Goal: Task Accomplishment & Management: Use online tool/utility

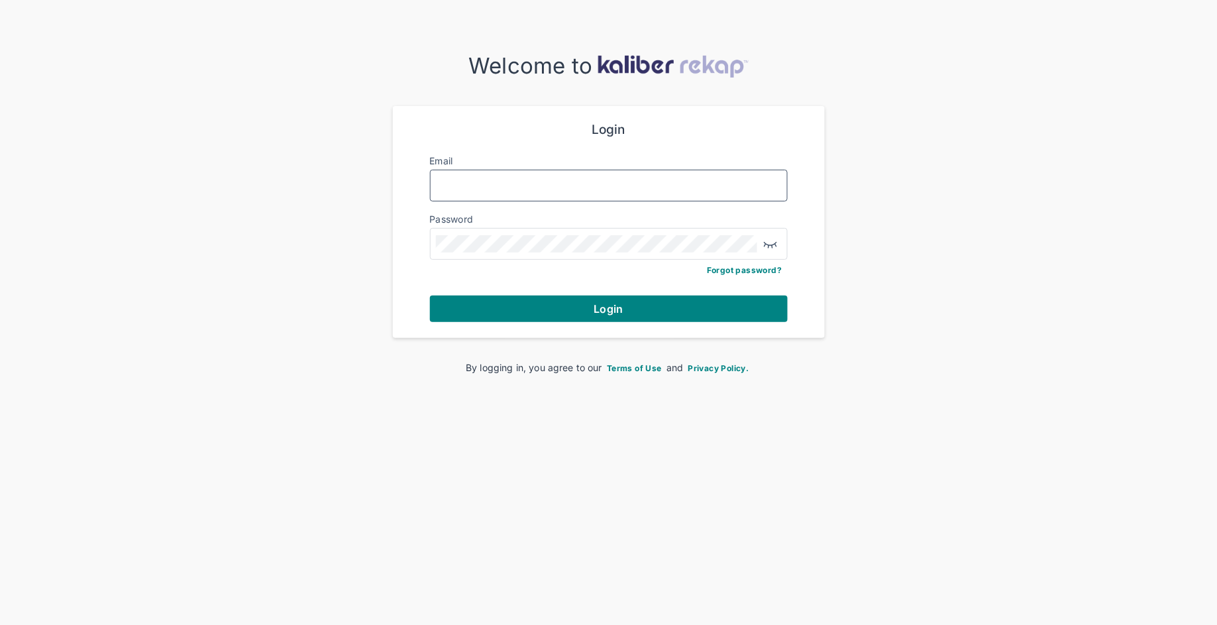
type input "**********"
click at [597, 323] on div "**********" at bounding box center [608, 222] width 389 height 232
click at [603, 309] on span "Login" at bounding box center [608, 308] width 29 height 13
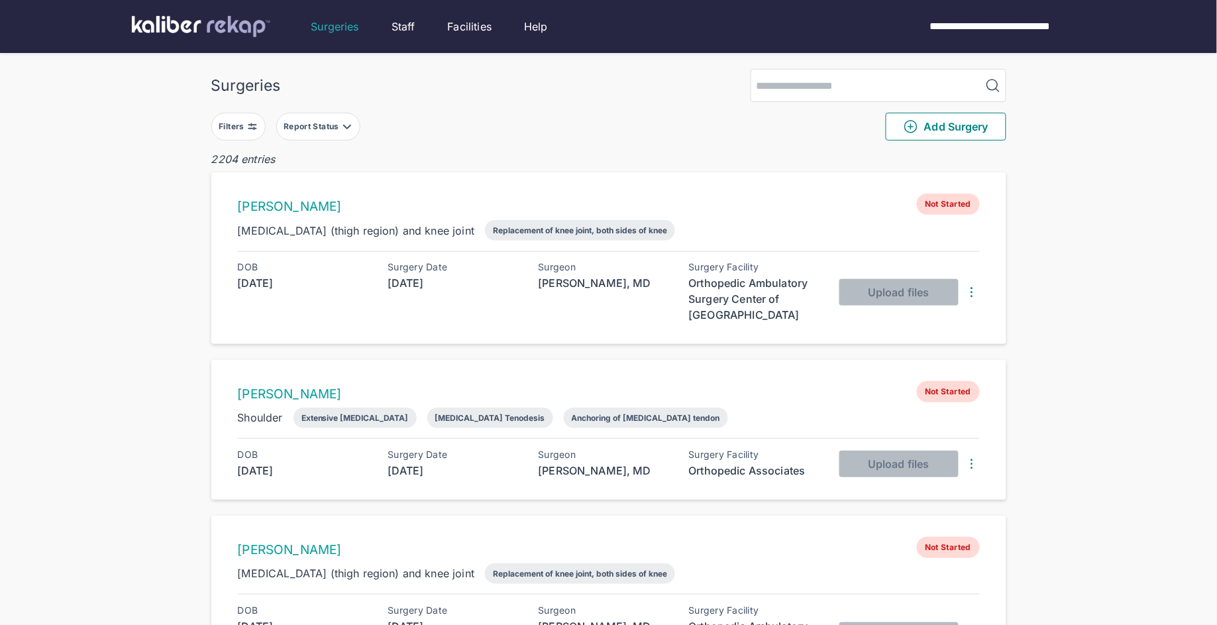
click at [240, 128] on div "Filters" at bounding box center [233, 126] width 28 height 11
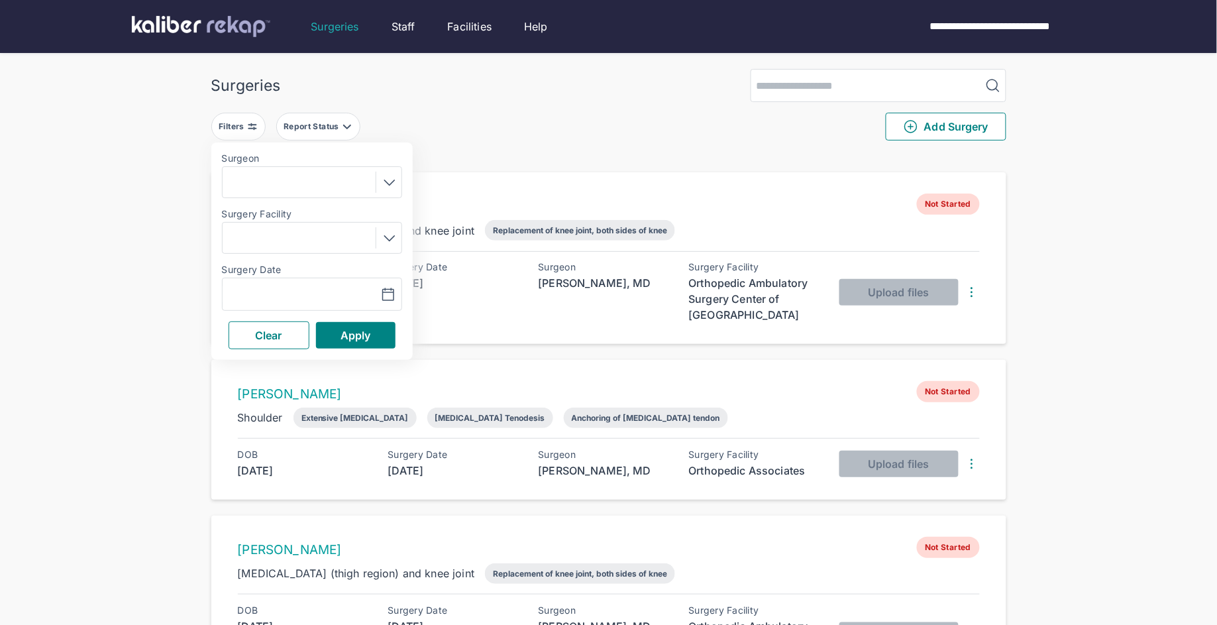
click at [302, 284] on div "Navigate forward to interact with the calendar and select a date. Press the que…" at bounding box center [312, 294] width 180 height 33
click at [381, 295] on icon "button" at bounding box center [388, 295] width 16 height 16
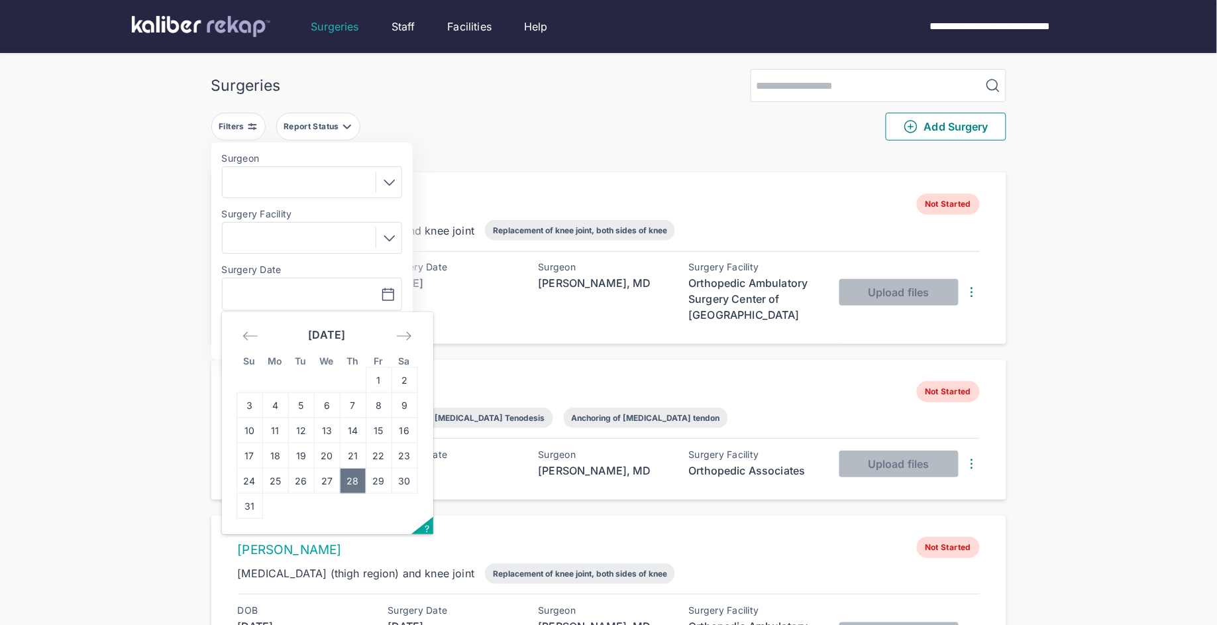
click at [364, 479] on td "28" at bounding box center [353, 480] width 26 height 25
type input "**********"
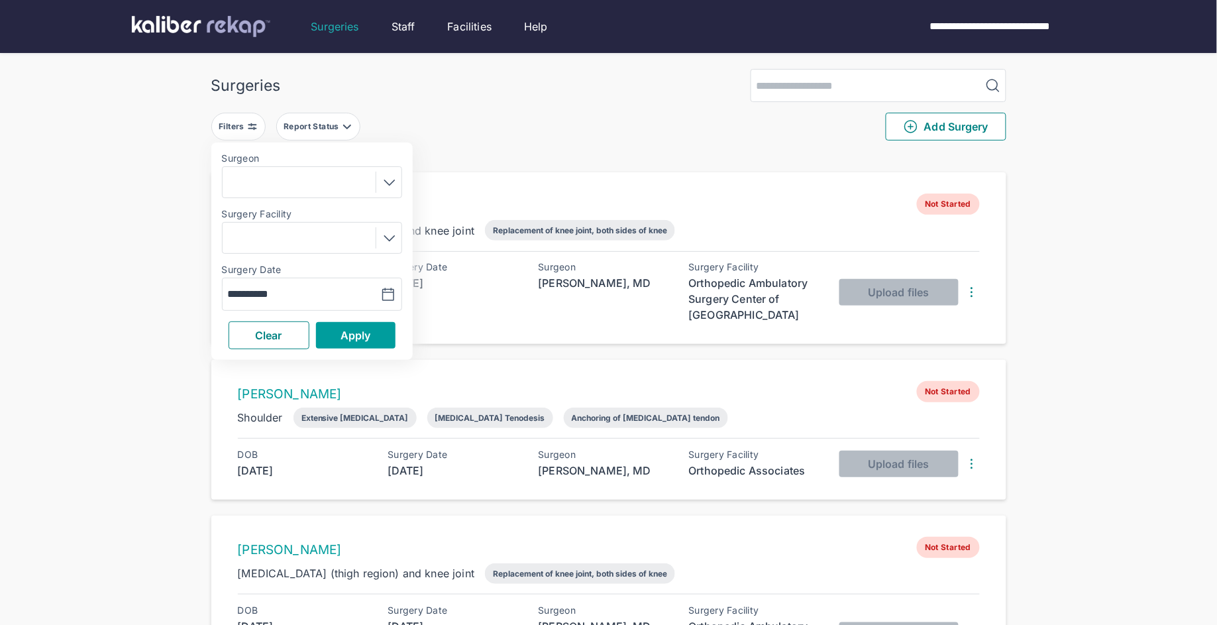
click at [366, 332] on span "Apply" at bounding box center [355, 335] width 30 height 13
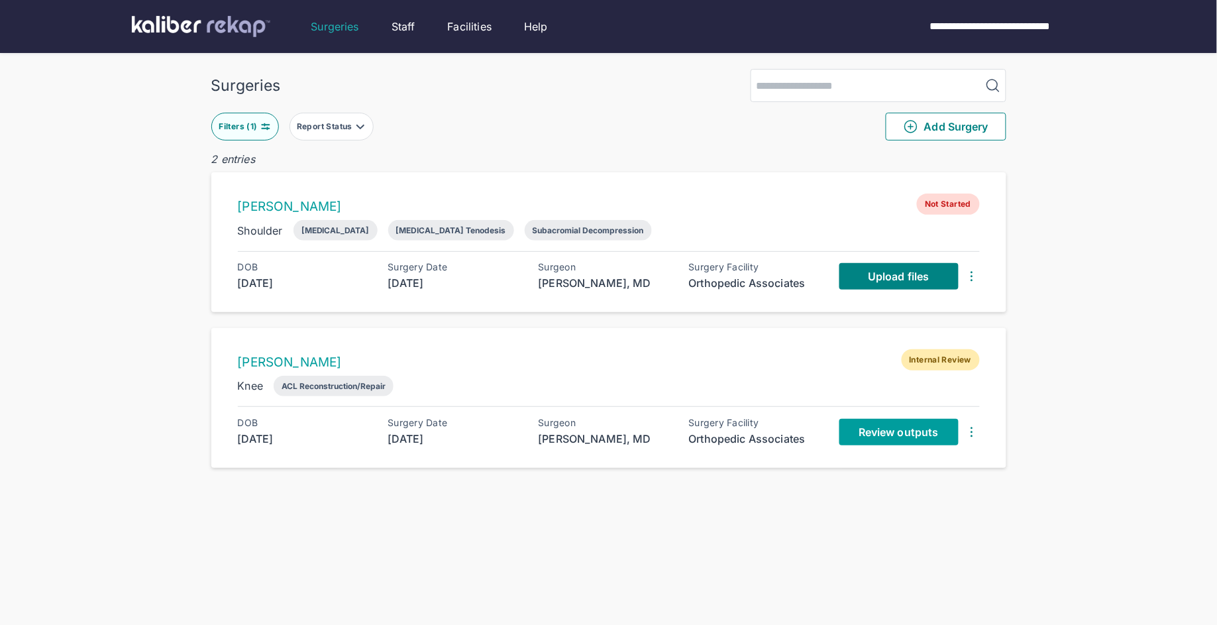
click at [891, 433] on span "Review outputs" at bounding box center [897, 431] width 79 height 13
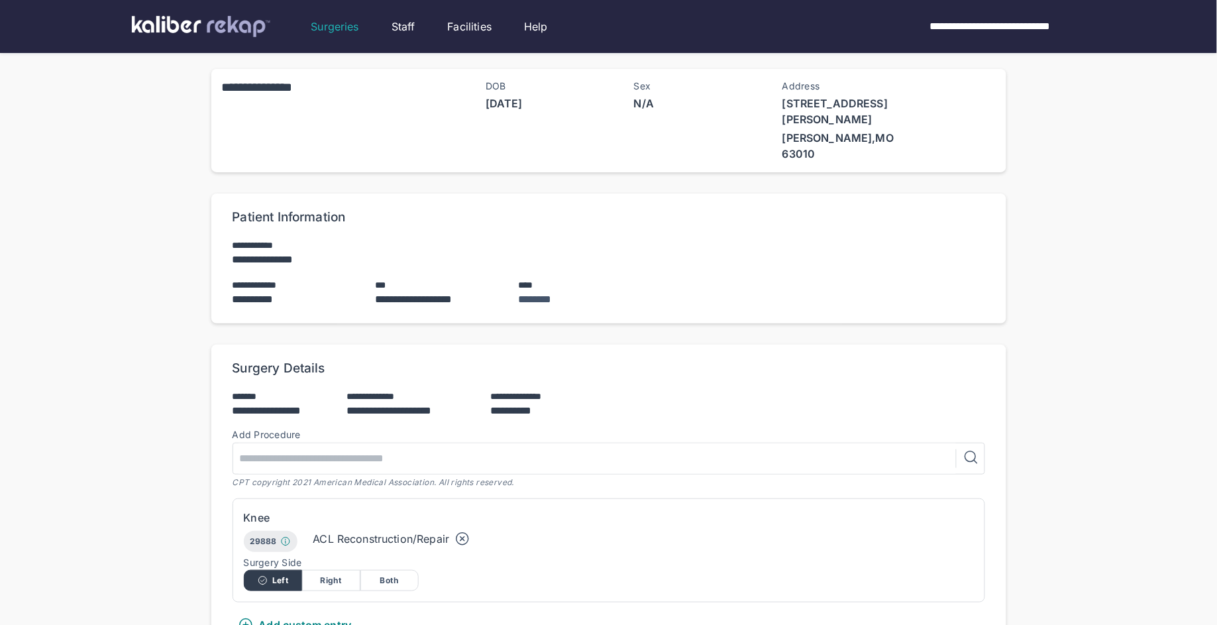
scroll to position [472, 0]
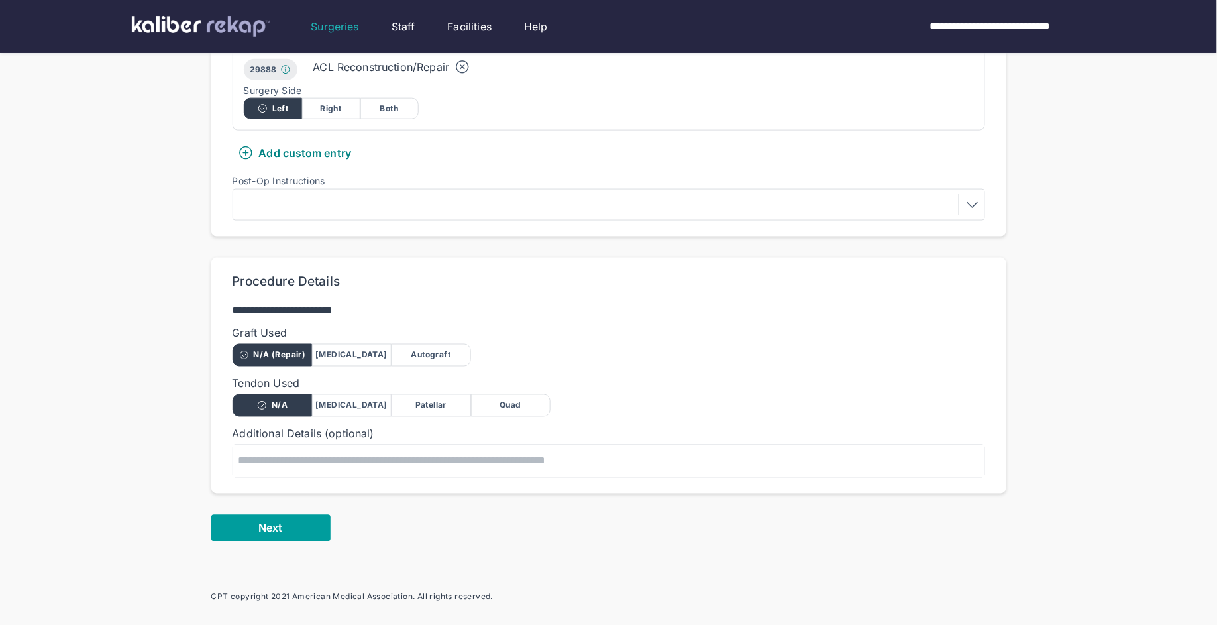
click at [248, 515] on button "Next" at bounding box center [270, 528] width 119 height 26
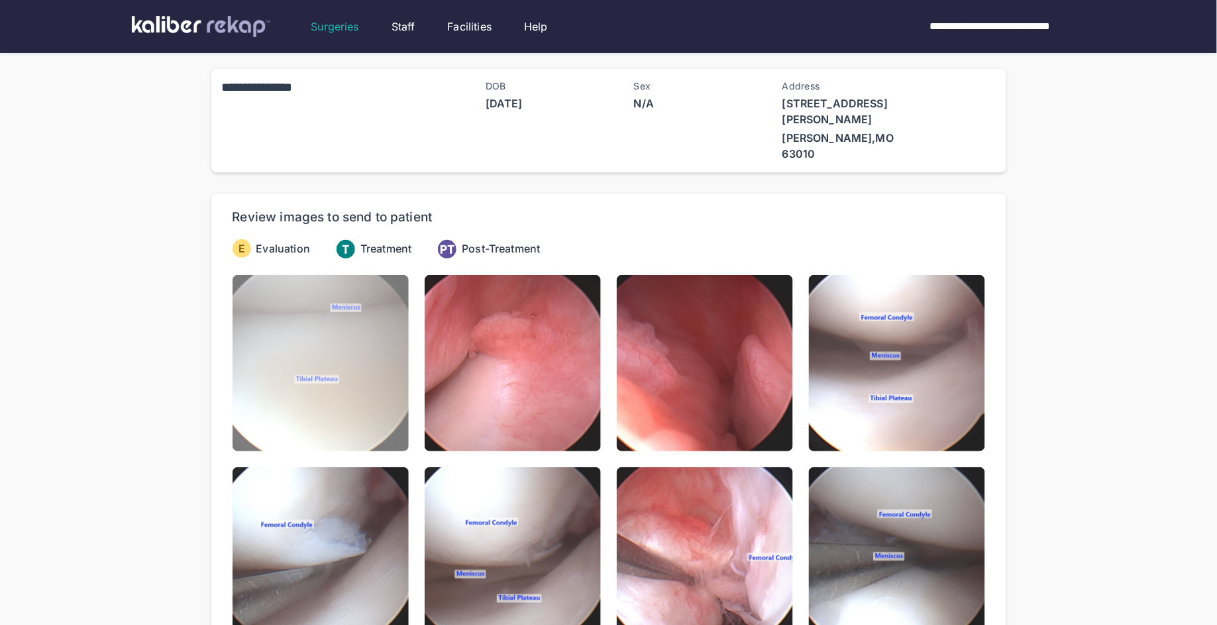
click at [317, 344] on img at bounding box center [320, 363] width 176 height 176
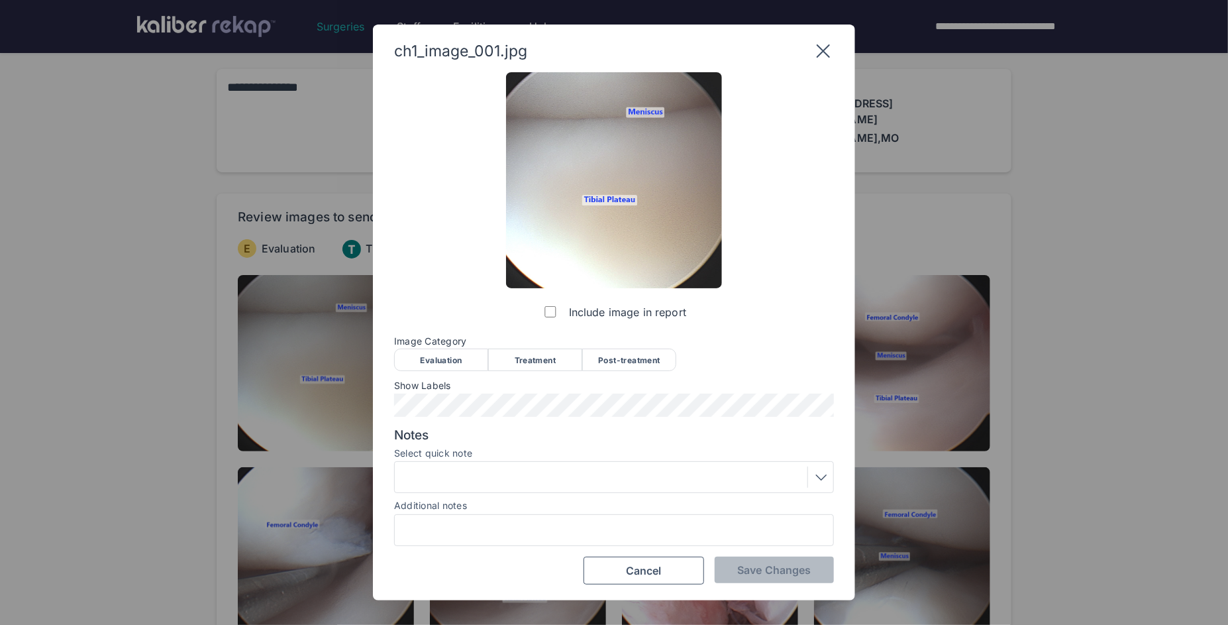
click at [450, 363] on div "Evaluation" at bounding box center [441, 359] width 94 height 23
click at [760, 572] on span "Save Changes" at bounding box center [774, 569] width 74 height 13
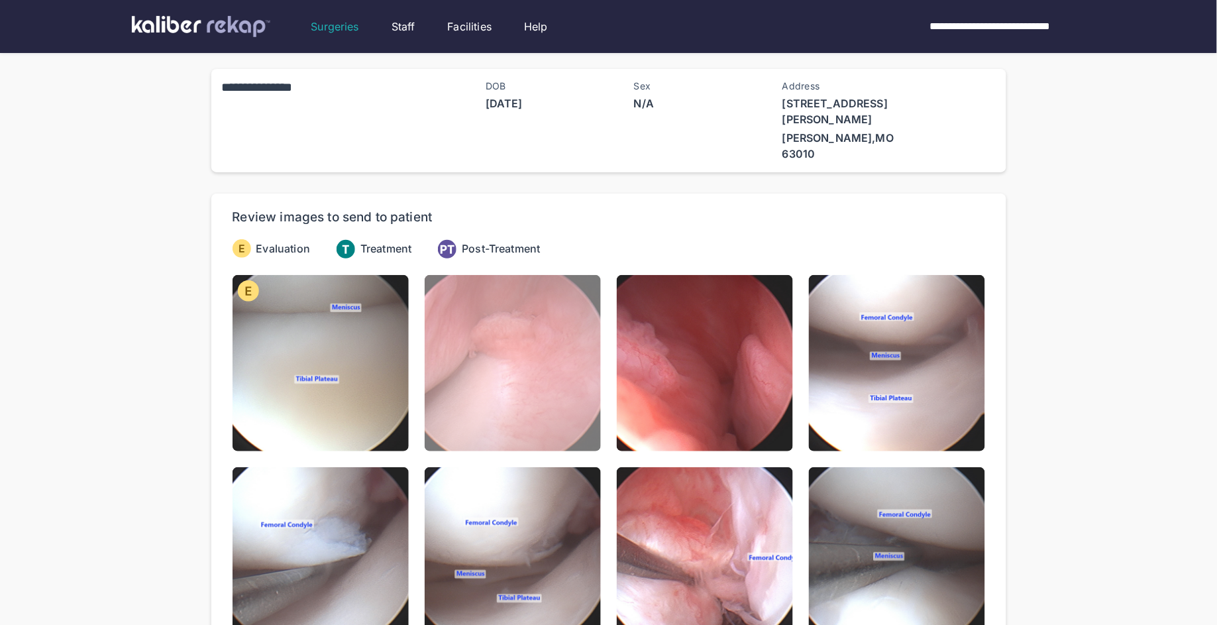
click at [595, 373] on img at bounding box center [513, 363] width 176 height 176
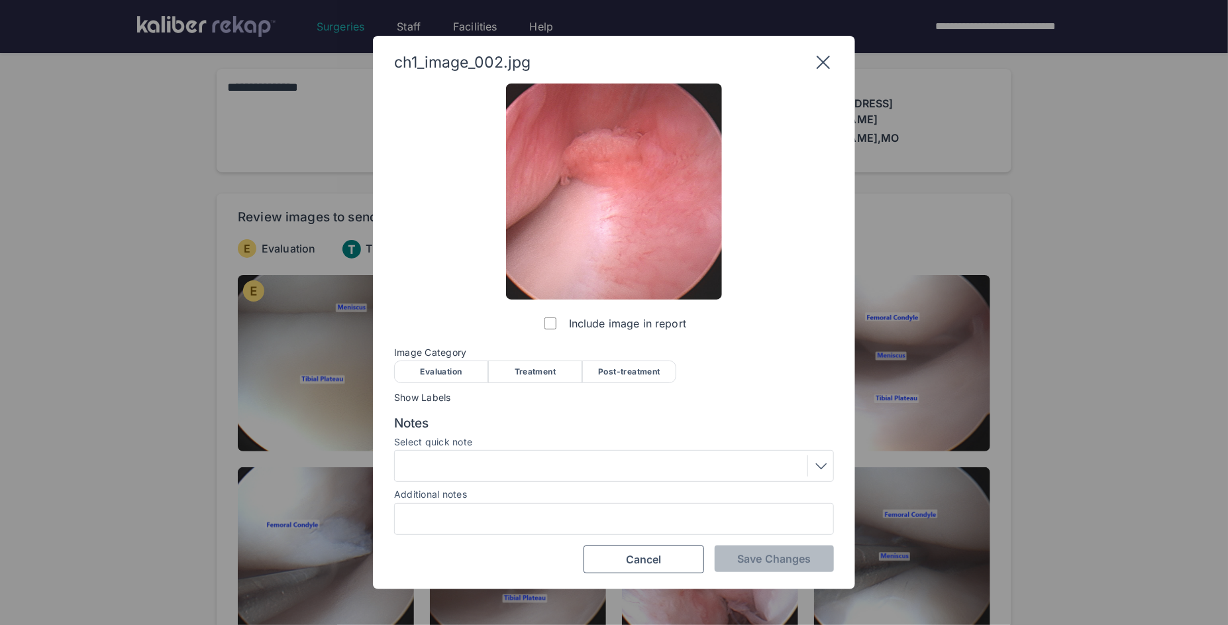
click at [446, 369] on div "Evaluation" at bounding box center [441, 371] width 94 height 23
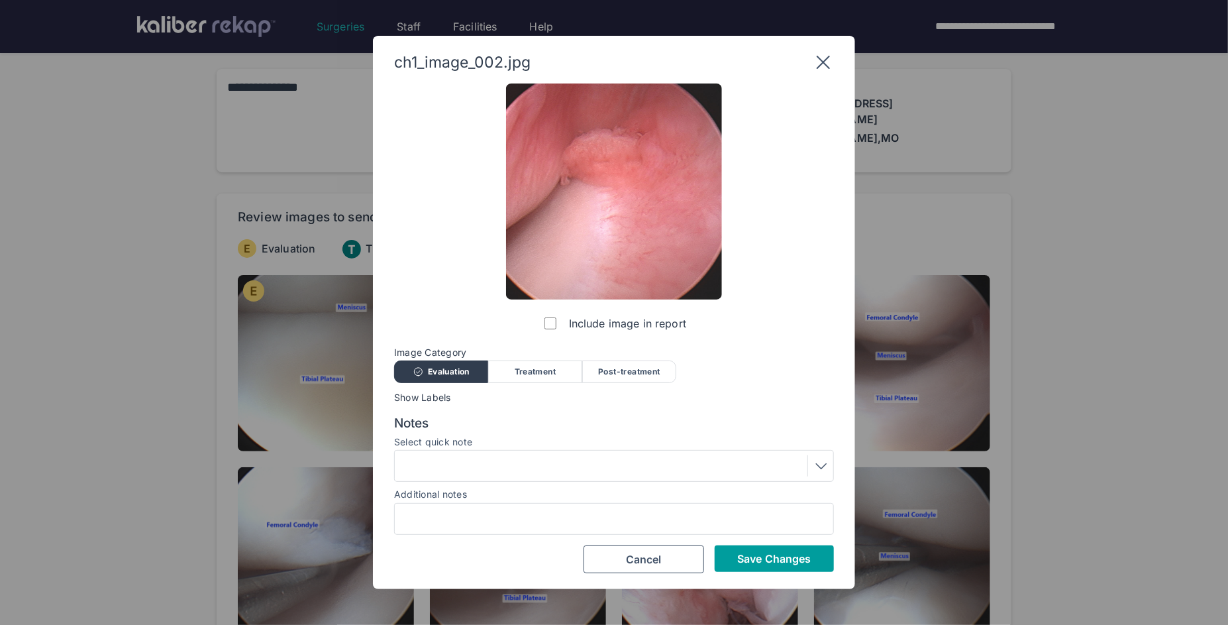
click at [791, 561] on span "Save Changes" at bounding box center [774, 558] width 74 height 13
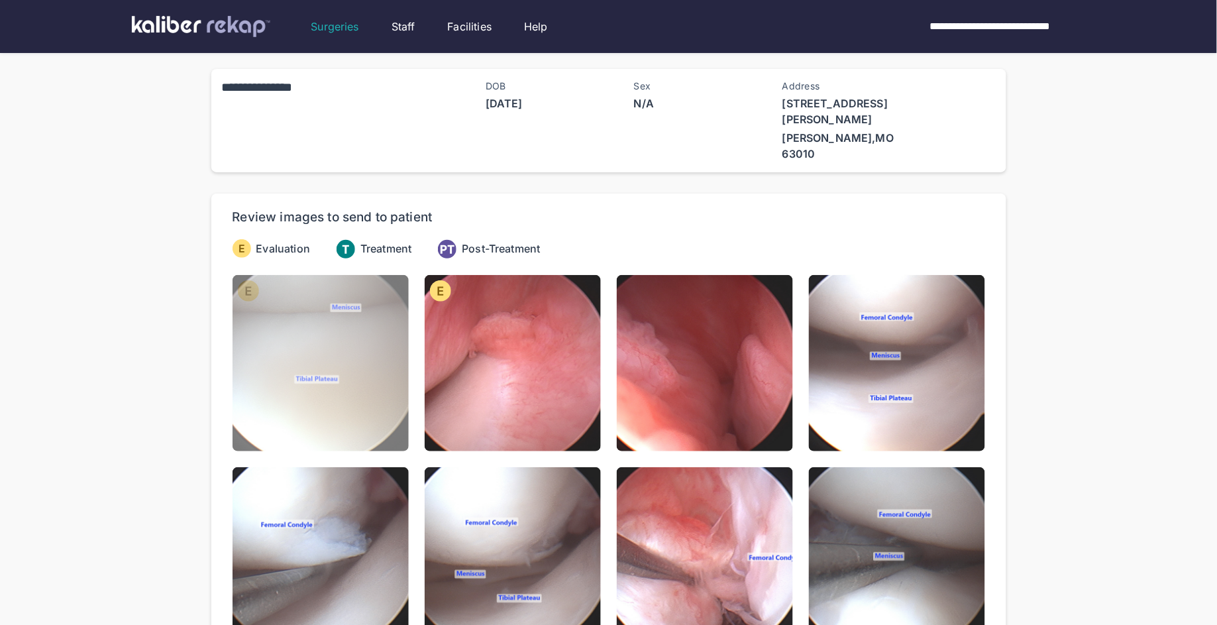
click at [289, 348] on img at bounding box center [320, 363] width 176 height 176
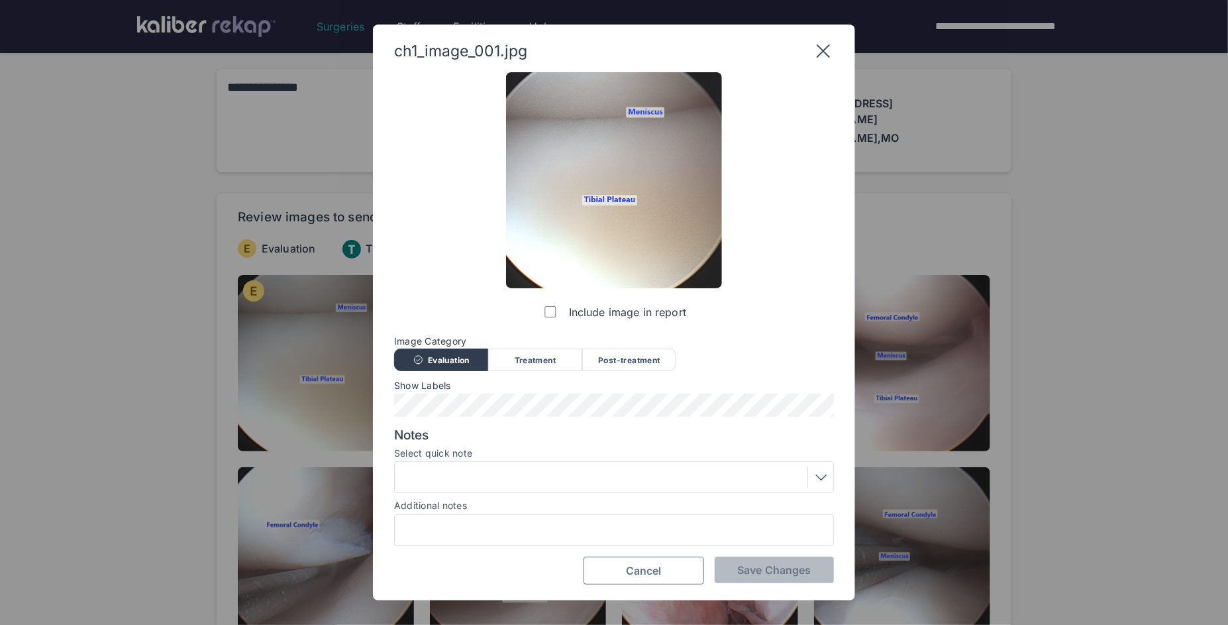
click at [683, 572] on button "Cancel" at bounding box center [644, 570] width 121 height 28
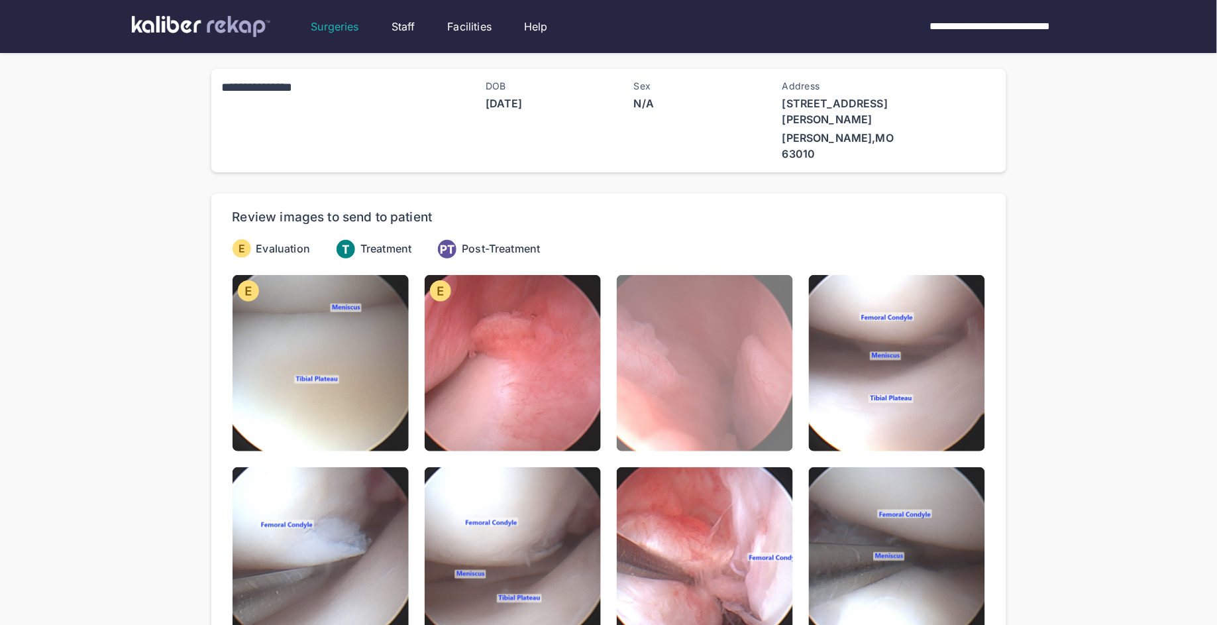
click at [690, 345] on img at bounding box center [705, 363] width 176 height 176
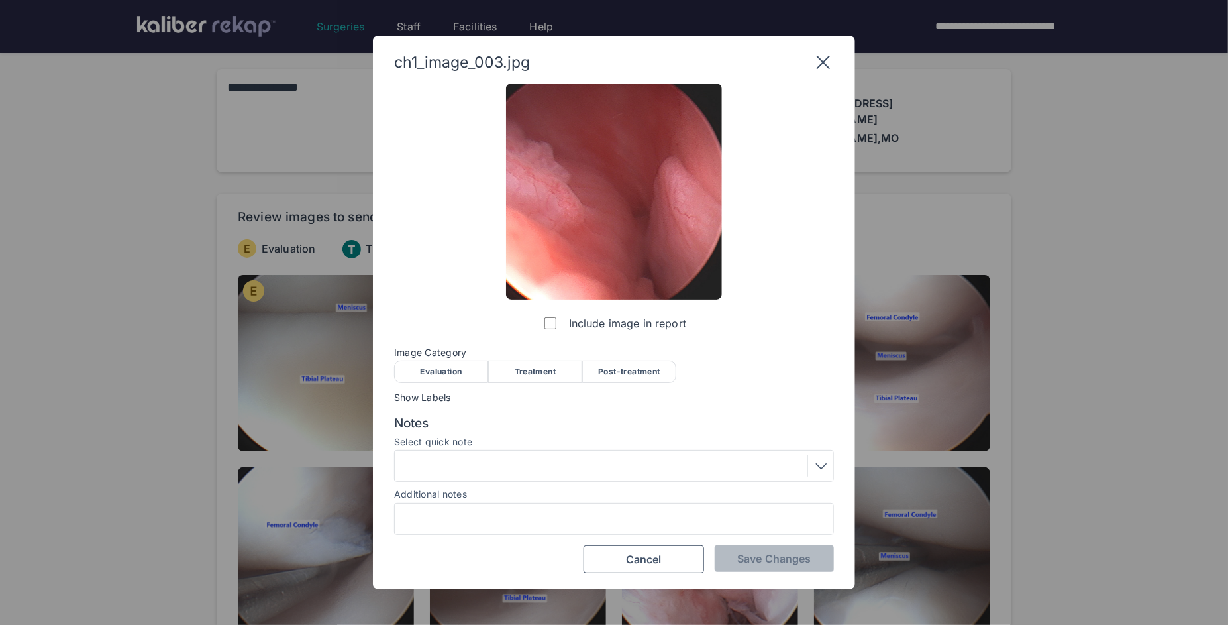
click at [447, 378] on div "Evaluation" at bounding box center [441, 371] width 94 height 23
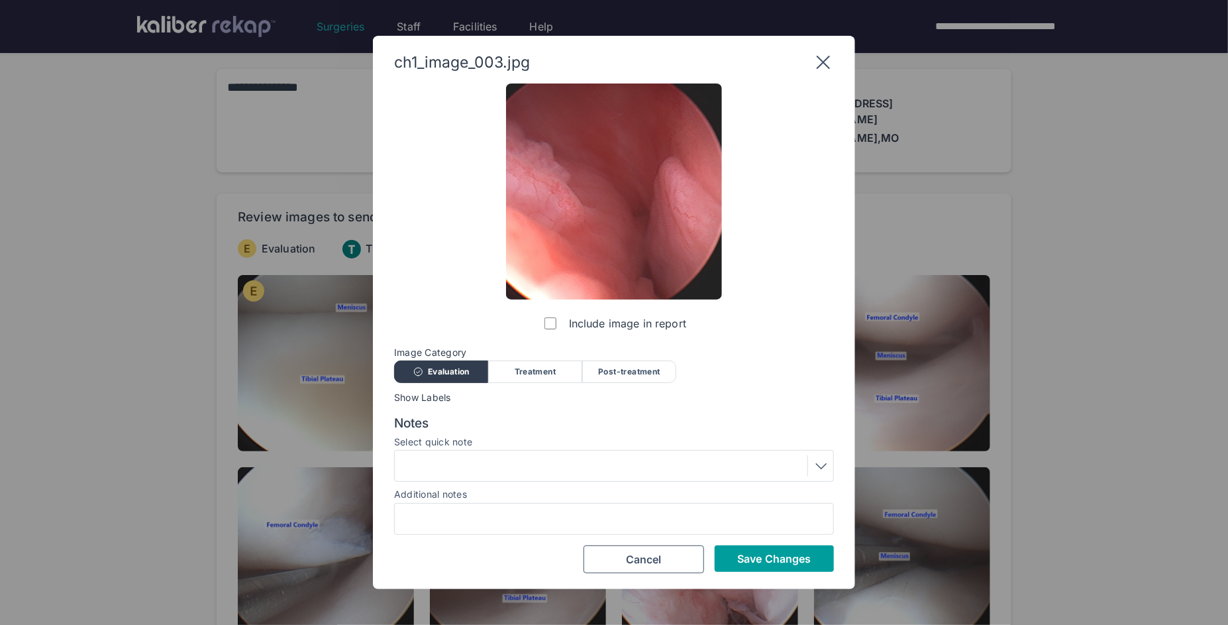
click at [765, 561] on span "Save Changes" at bounding box center [774, 558] width 74 height 13
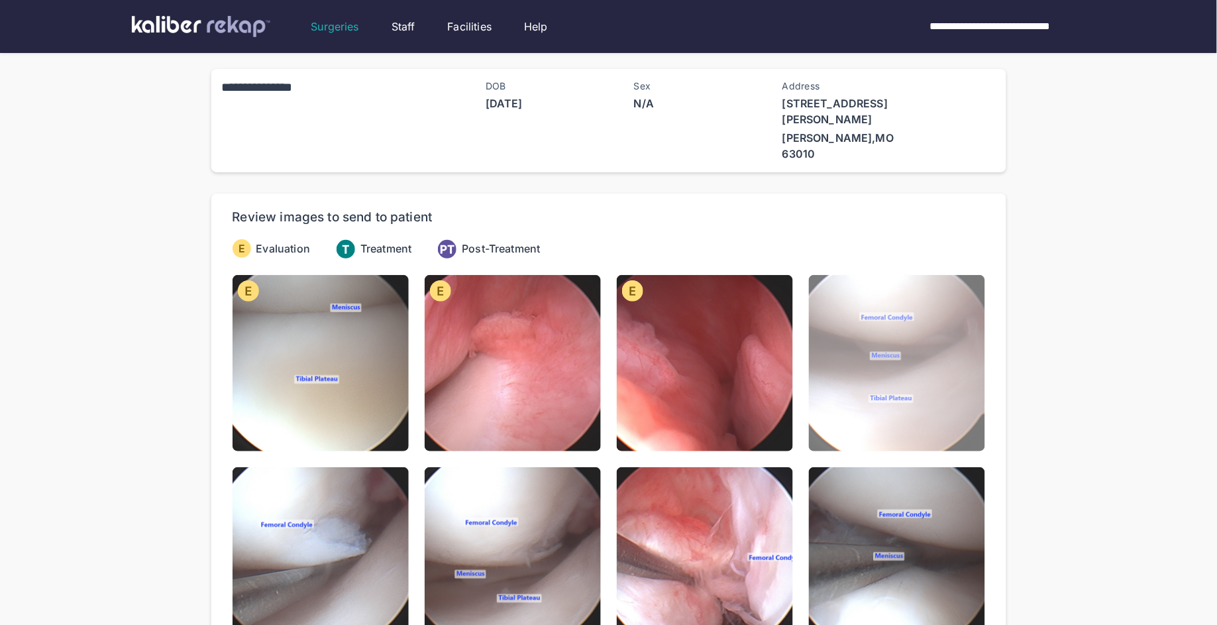
click at [874, 391] on img at bounding box center [897, 363] width 176 height 176
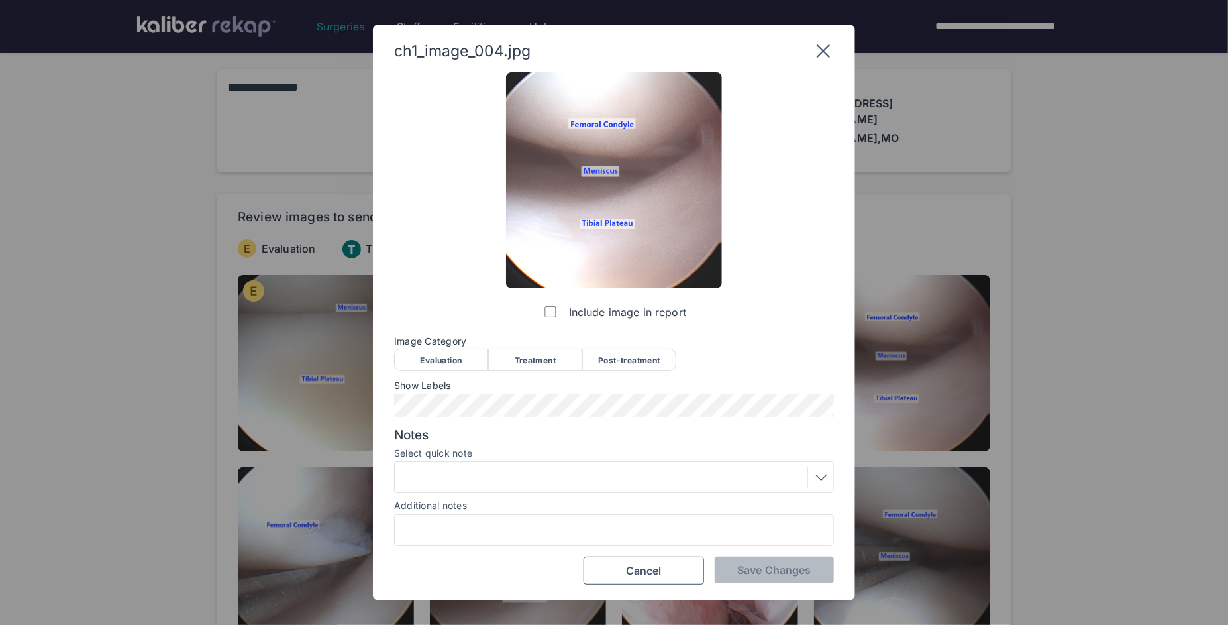
click at [434, 353] on div "Evaluation" at bounding box center [441, 359] width 94 height 23
click at [786, 555] on div "Include image in report Image Category Evaluation Treatment Post-treatment Eval…" at bounding box center [614, 328] width 440 height 513
click at [782, 566] on span "Save Changes" at bounding box center [774, 569] width 74 height 13
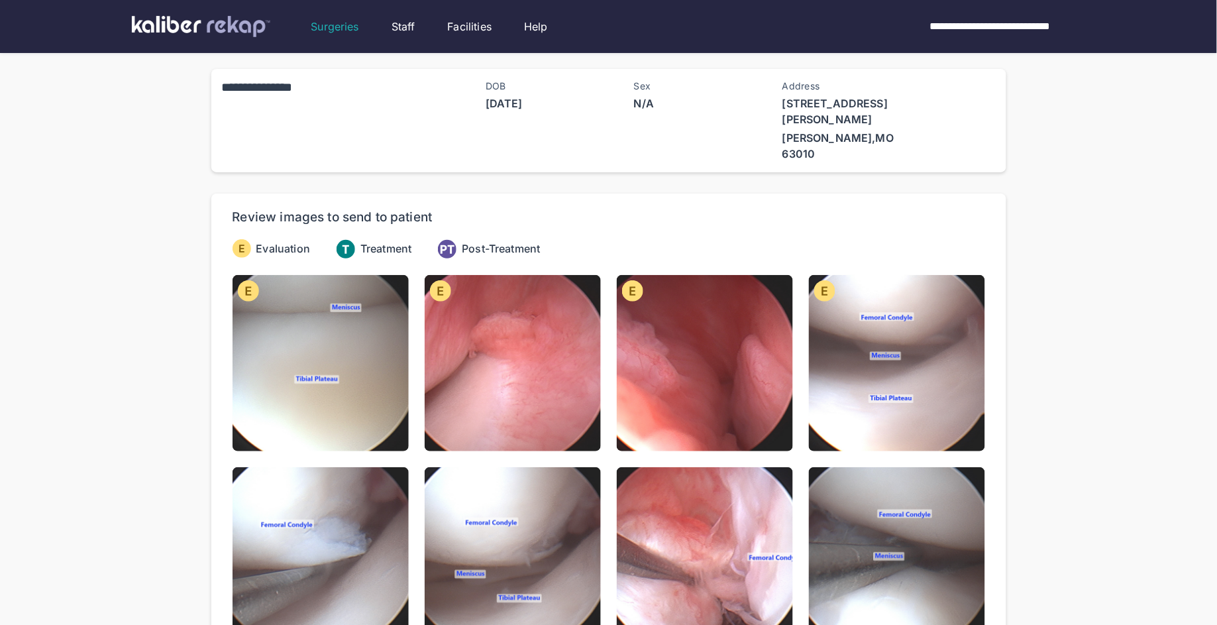
scroll to position [37, 0]
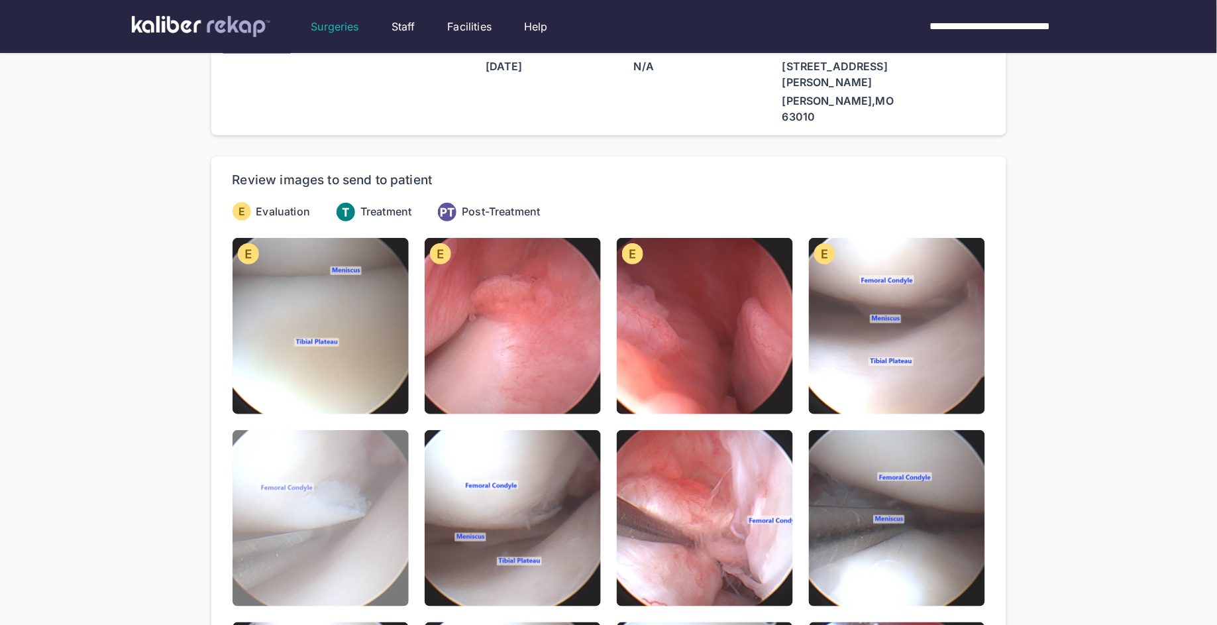
click at [287, 494] on img at bounding box center [320, 518] width 176 height 176
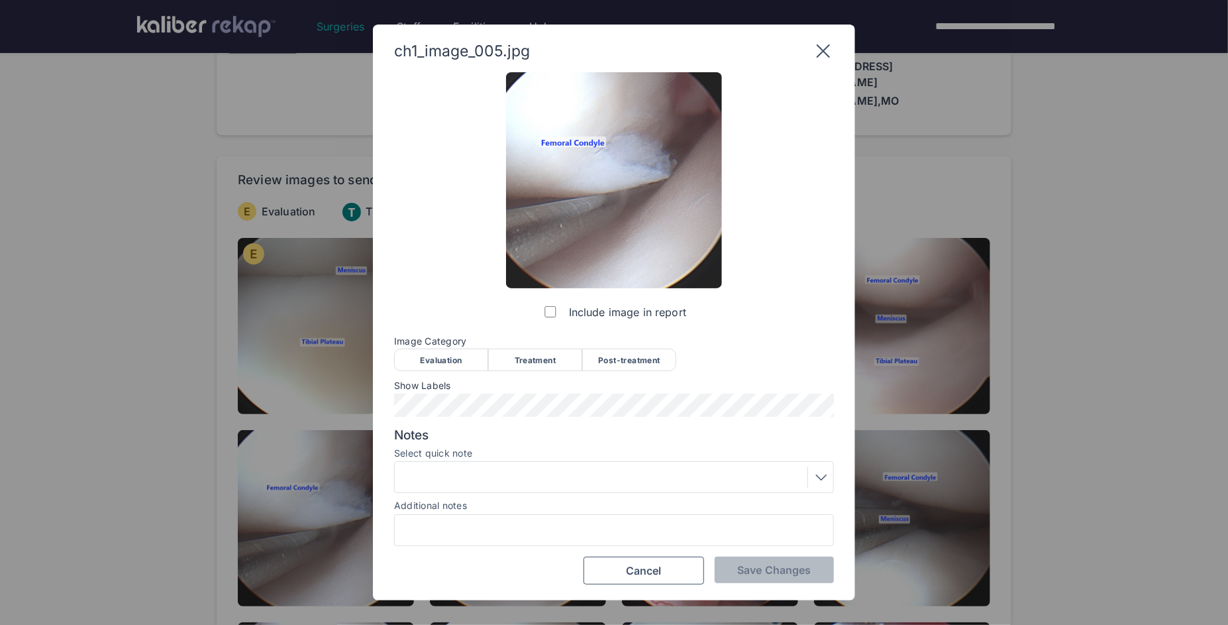
click at [433, 356] on div "Evaluation" at bounding box center [441, 359] width 94 height 23
click at [503, 470] on div at bounding box center [614, 476] width 431 height 21
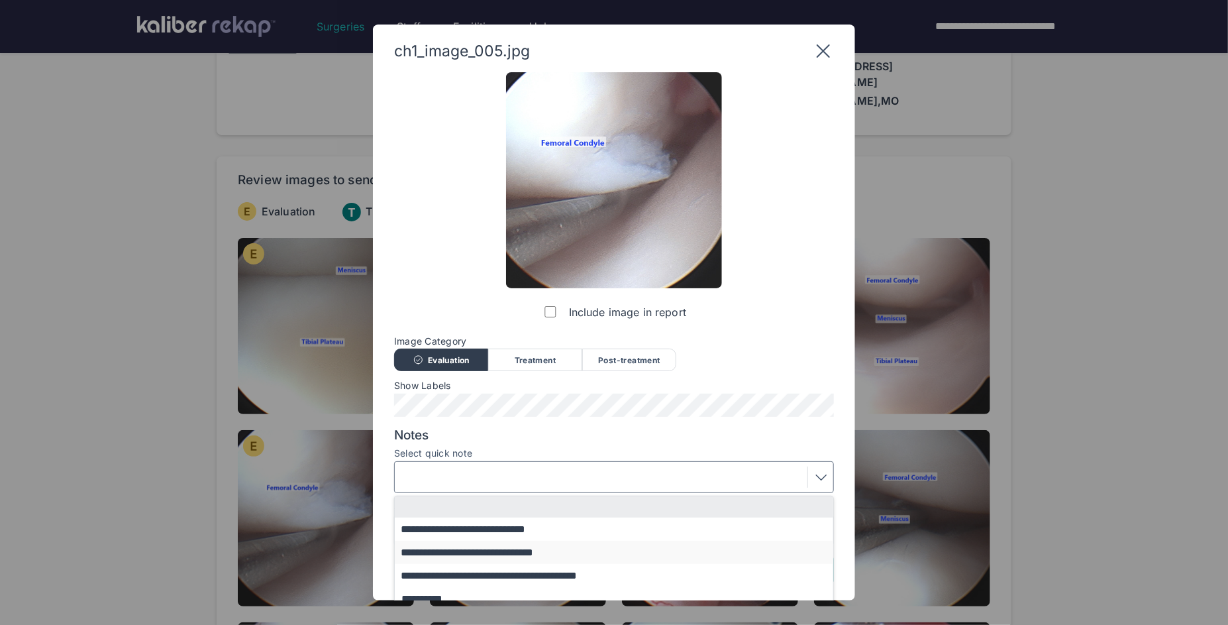
click at [502, 552] on button "**********" at bounding box center [620, 551] width 451 height 23
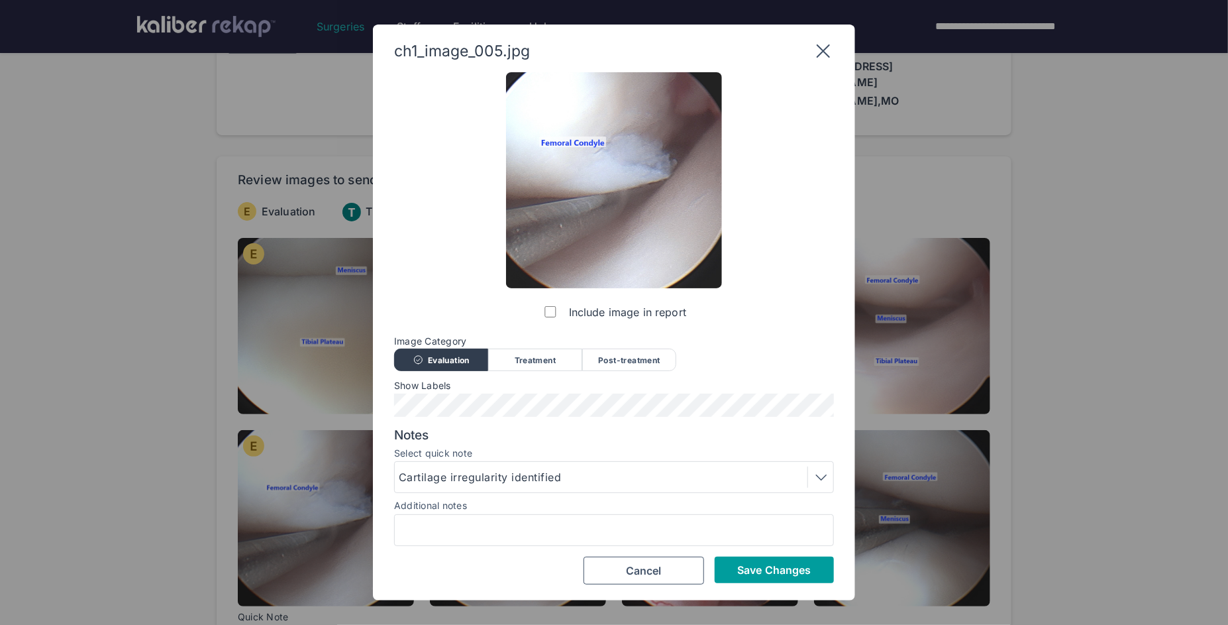
click at [733, 574] on button "Save Changes" at bounding box center [774, 569] width 119 height 26
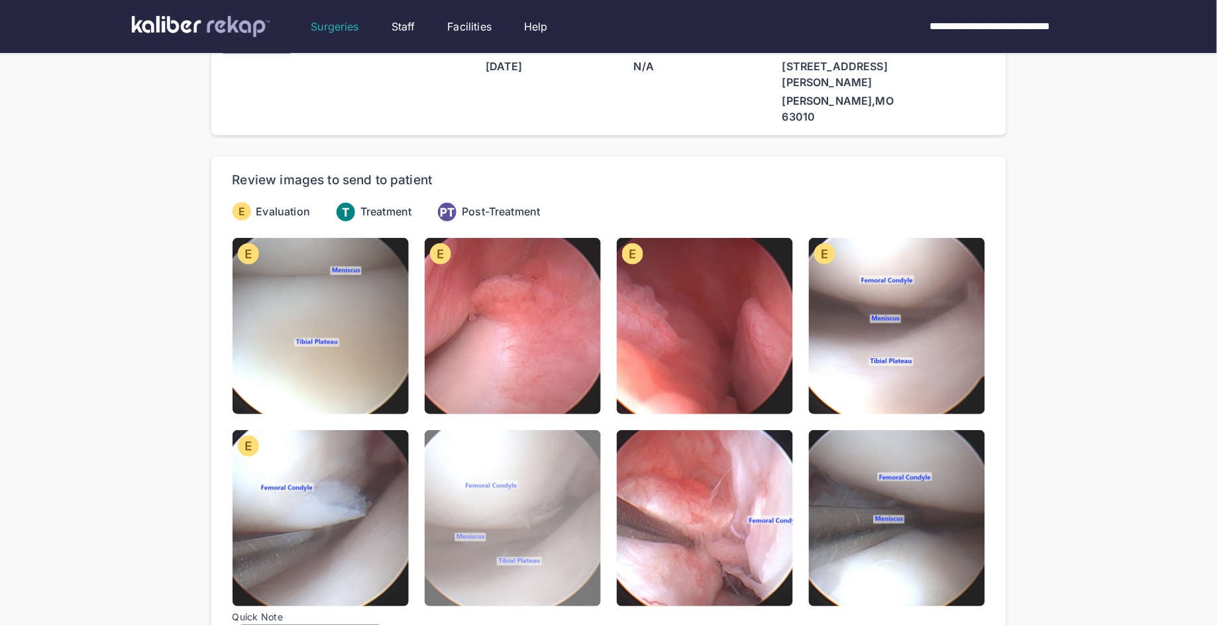
click at [497, 477] on img at bounding box center [513, 518] width 176 height 176
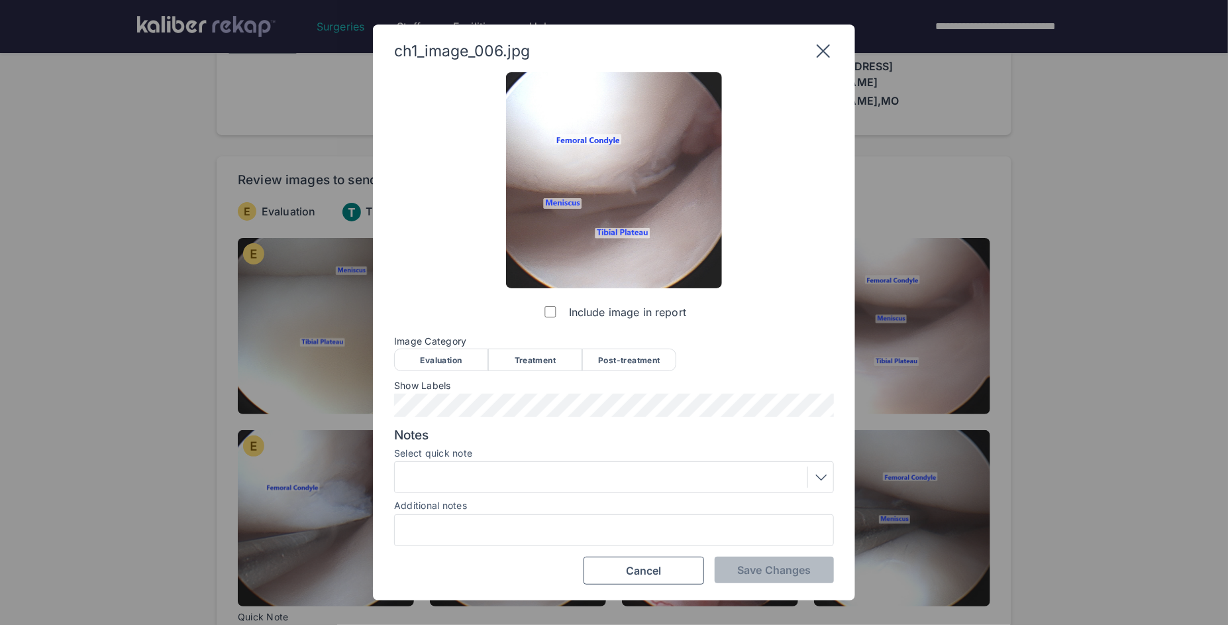
click at [464, 360] on div "Evaluation" at bounding box center [441, 359] width 94 height 23
click at [750, 568] on span "Save Changes" at bounding box center [774, 569] width 74 height 13
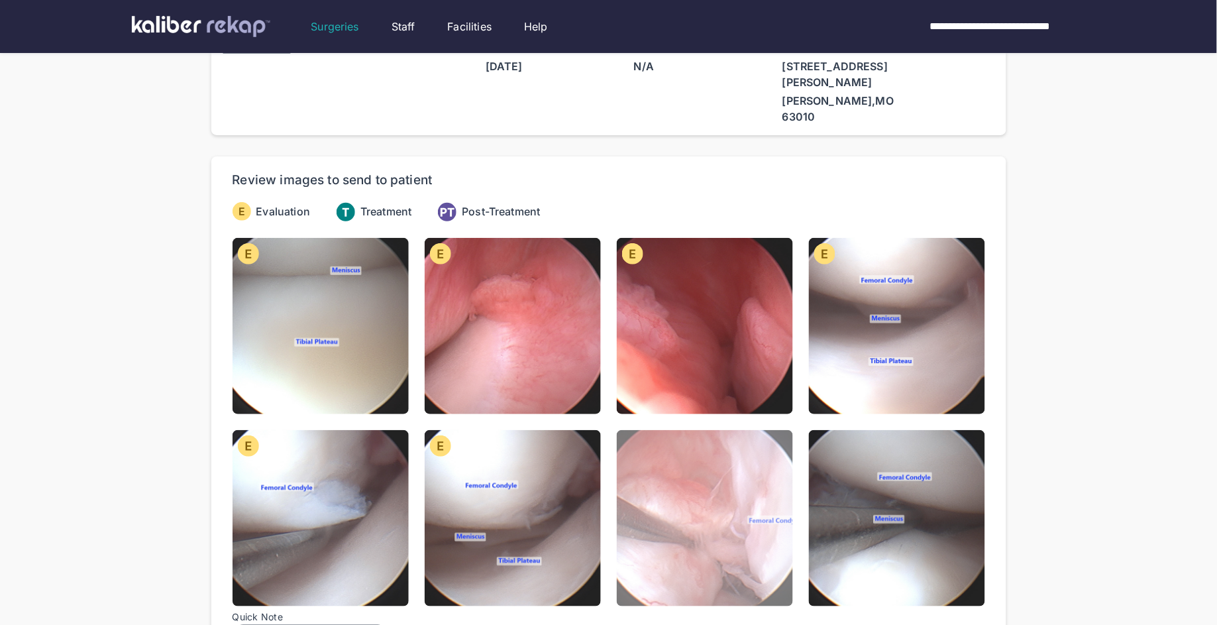
click at [700, 493] on img at bounding box center [705, 518] width 176 height 176
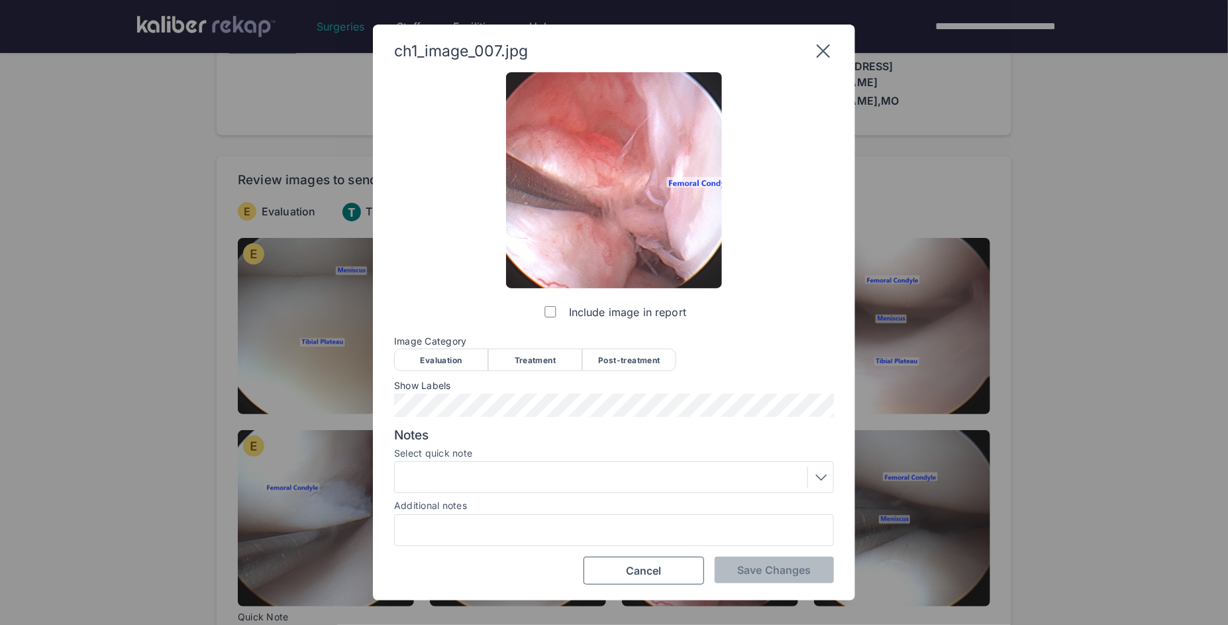
click at [453, 358] on div "Evaluation" at bounding box center [441, 359] width 94 height 23
click at [742, 567] on span "Save Changes" at bounding box center [774, 569] width 74 height 13
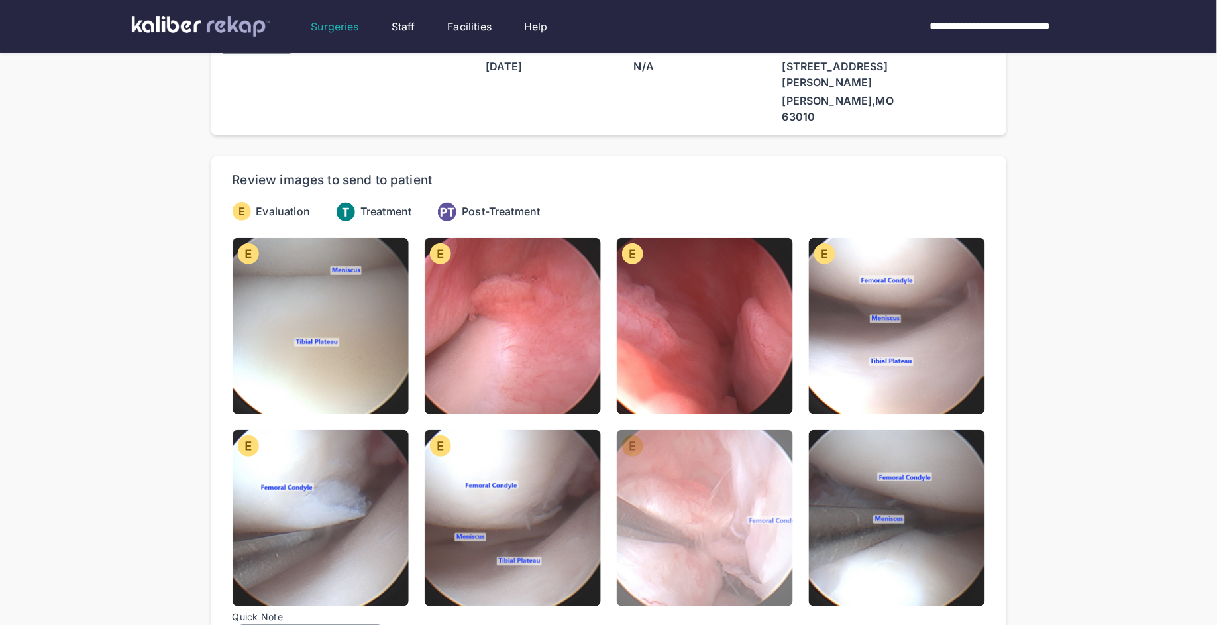
click at [709, 508] on img at bounding box center [705, 518] width 176 height 176
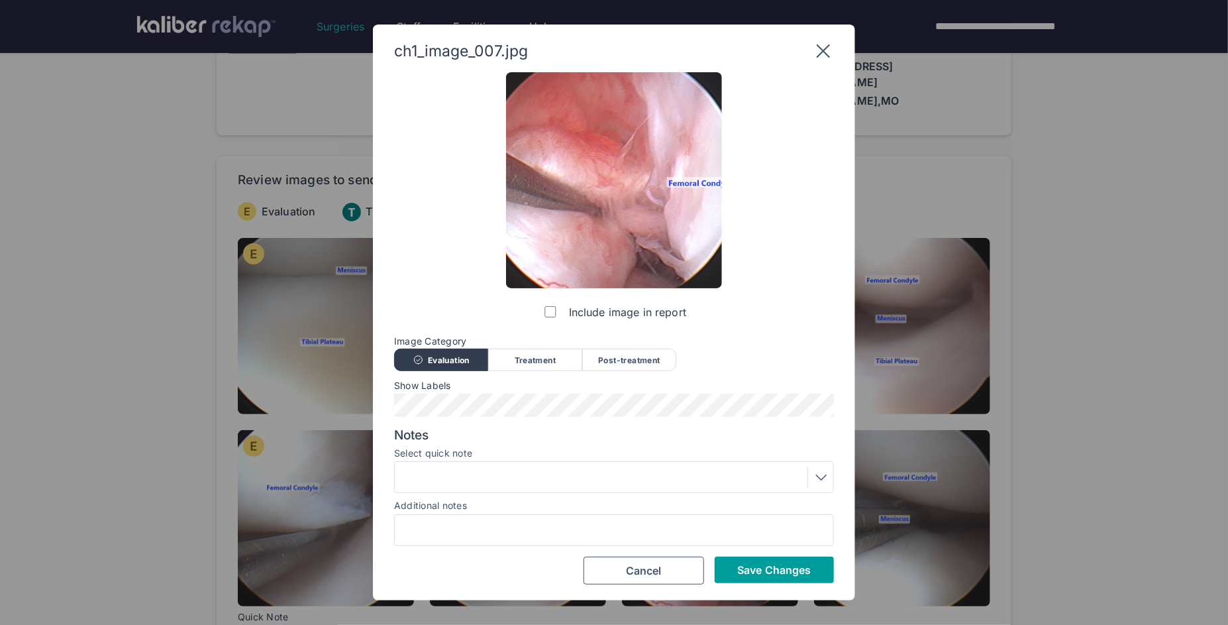
click at [800, 573] on span "Save Changes" at bounding box center [774, 569] width 74 height 13
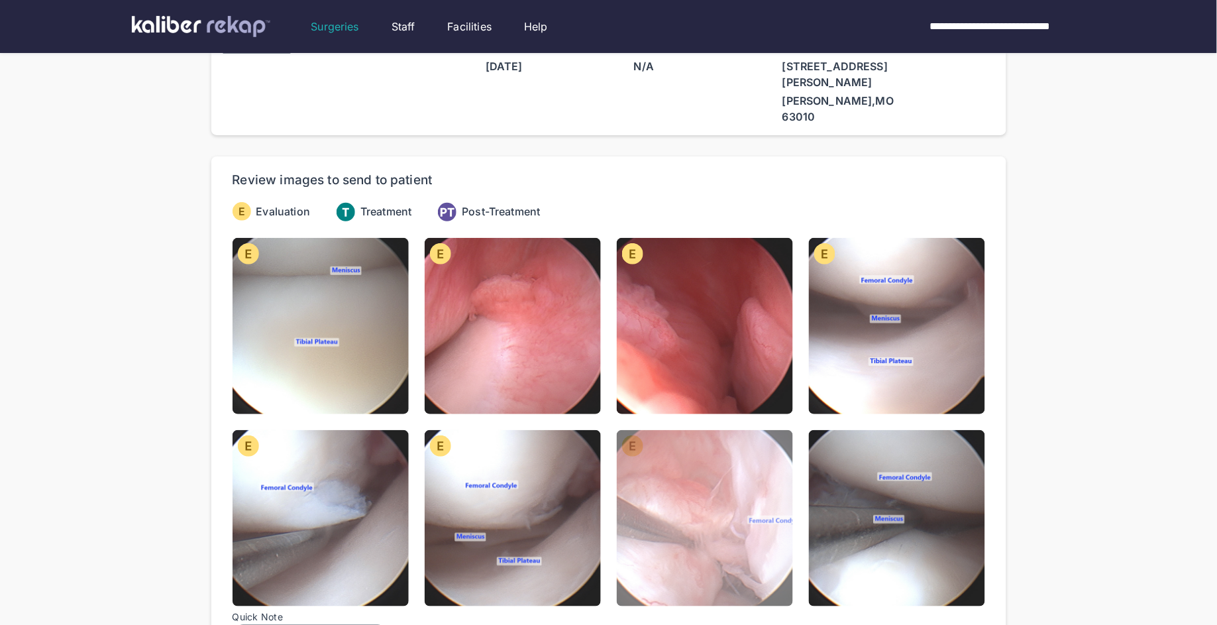
click at [677, 466] on img at bounding box center [705, 518] width 176 height 176
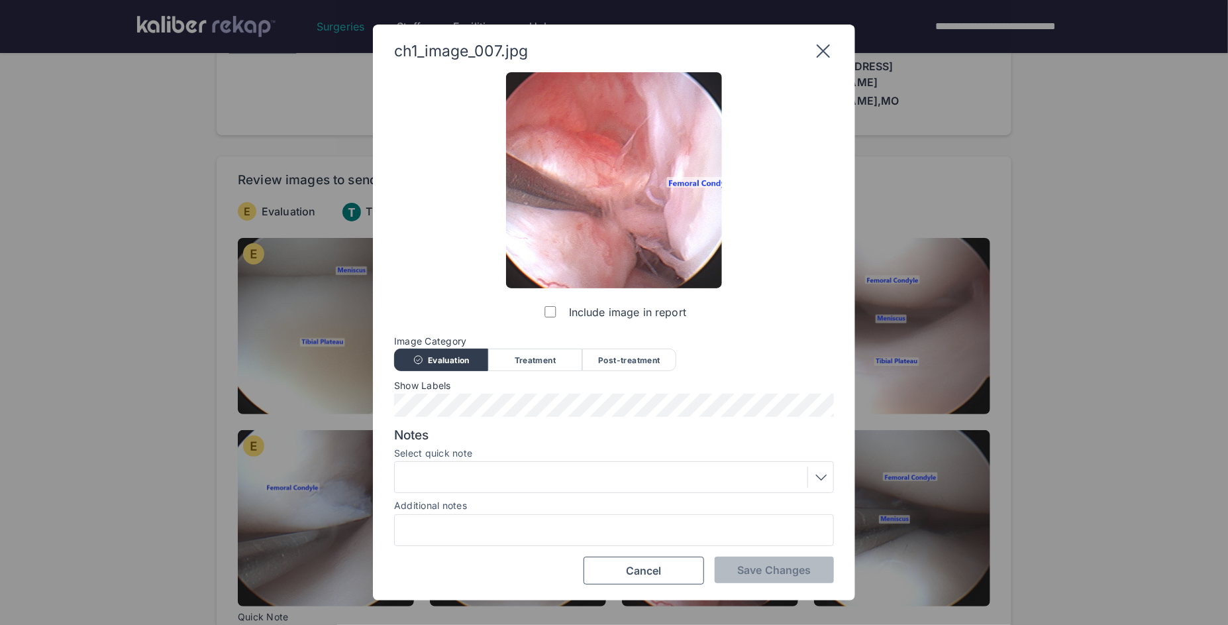
click at [574, 480] on div at bounding box center [614, 476] width 431 height 21
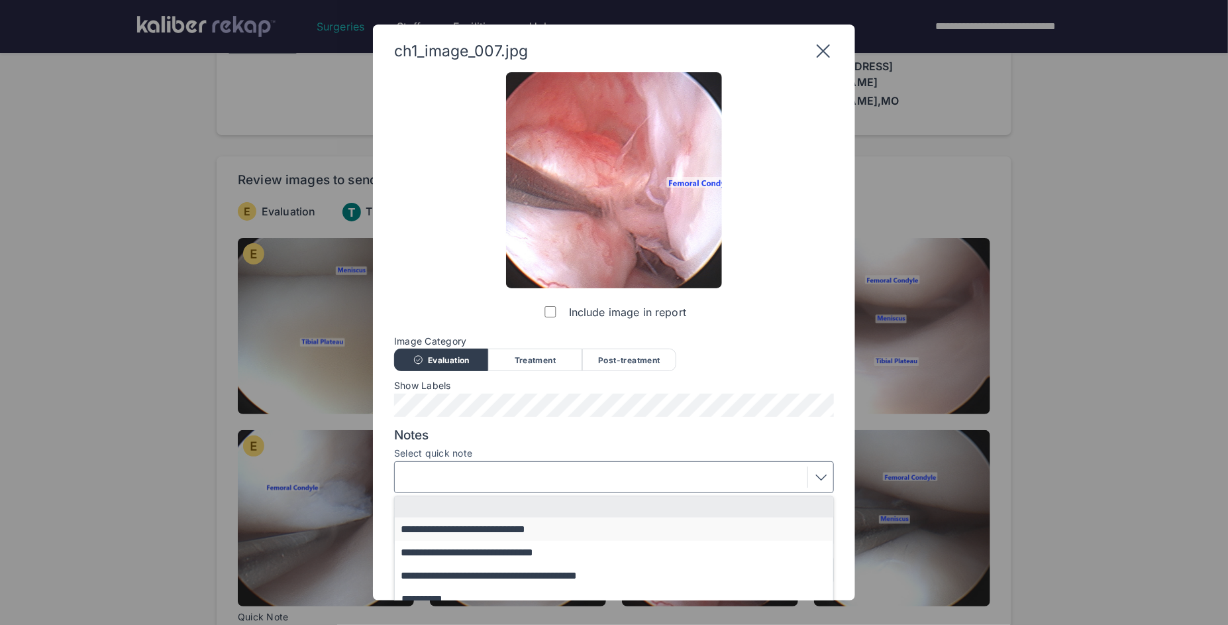
click at [483, 535] on button "**********" at bounding box center [620, 528] width 451 height 23
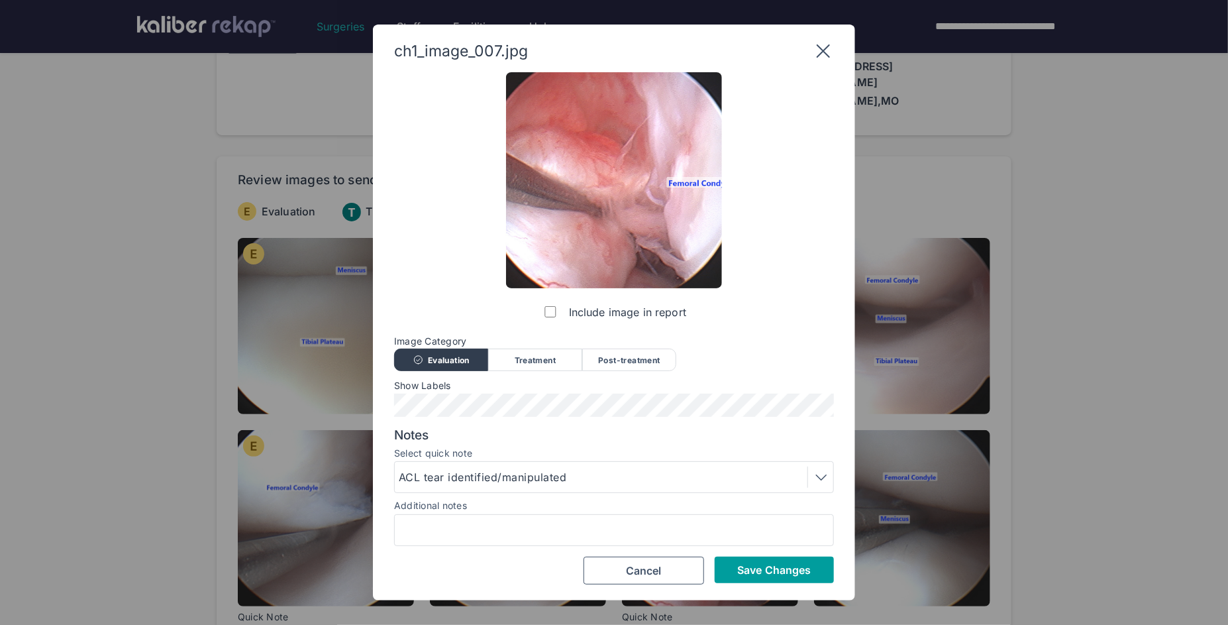
click at [741, 570] on span "Save Changes" at bounding box center [774, 569] width 74 height 13
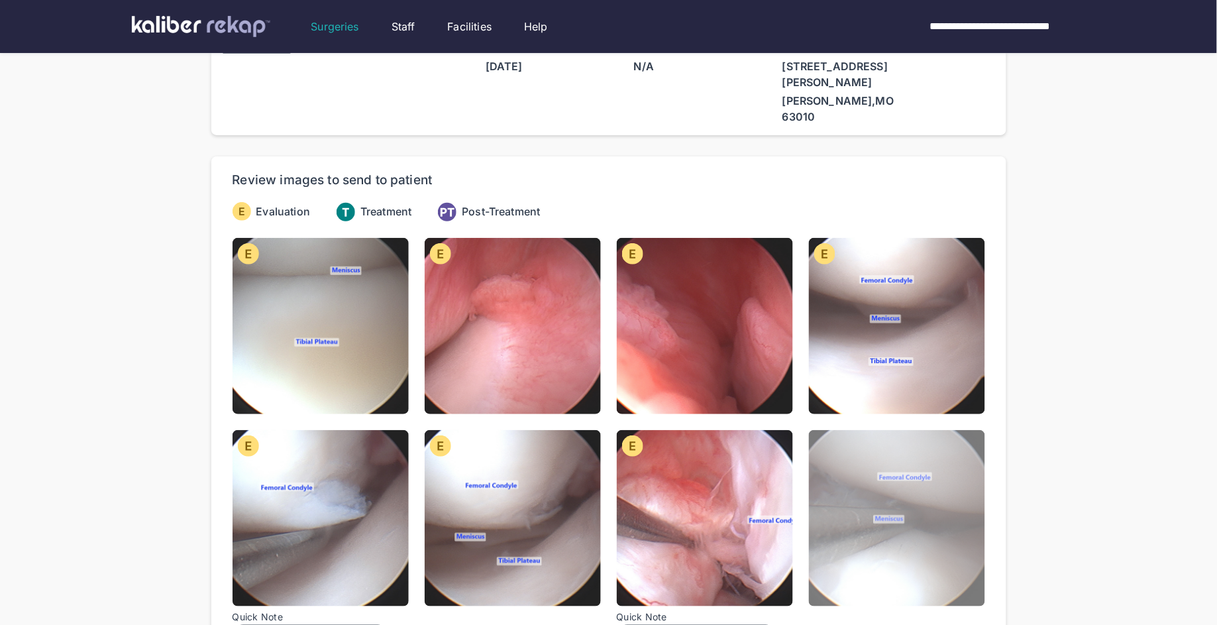
click at [846, 533] on img at bounding box center [897, 518] width 176 height 176
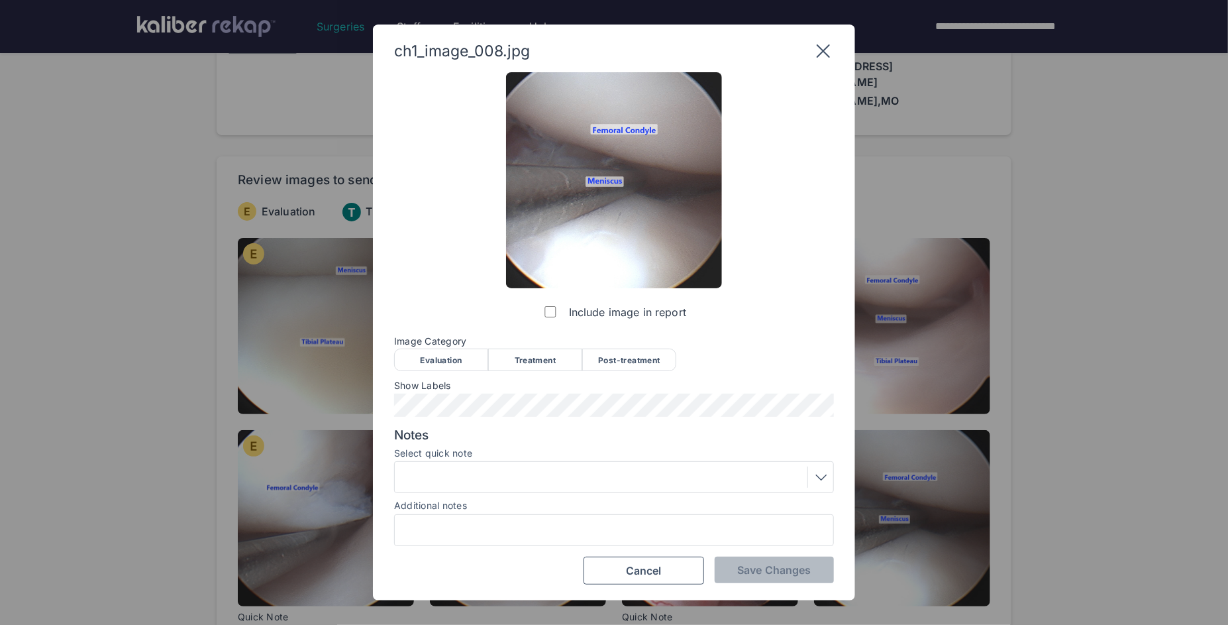
click at [541, 357] on div "Treatment" at bounding box center [535, 359] width 94 height 23
click at [766, 568] on span "Save Changes" at bounding box center [774, 569] width 74 height 13
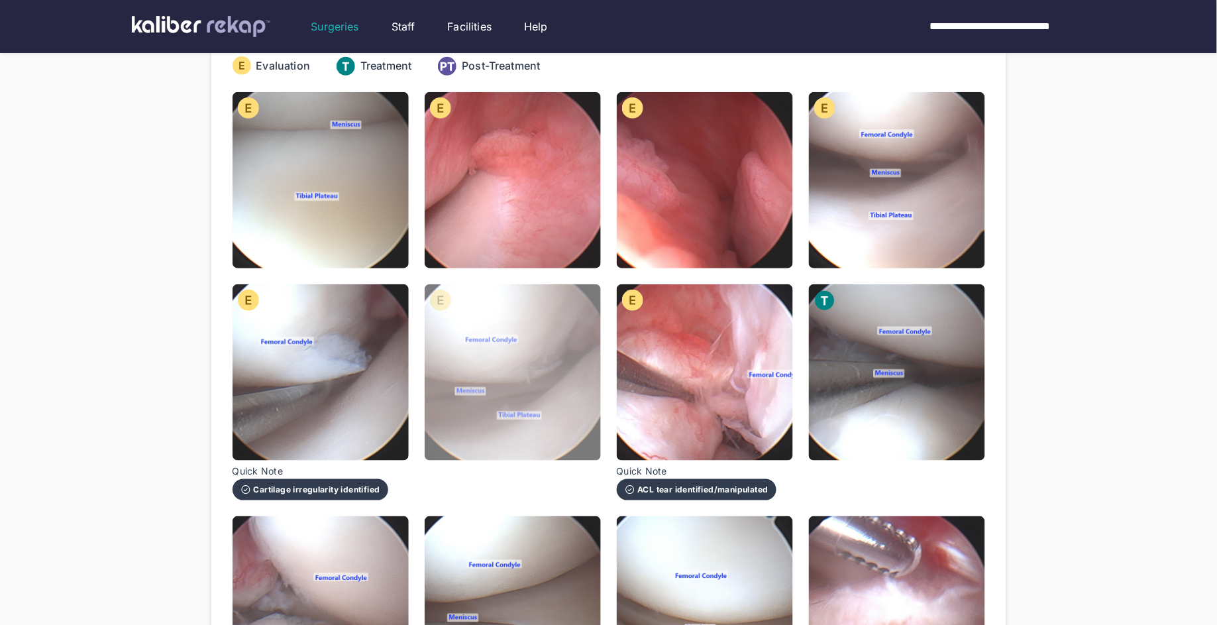
scroll to position [259, 0]
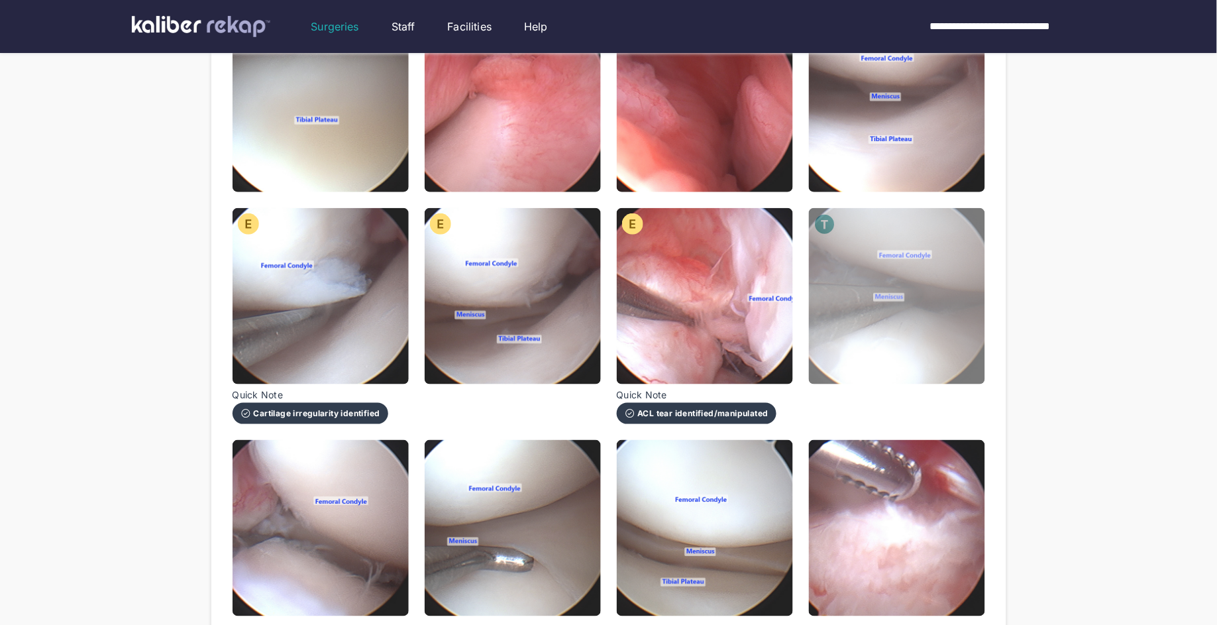
click at [927, 287] on img at bounding box center [897, 296] width 176 height 176
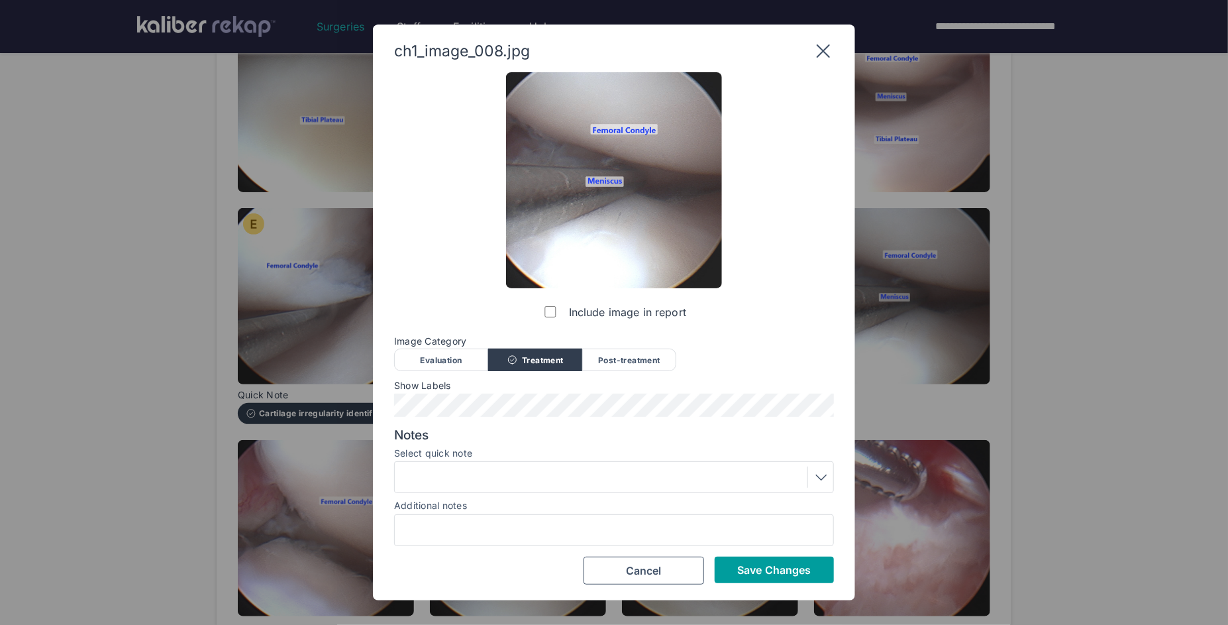
click at [785, 564] on span "Save Changes" at bounding box center [774, 569] width 74 height 13
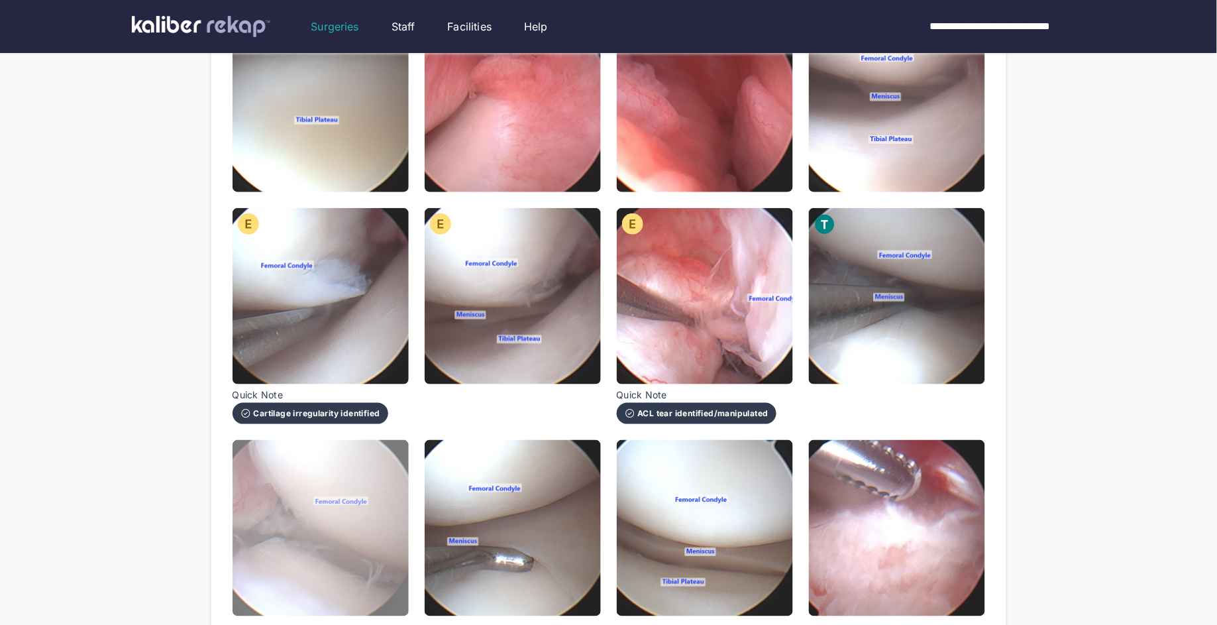
click at [348, 532] on img at bounding box center [320, 528] width 176 height 176
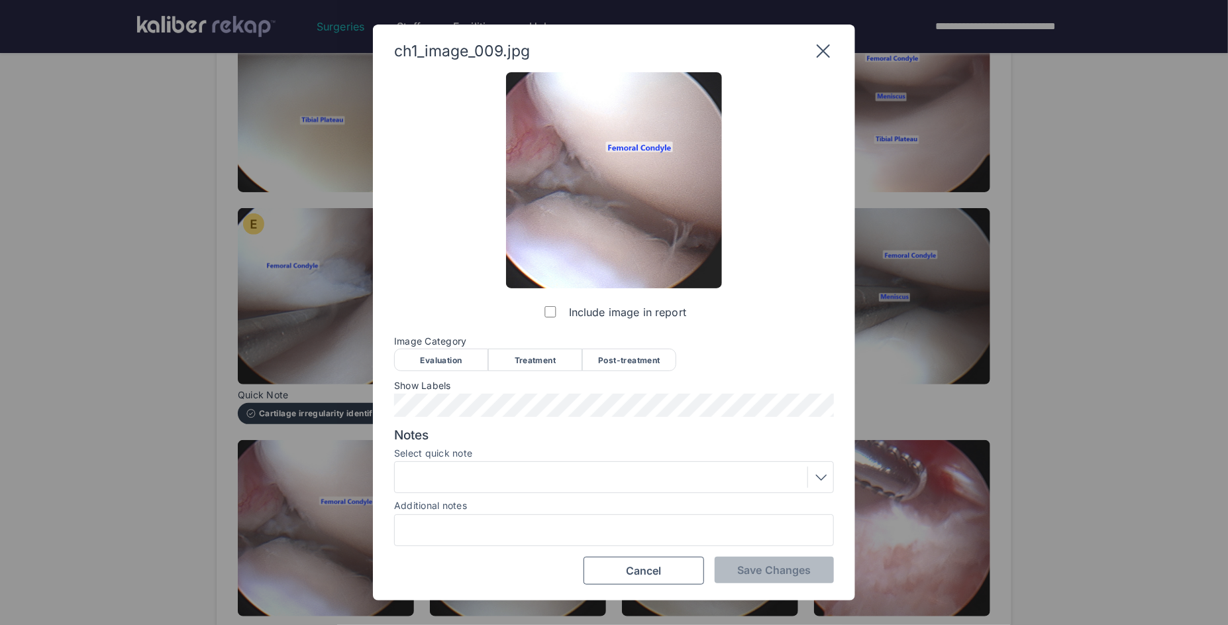
click at [510, 366] on div "Treatment" at bounding box center [535, 359] width 94 height 23
click at [776, 576] on span "Save Changes" at bounding box center [774, 569] width 74 height 13
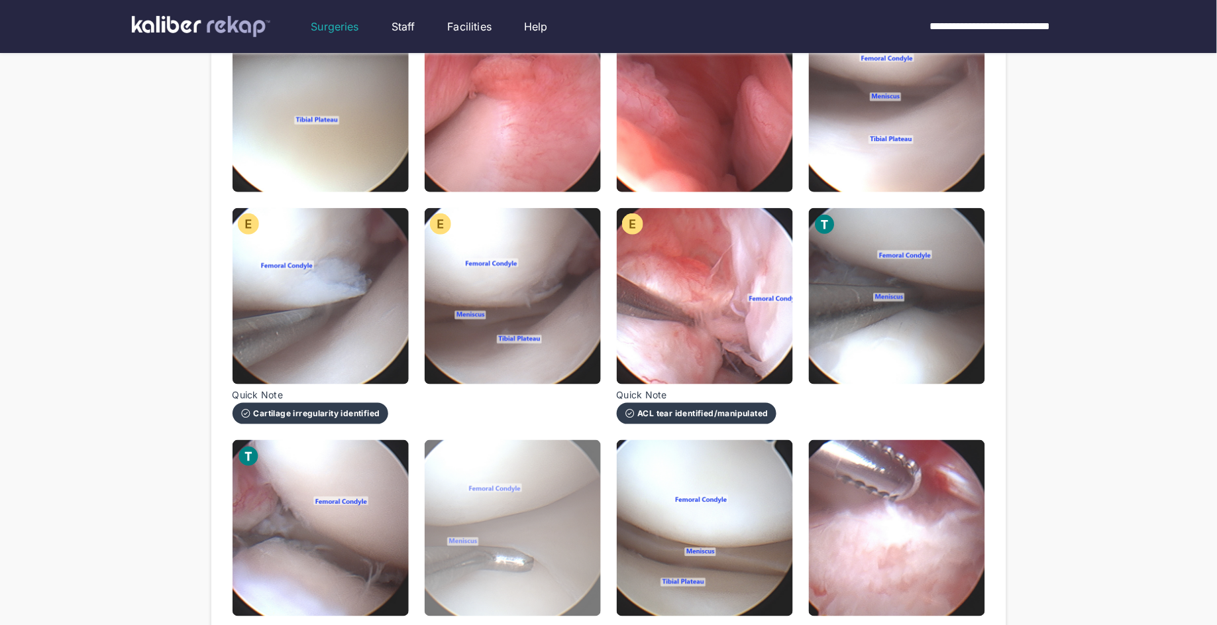
click at [548, 520] on img at bounding box center [513, 528] width 176 height 176
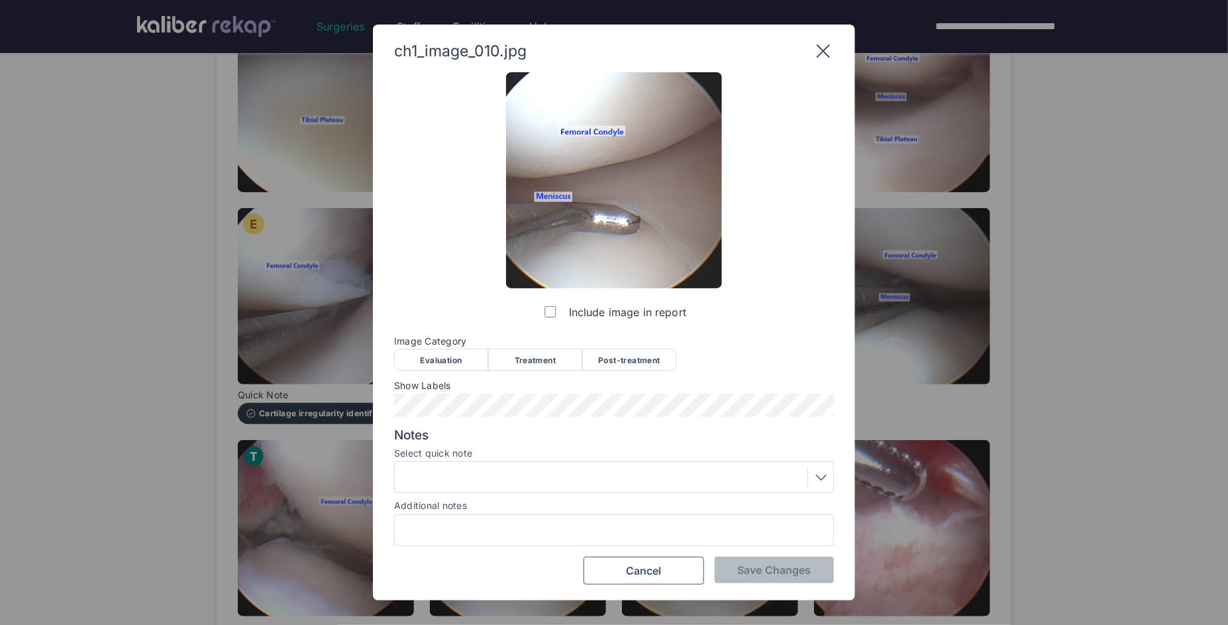
click at [438, 350] on div "Evaluation" at bounding box center [441, 359] width 94 height 23
click at [778, 574] on span "Save Changes" at bounding box center [774, 569] width 74 height 13
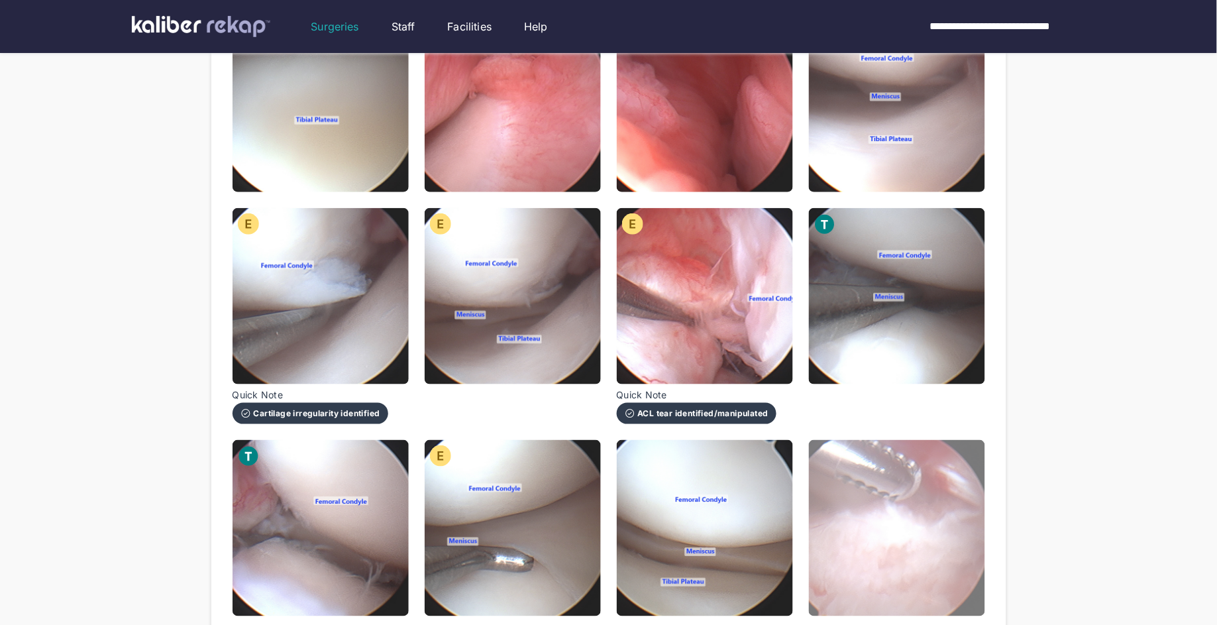
click at [857, 508] on img at bounding box center [897, 528] width 176 height 176
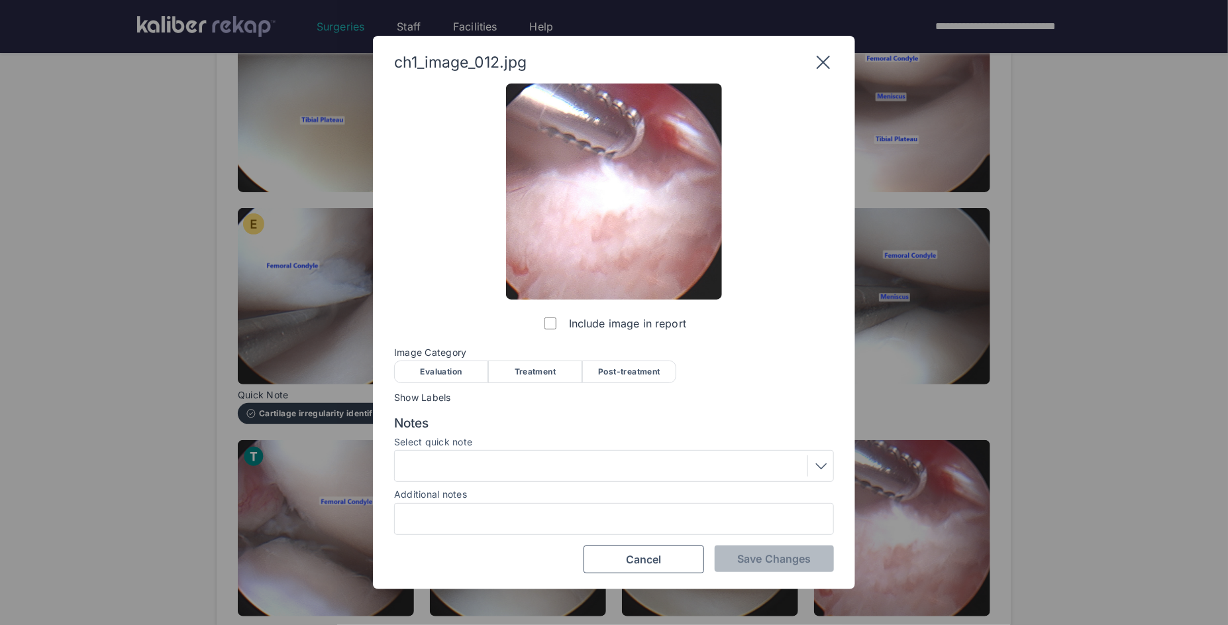
click at [514, 370] on div "Treatment" at bounding box center [535, 371] width 94 height 23
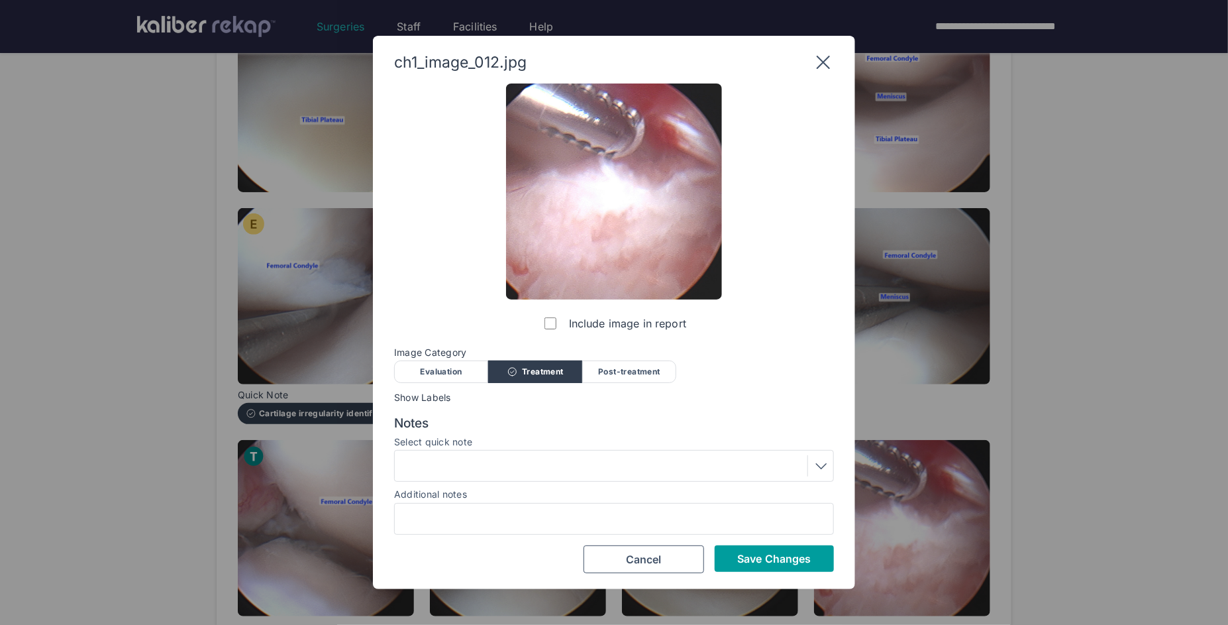
click at [793, 554] on span "Save Changes" at bounding box center [774, 558] width 74 height 13
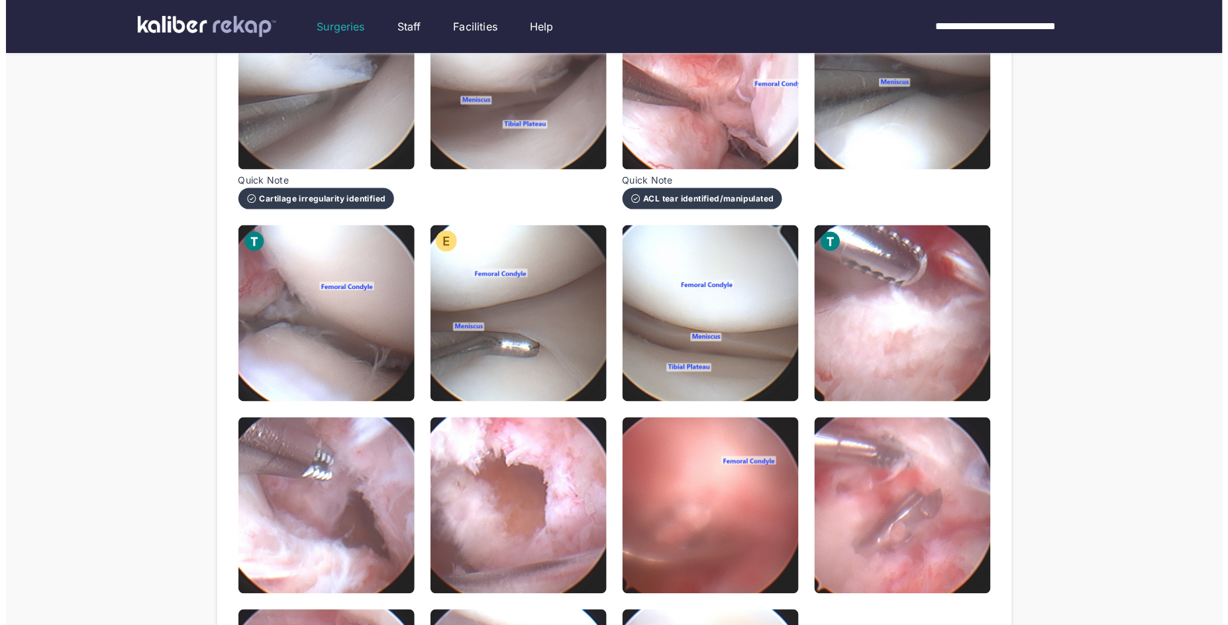
scroll to position [454, 0]
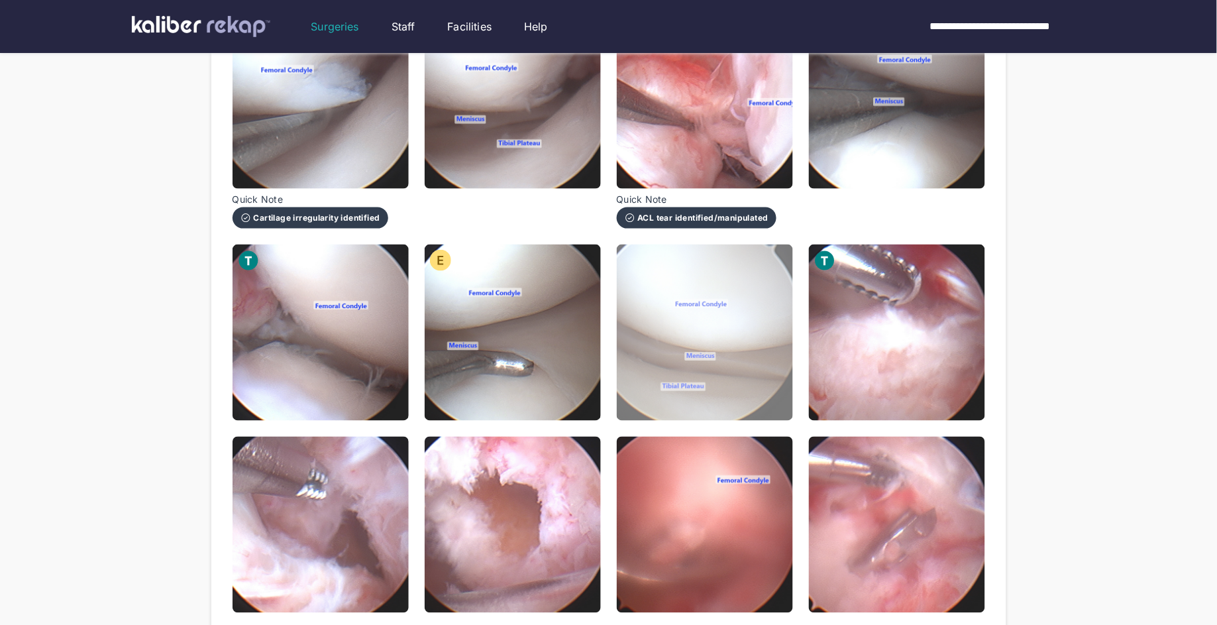
click at [748, 308] on img at bounding box center [705, 332] width 176 height 176
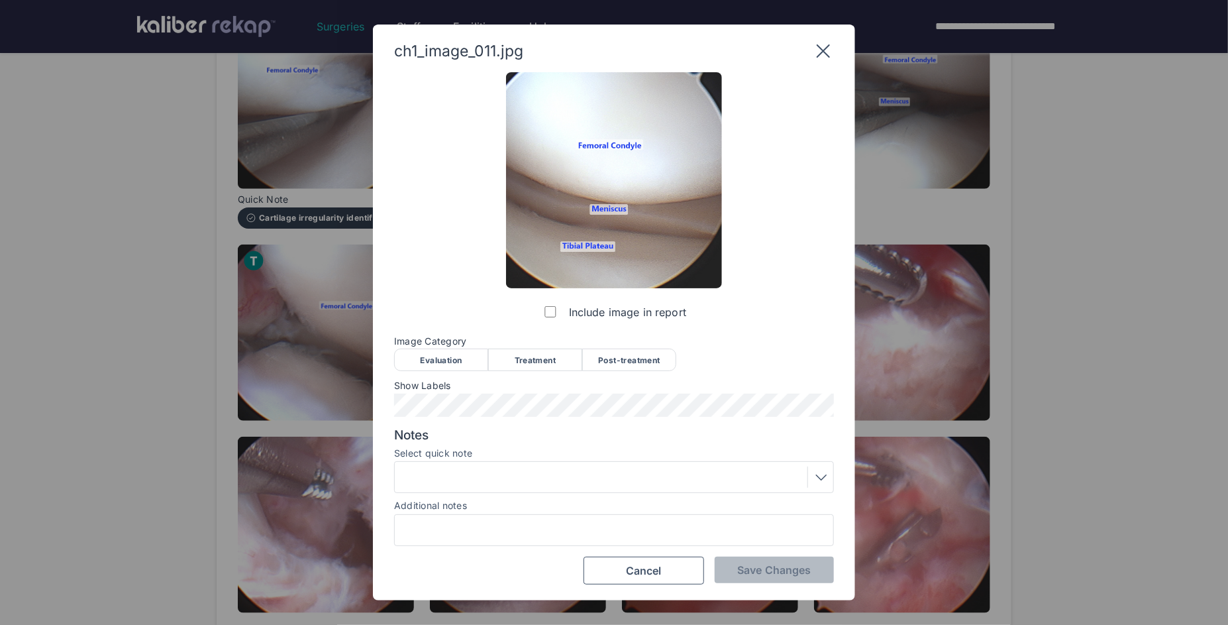
click at [436, 356] on div "Evaluation" at bounding box center [441, 359] width 94 height 23
click at [788, 568] on span "Save Changes" at bounding box center [774, 569] width 74 height 13
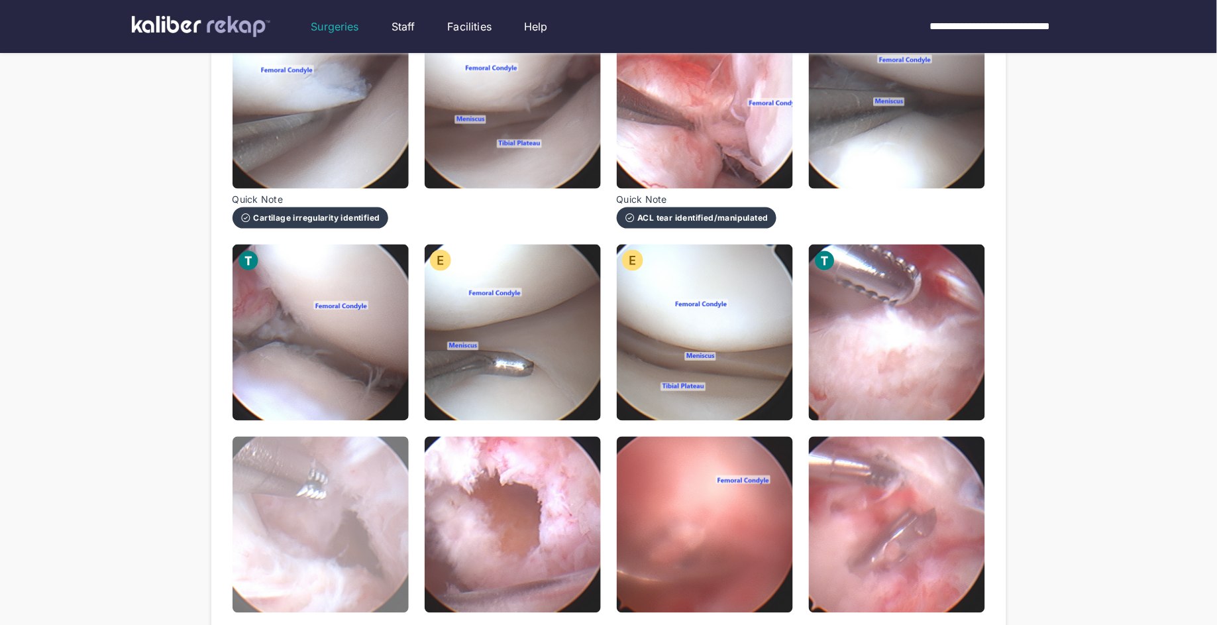
click at [346, 462] on img at bounding box center [320, 524] width 176 height 176
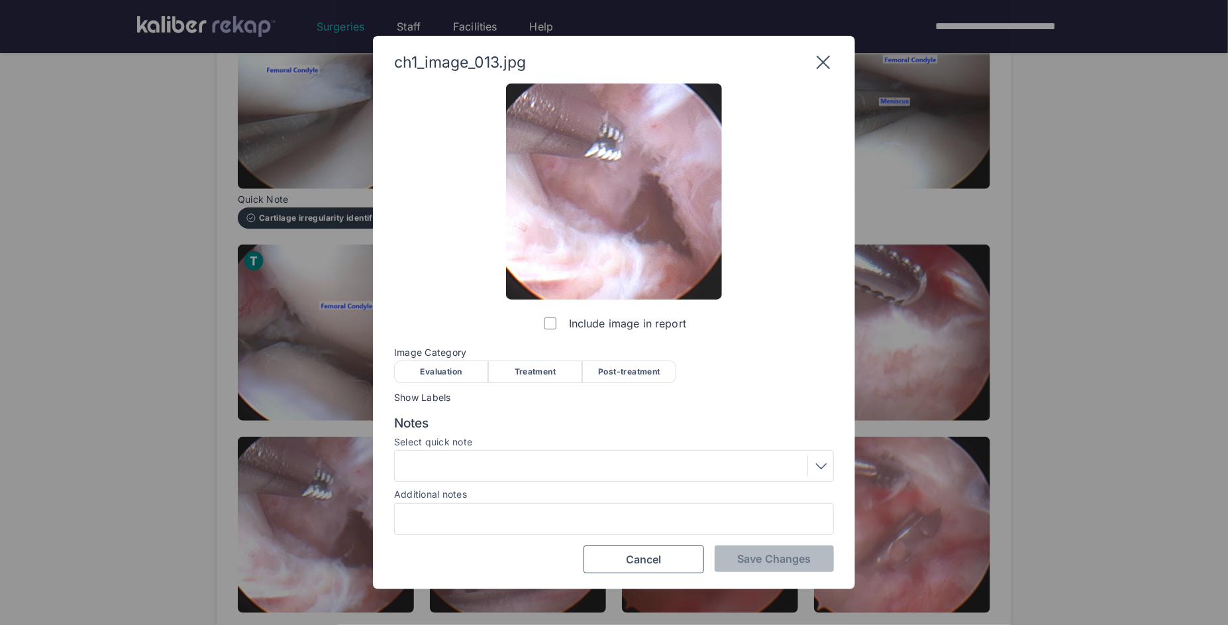
click at [442, 370] on div "Evaluation" at bounding box center [441, 371] width 94 height 23
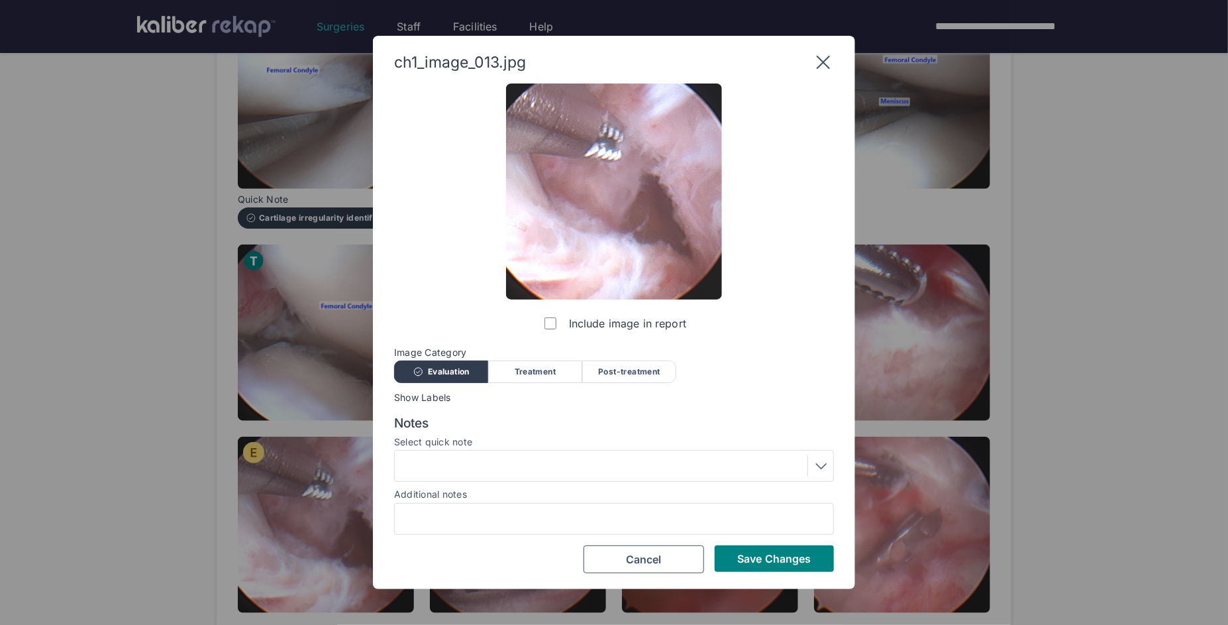
click at [476, 465] on div at bounding box center [614, 465] width 431 height 21
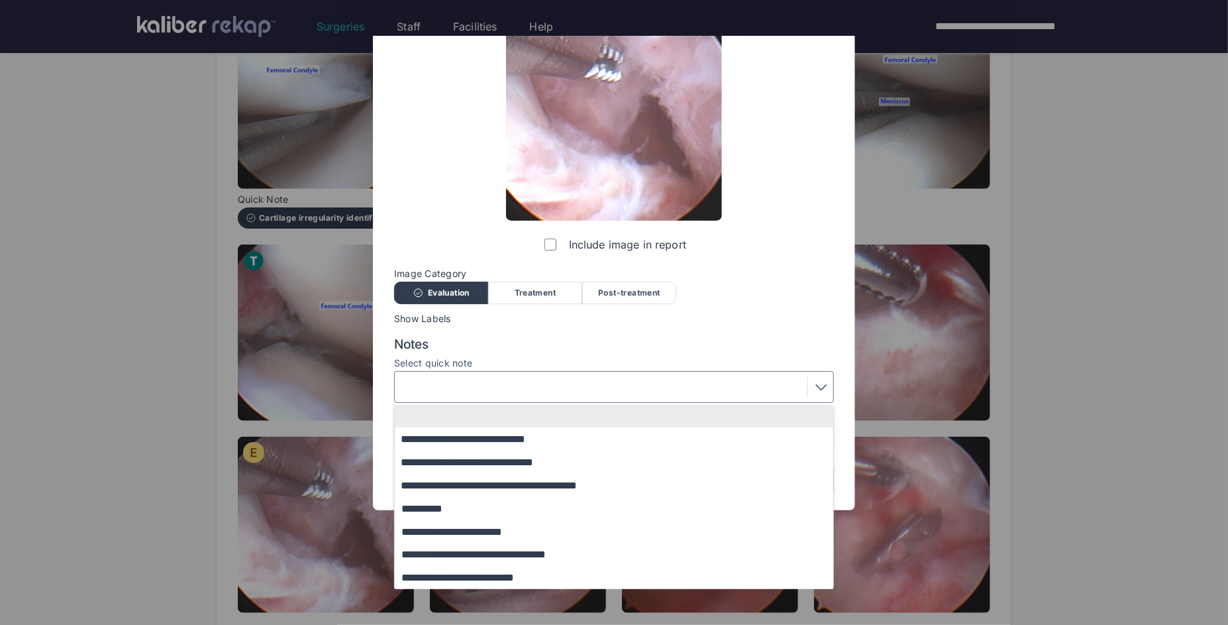
scroll to position [0, 0]
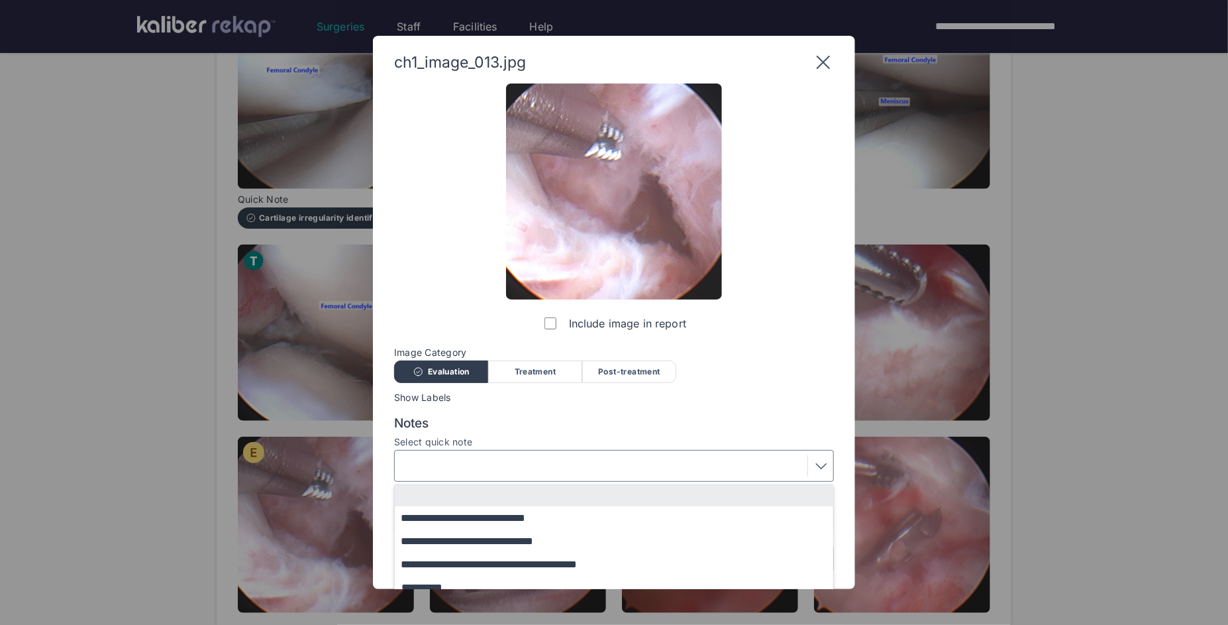
click at [545, 297] on div "**********" at bounding box center [614, 328] width 440 height 490
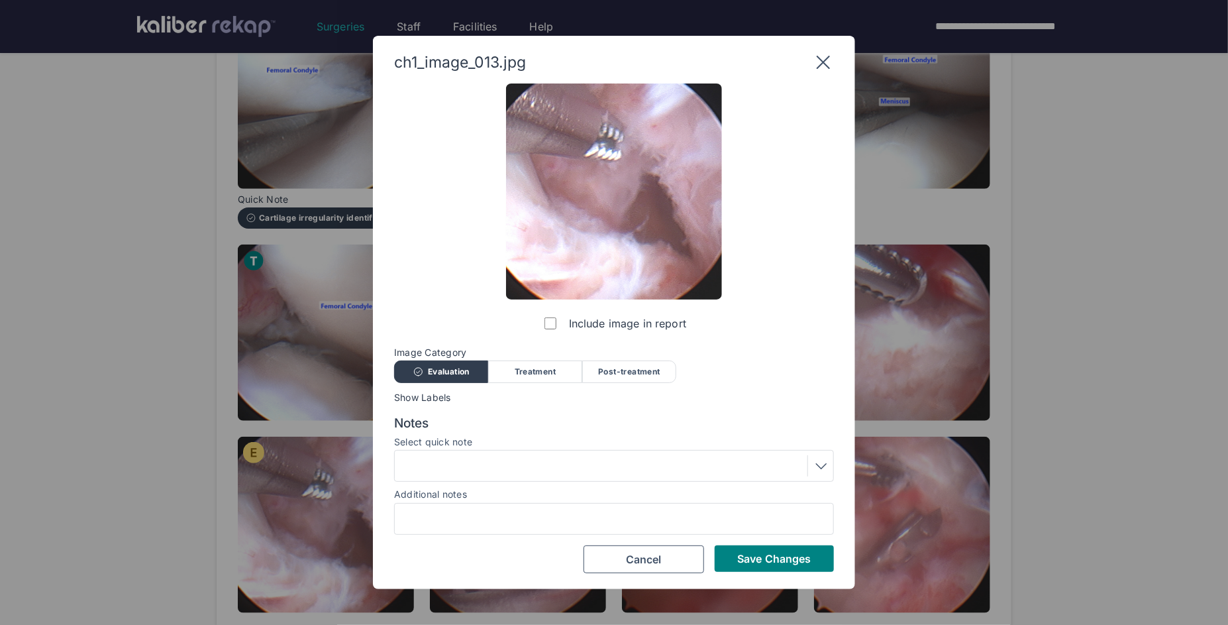
click at [545, 356] on span "Image Category" at bounding box center [614, 352] width 440 height 11
click at [546, 376] on div "Treatment" at bounding box center [535, 371] width 94 height 23
click at [553, 471] on div at bounding box center [614, 465] width 431 height 21
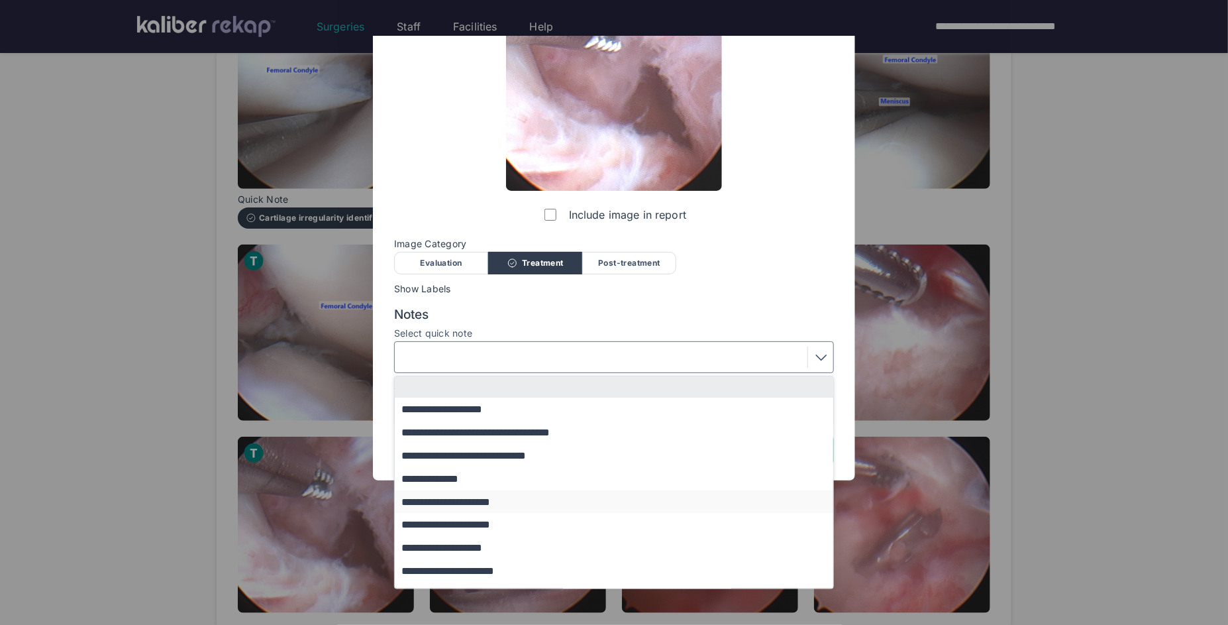
scroll to position [109, 0]
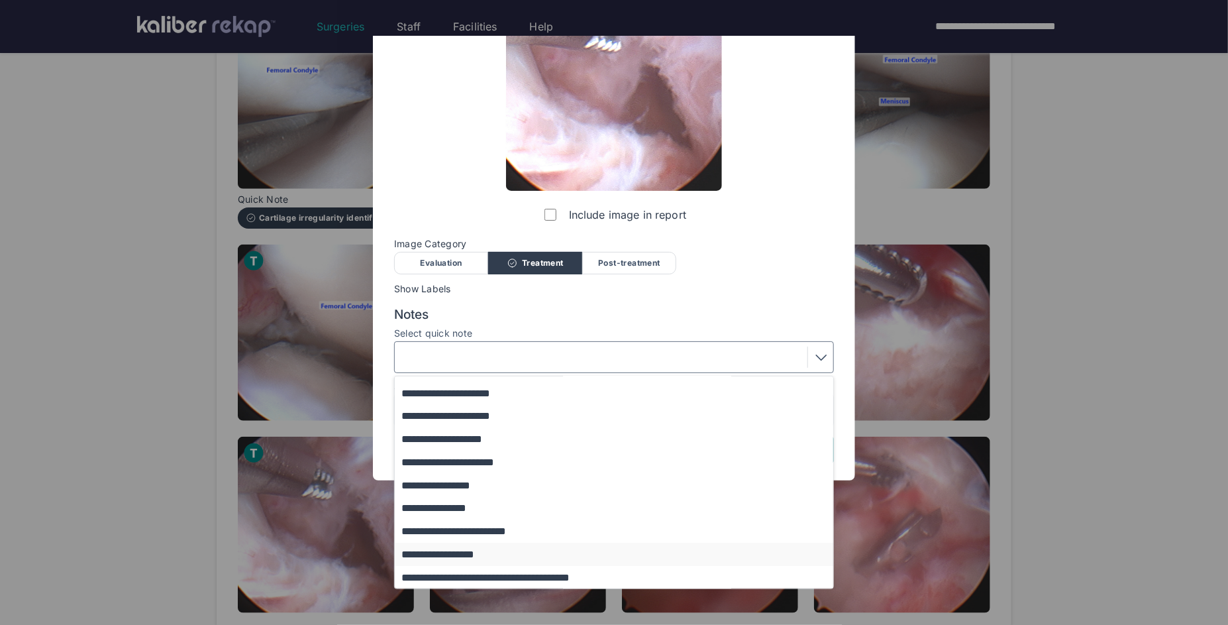
click at [490, 557] on button "**********" at bounding box center [620, 553] width 451 height 23
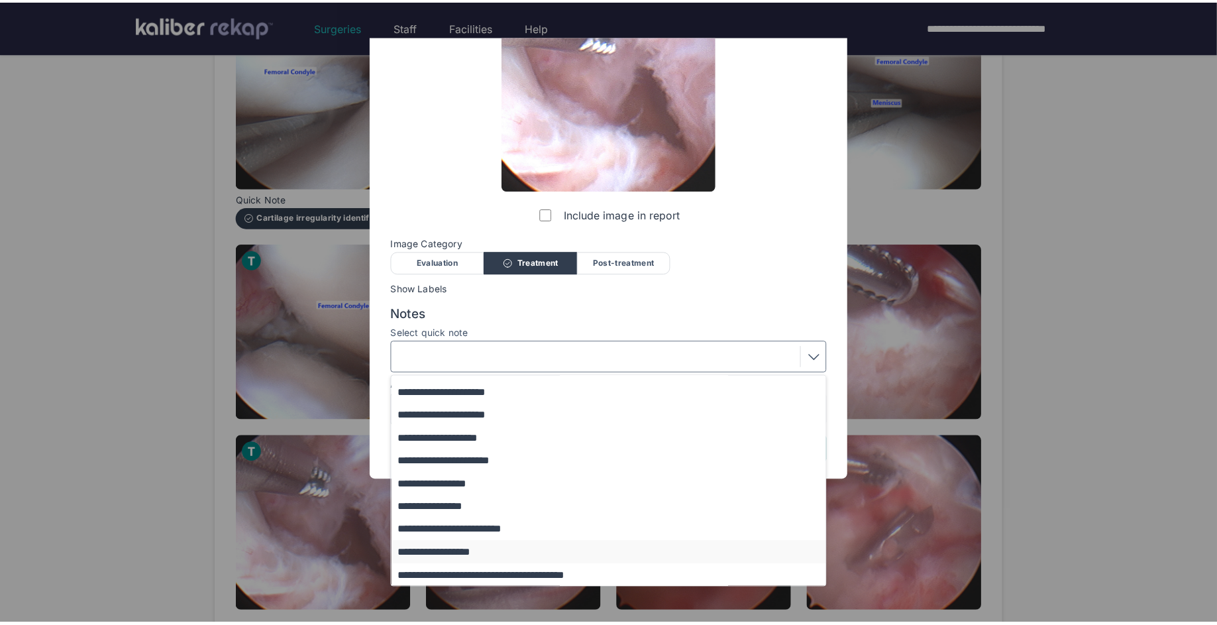
scroll to position [0, 0]
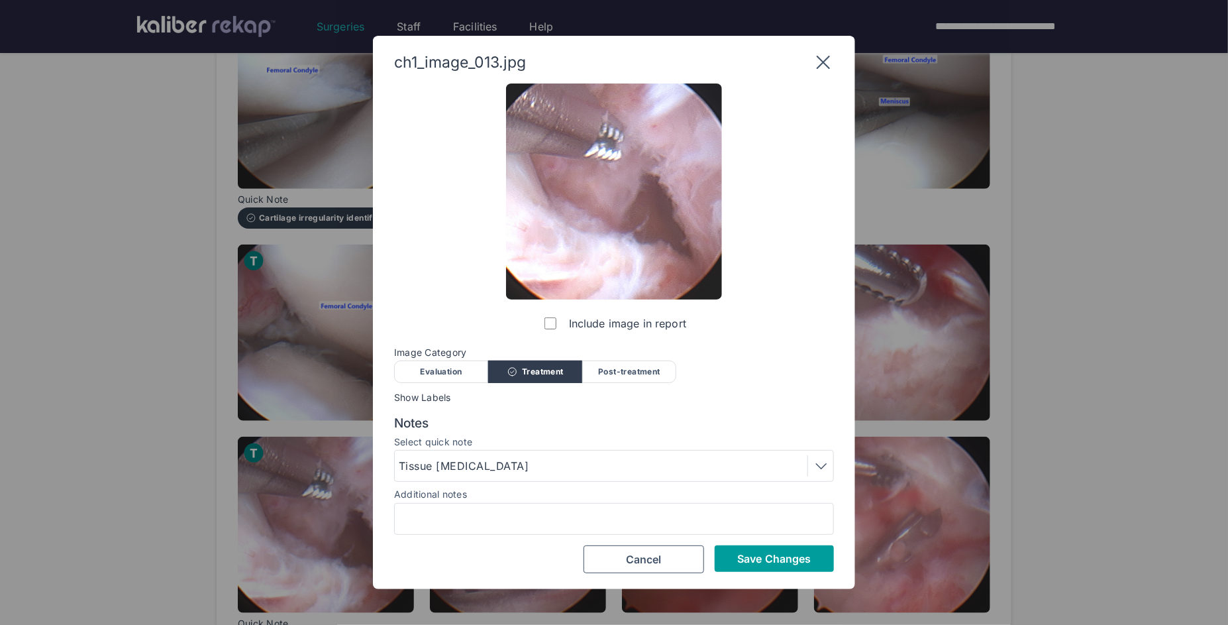
click at [791, 555] on span "Save Changes" at bounding box center [774, 558] width 74 height 13
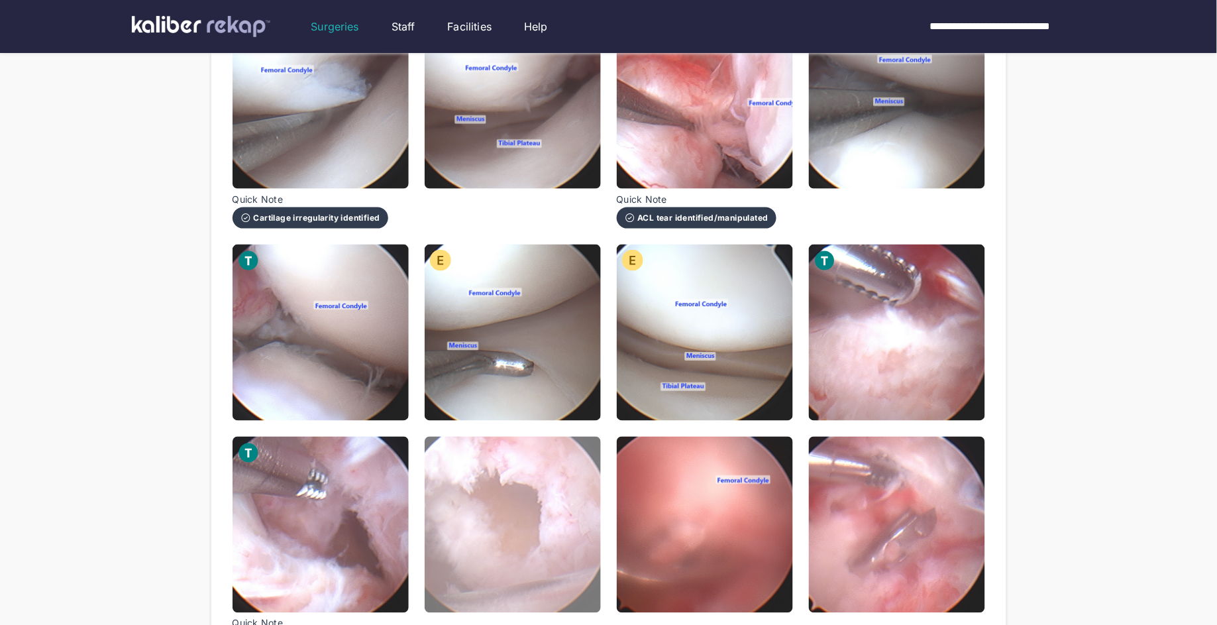
click at [560, 484] on img at bounding box center [513, 524] width 176 height 176
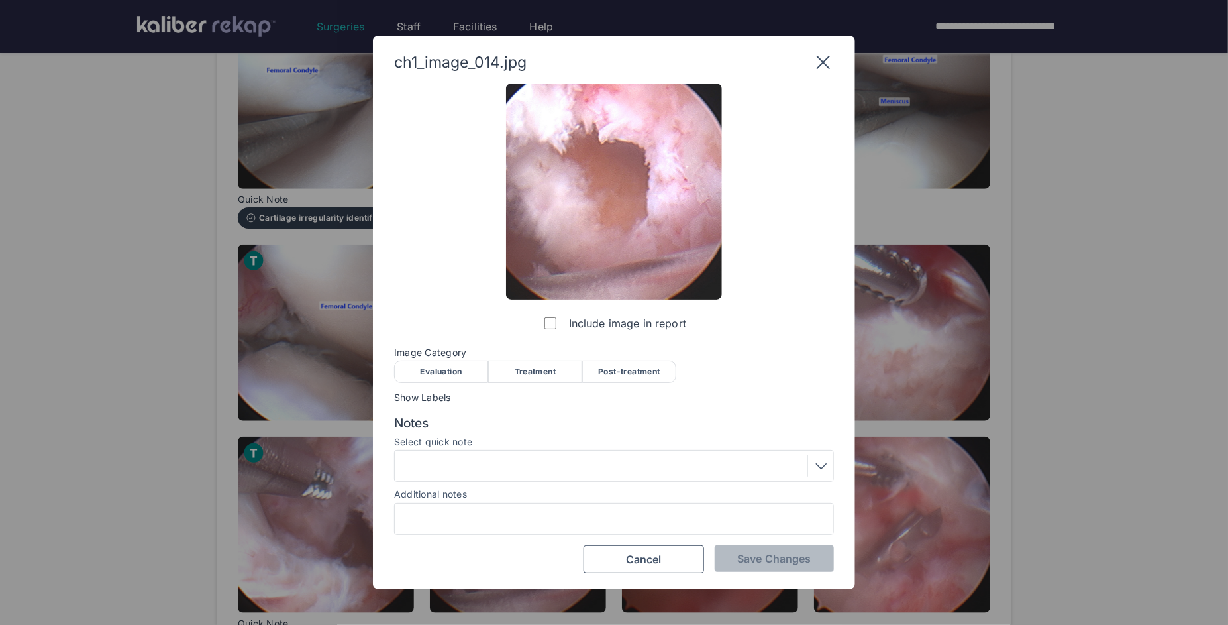
click at [533, 373] on div "Treatment" at bounding box center [535, 371] width 94 height 23
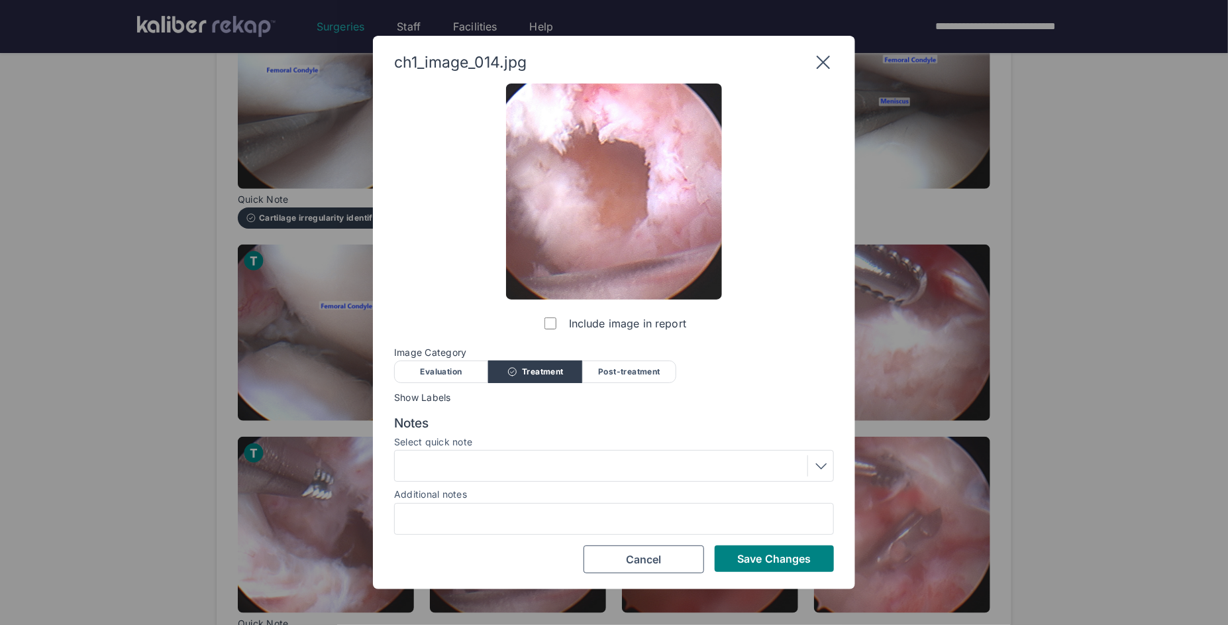
click at [544, 465] on div at bounding box center [614, 465] width 431 height 21
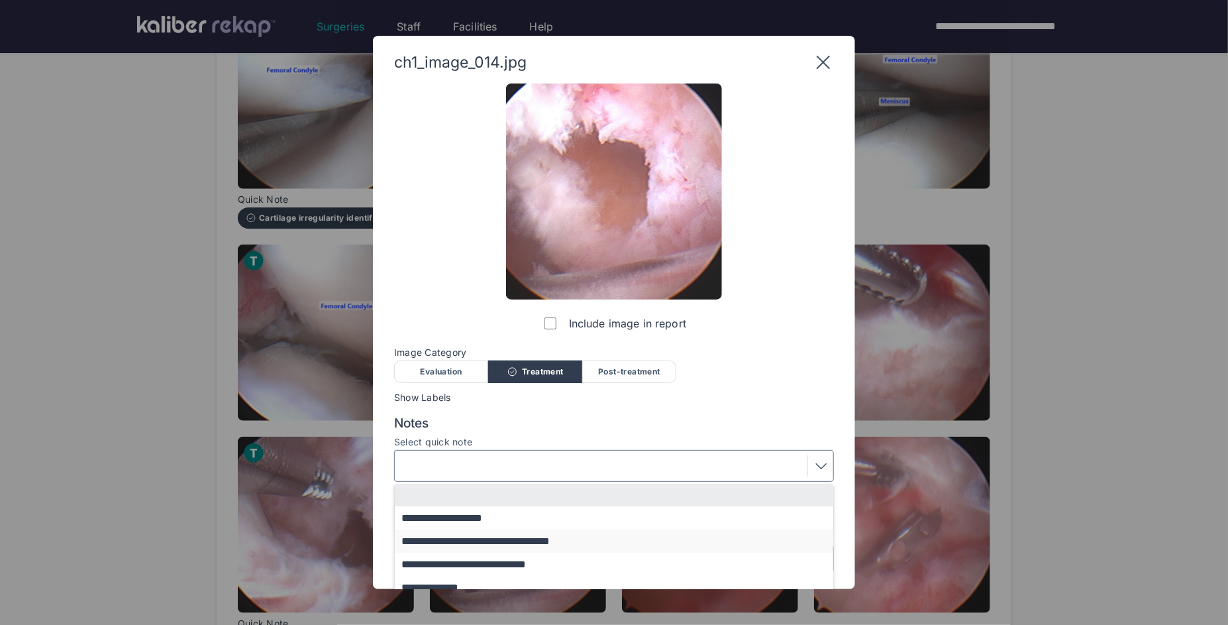
click at [499, 540] on button "**********" at bounding box center [620, 540] width 451 height 23
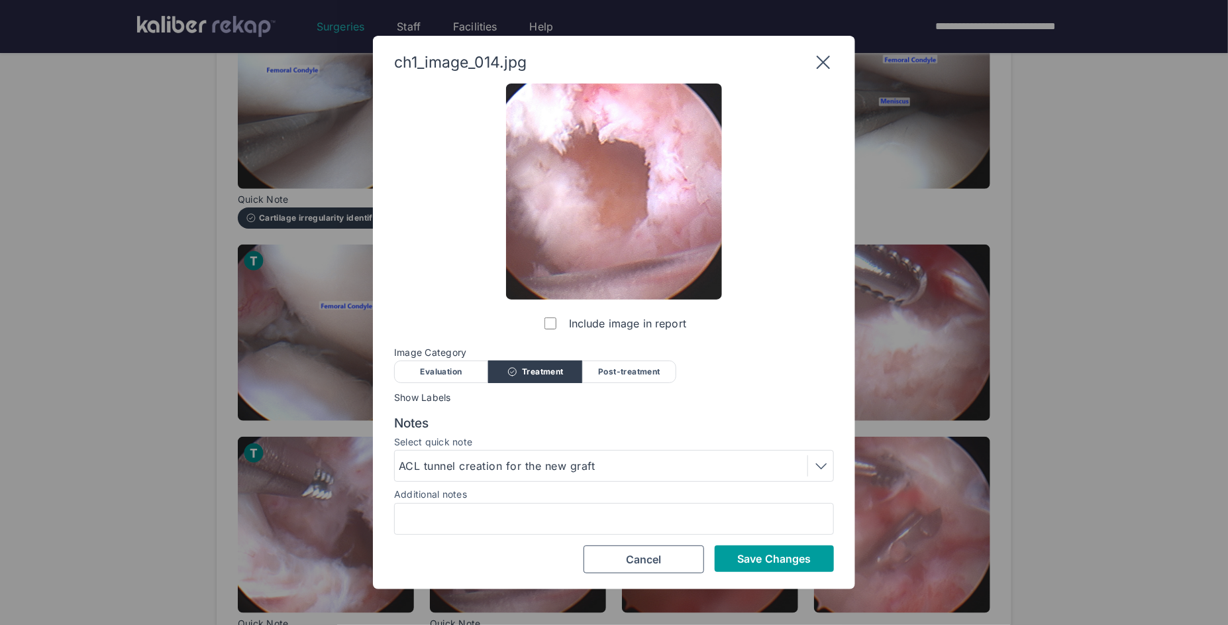
click at [784, 564] on span "Save Changes" at bounding box center [774, 558] width 74 height 13
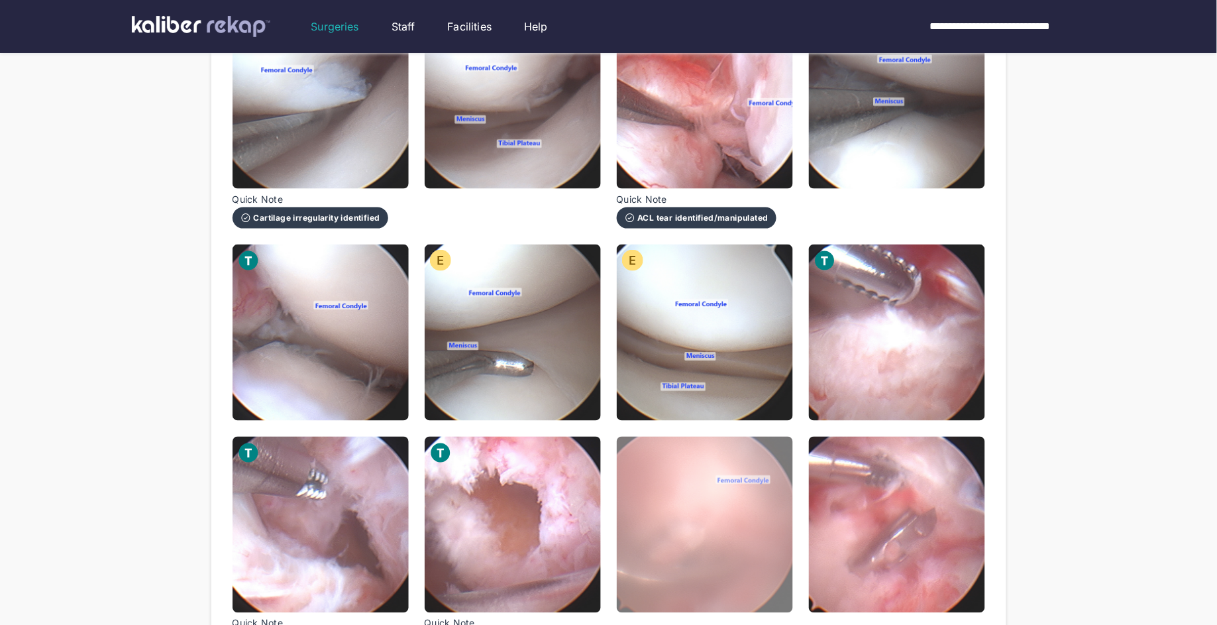
click at [717, 503] on img at bounding box center [705, 524] width 176 height 176
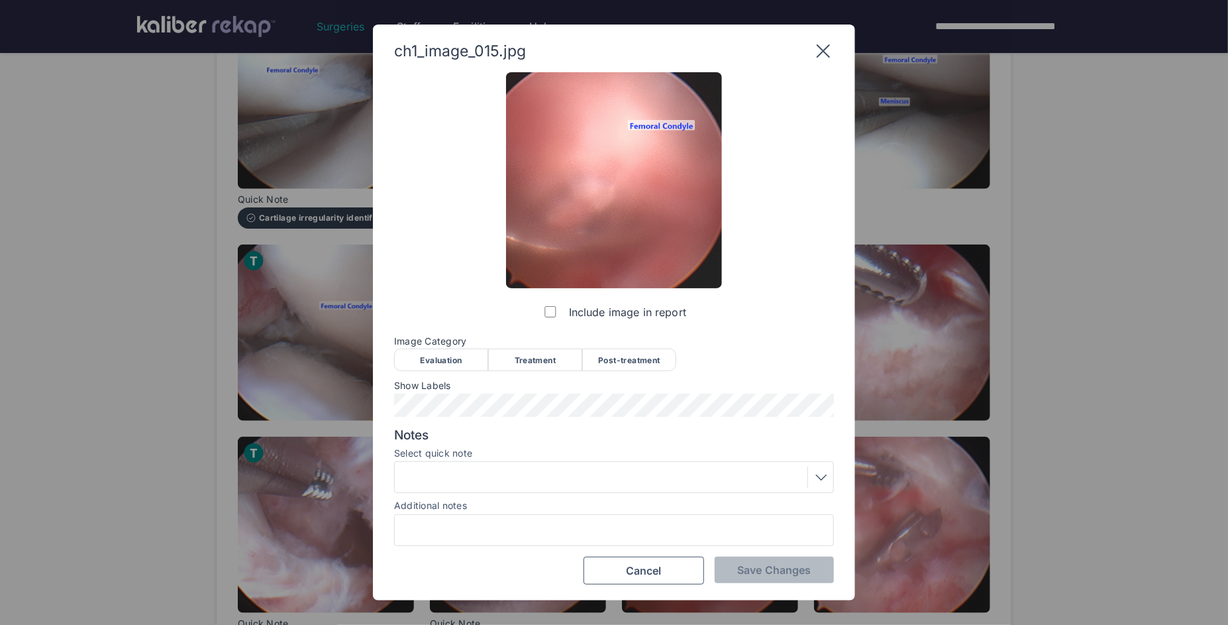
click at [510, 362] on div "Treatment" at bounding box center [535, 359] width 94 height 23
click at [763, 584] on div "Save Changes Cancel" at bounding box center [614, 570] width 440 height 28
click at [764, 576] on button "Save Changes" at bounding box center [774, 569] width 119 height 26
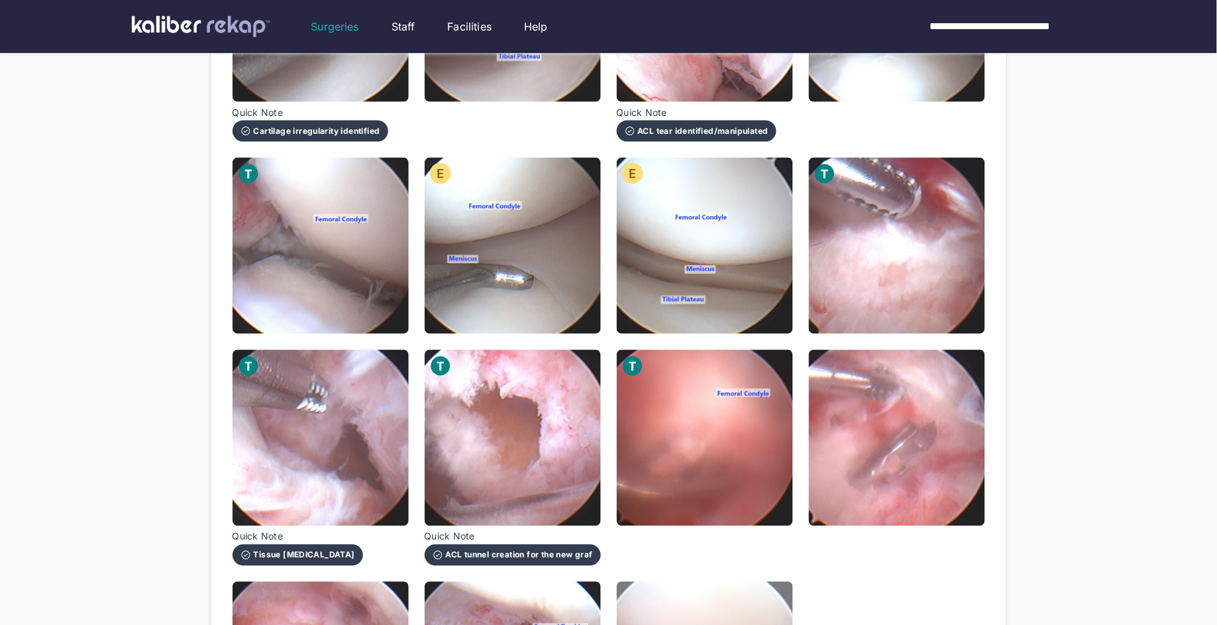
scroll to position [681, 0]
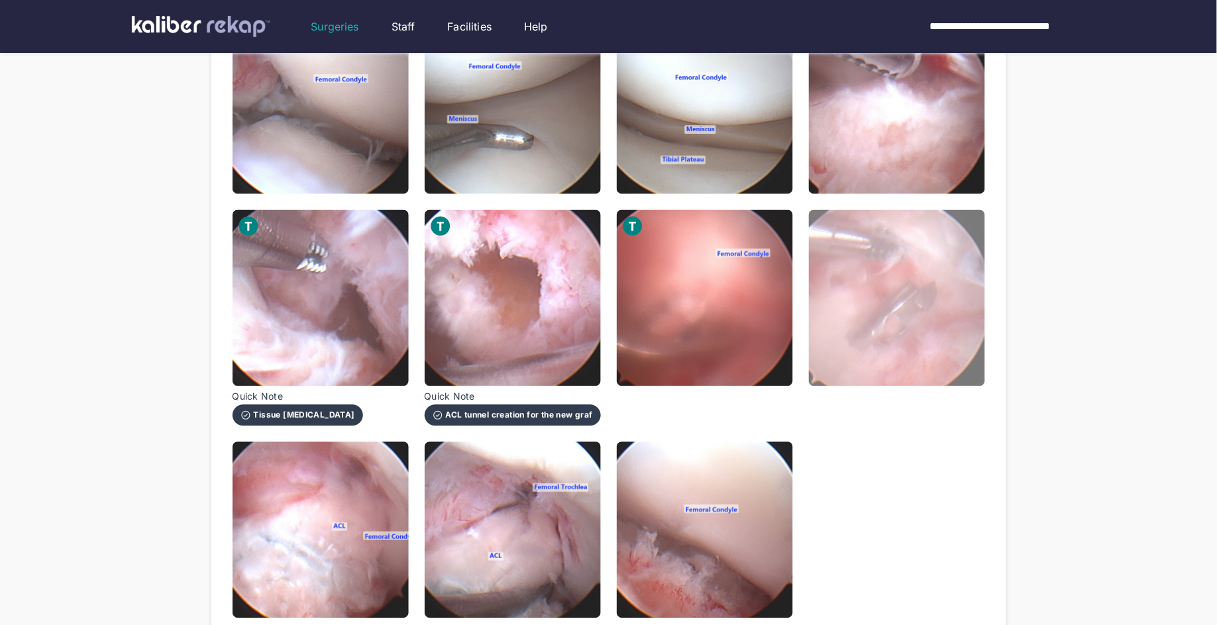
click at [901, 310] on img at bounding box center [897, 298] width 176 height 176
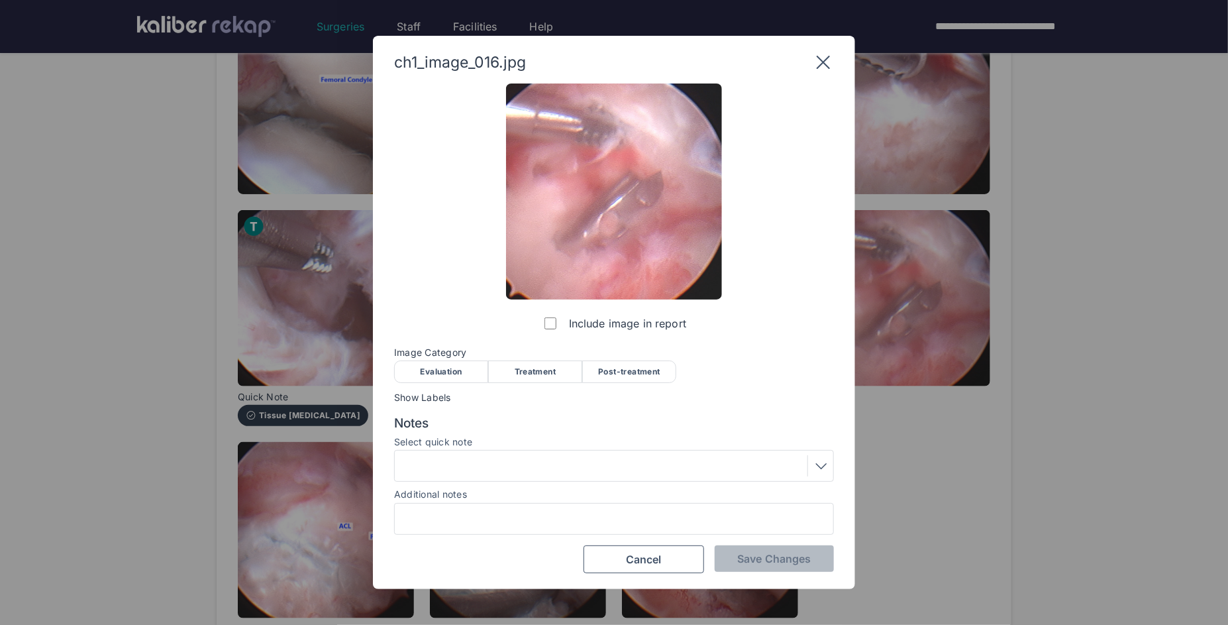
click at [550, 363] on div "Treatment" at bounding box center [535, 371] width 94 height 23
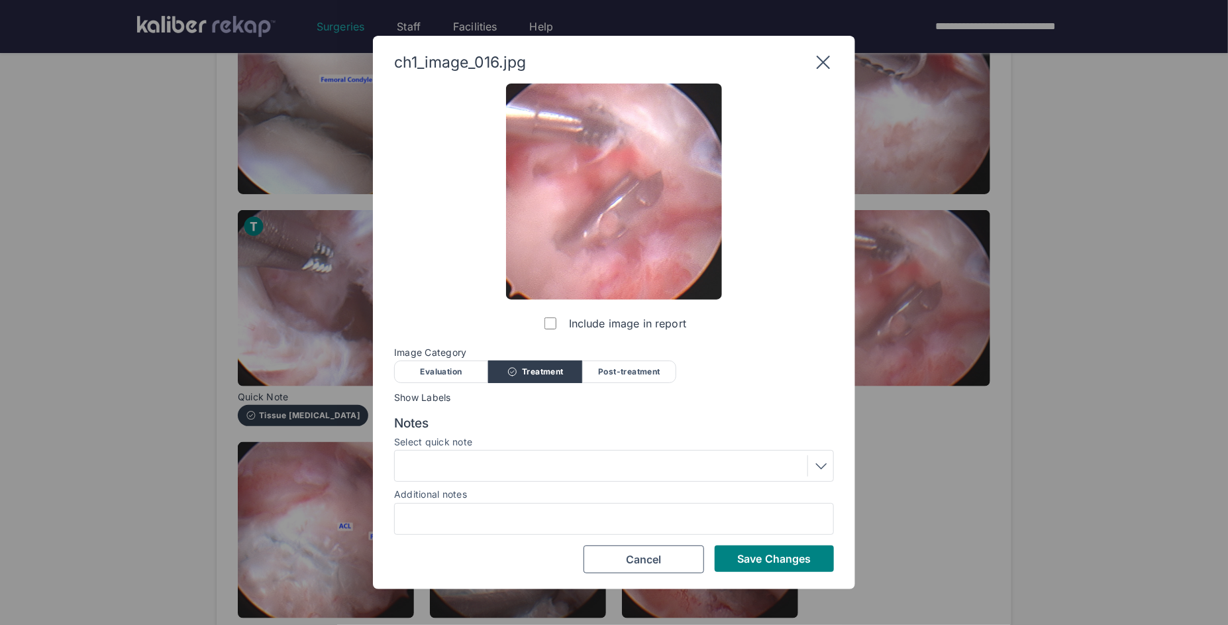
click at [515, 468] on div at bounding box center [614, 465] width 431 height 21
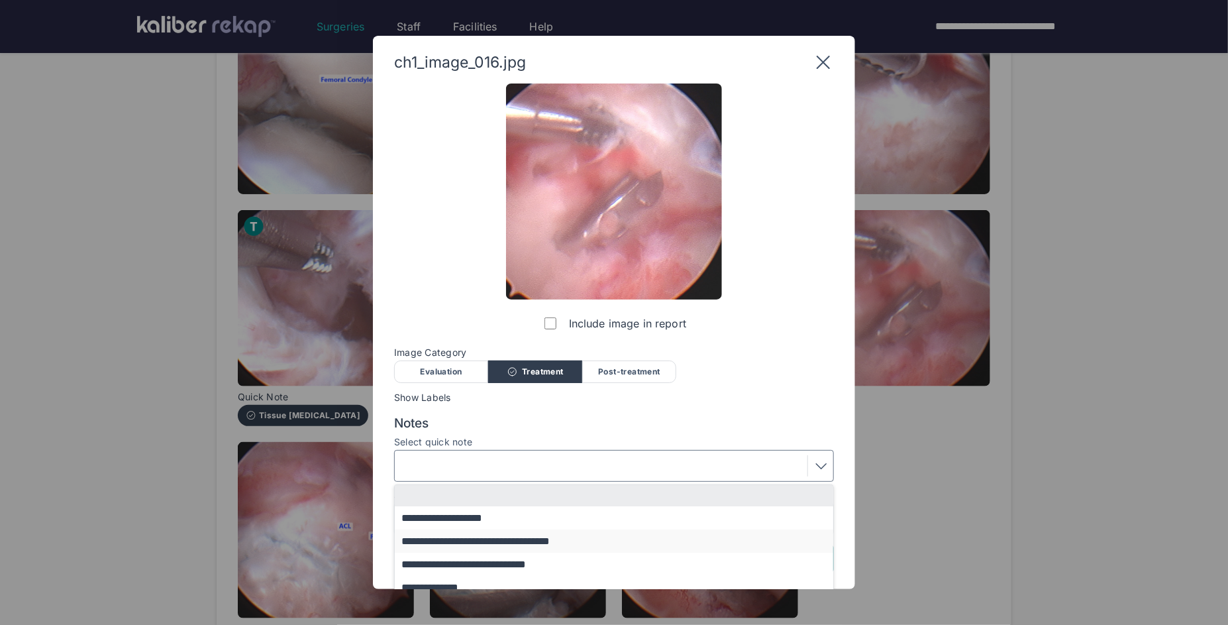
click at [509, 541] on button "**********" at bounding box center [620, 540] width 451 height 23
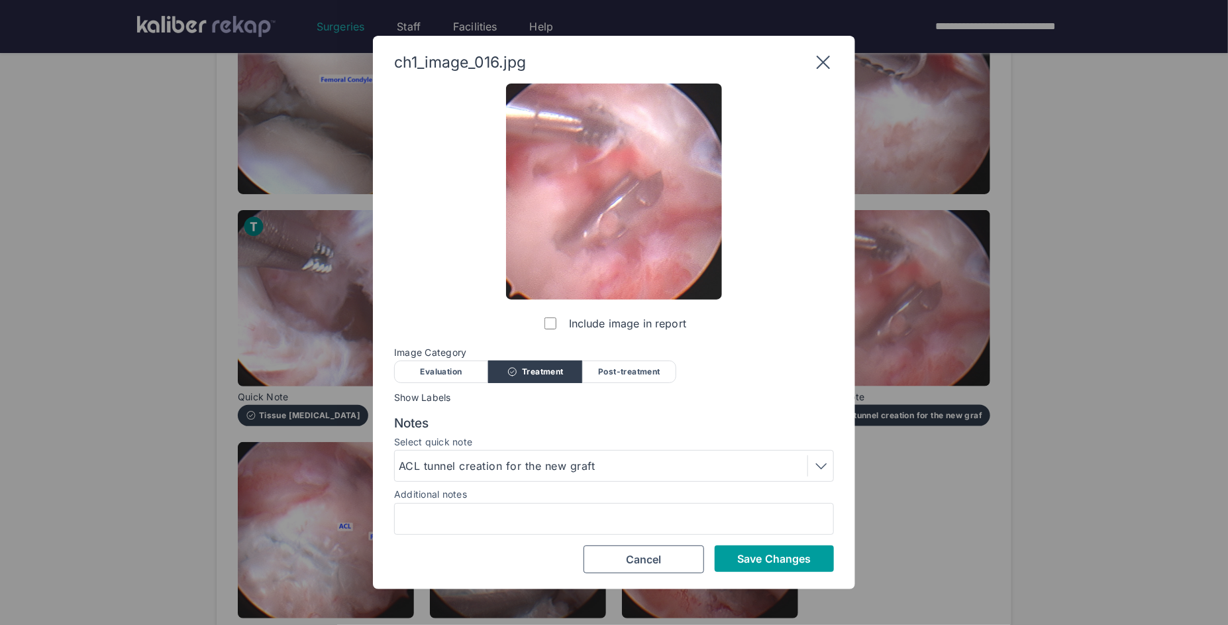
click at [768, 566] on button "Save Changes" at bounding box center [774, 558] width 119 height 26
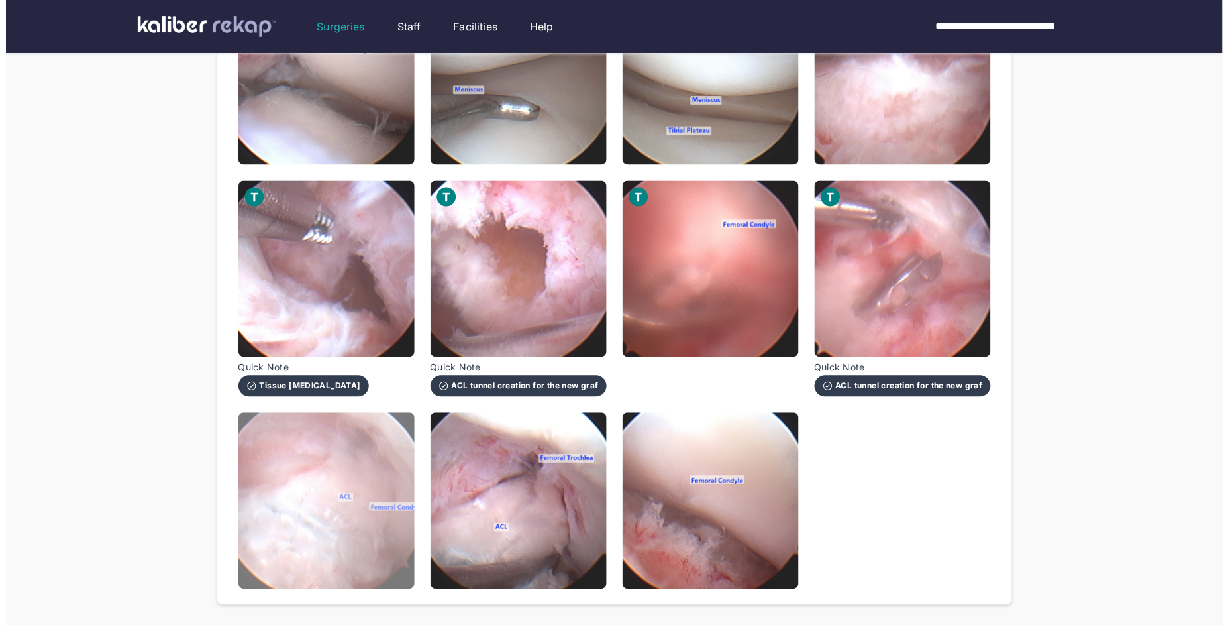
scroll to position [770, 0]
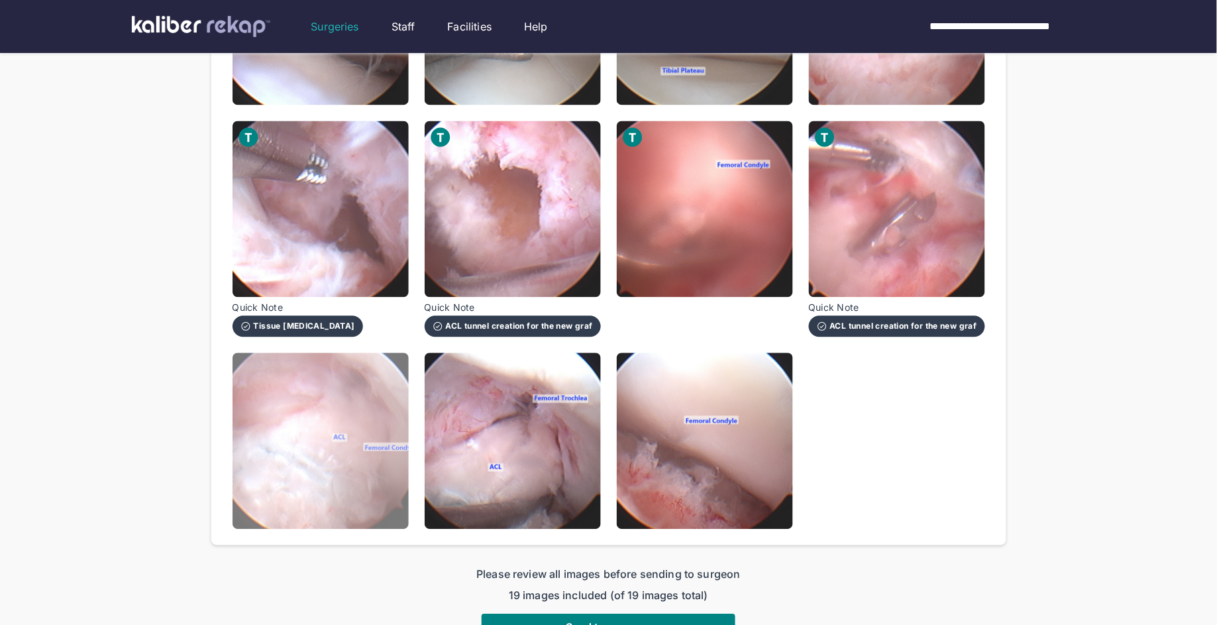
click at [325, 425] on img at bounding box center [320, 441] width 176 height 176
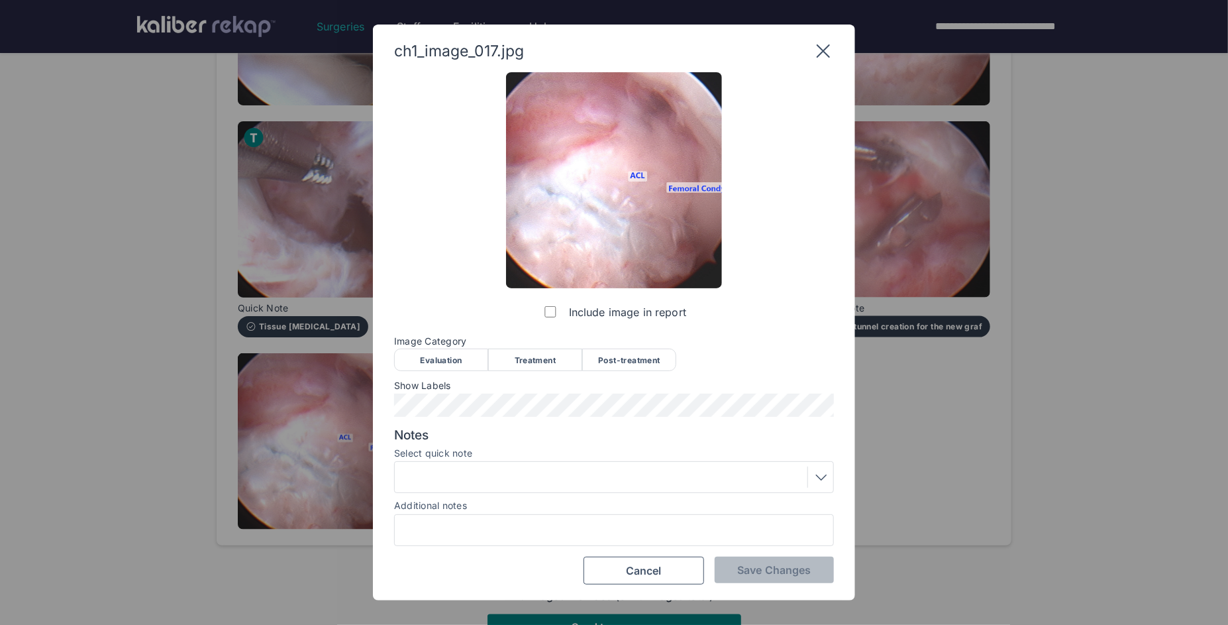
click at [522, 360] on div "Treatment" at bounding box center [535, 359] width 94 height 23
click at [536, 474] on div at bounding box center [614, 476] width 431 height 21
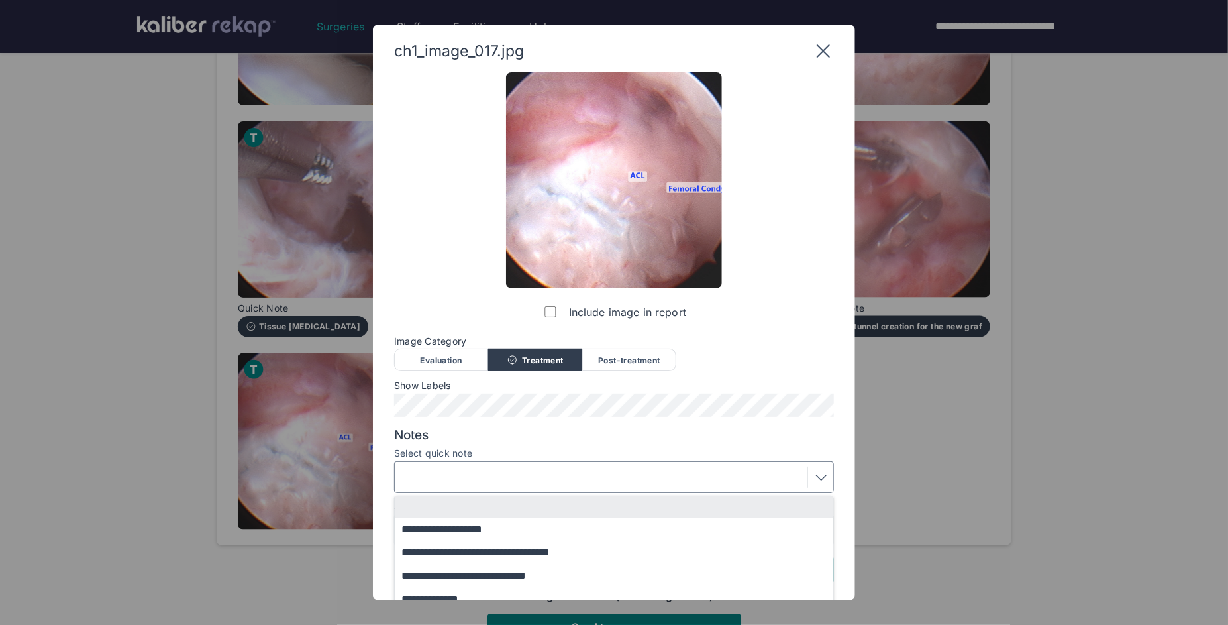
scroll to position [47, 0]
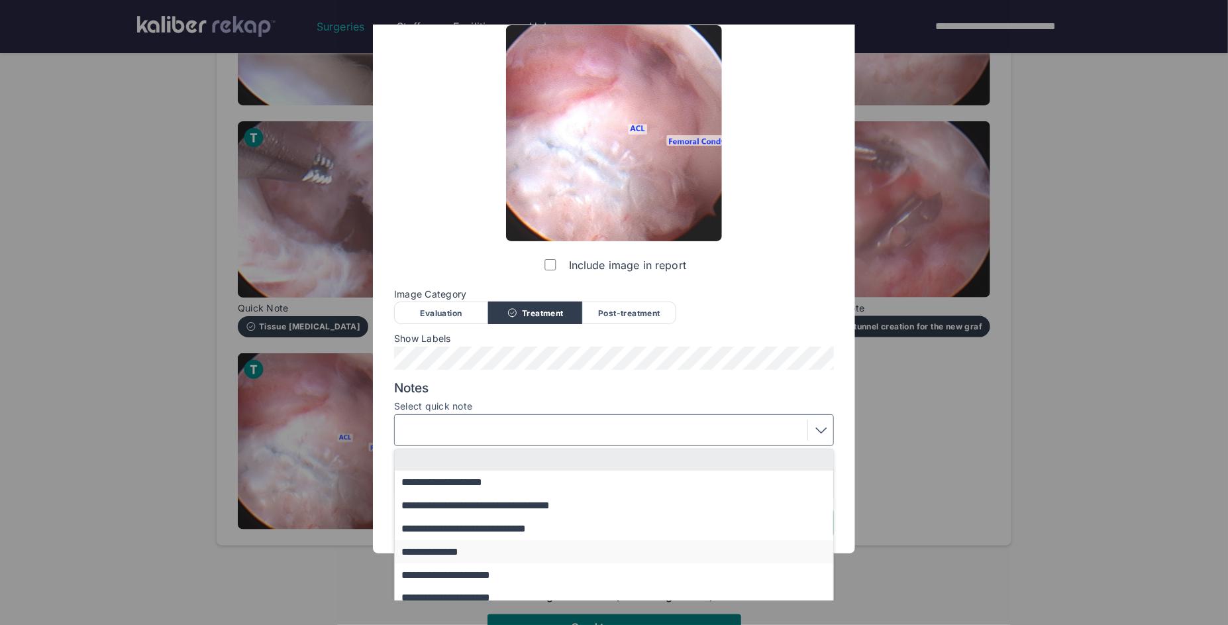
click at [440, 550] on button "**********" at bounding box center [620, 551] width 451 height 23
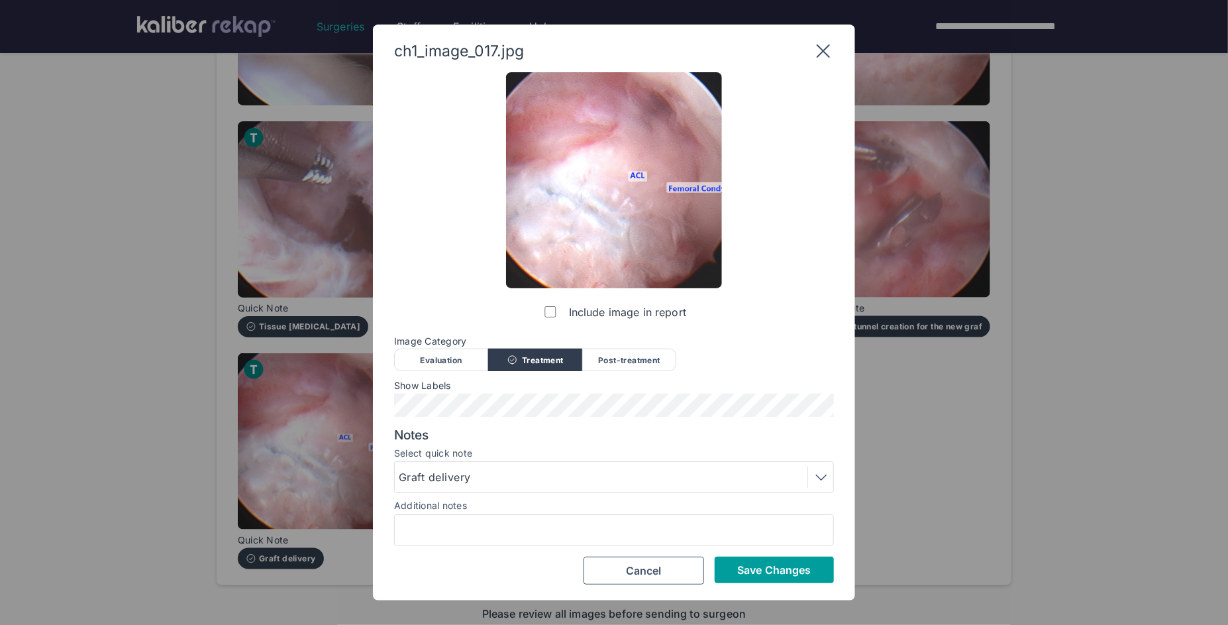
click at [766, 569] on span "Save Changes" at bounding box center [774, 569] width 74 height 13
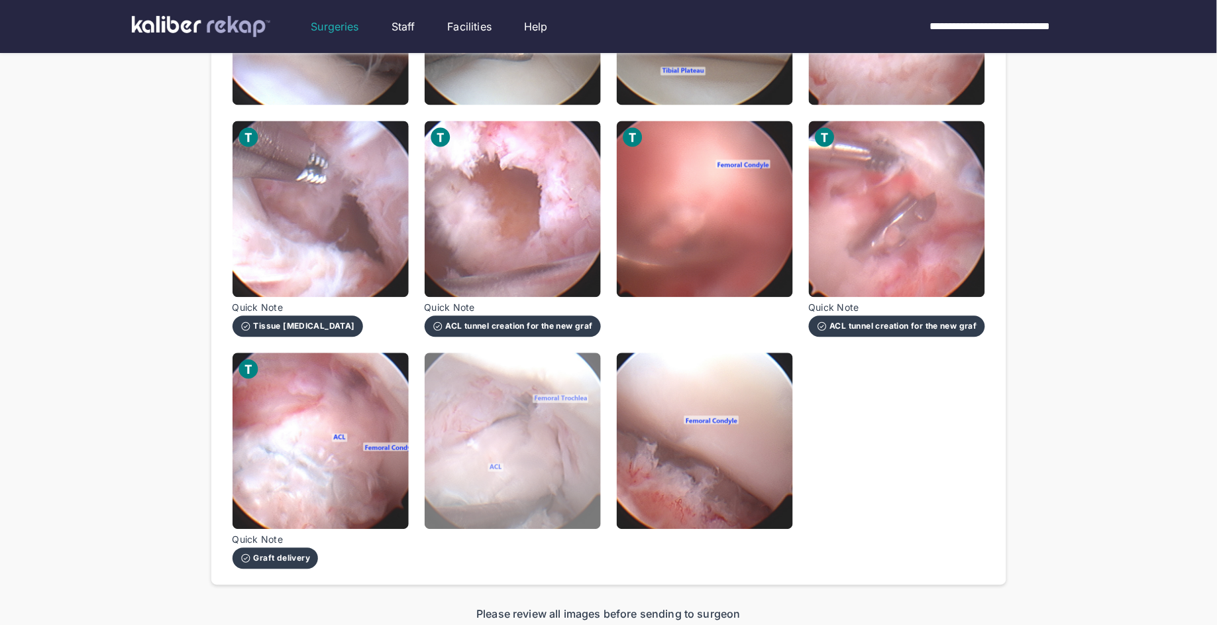
click at [503, 437] on img at bounding box center [513, 441] width 176 height 176
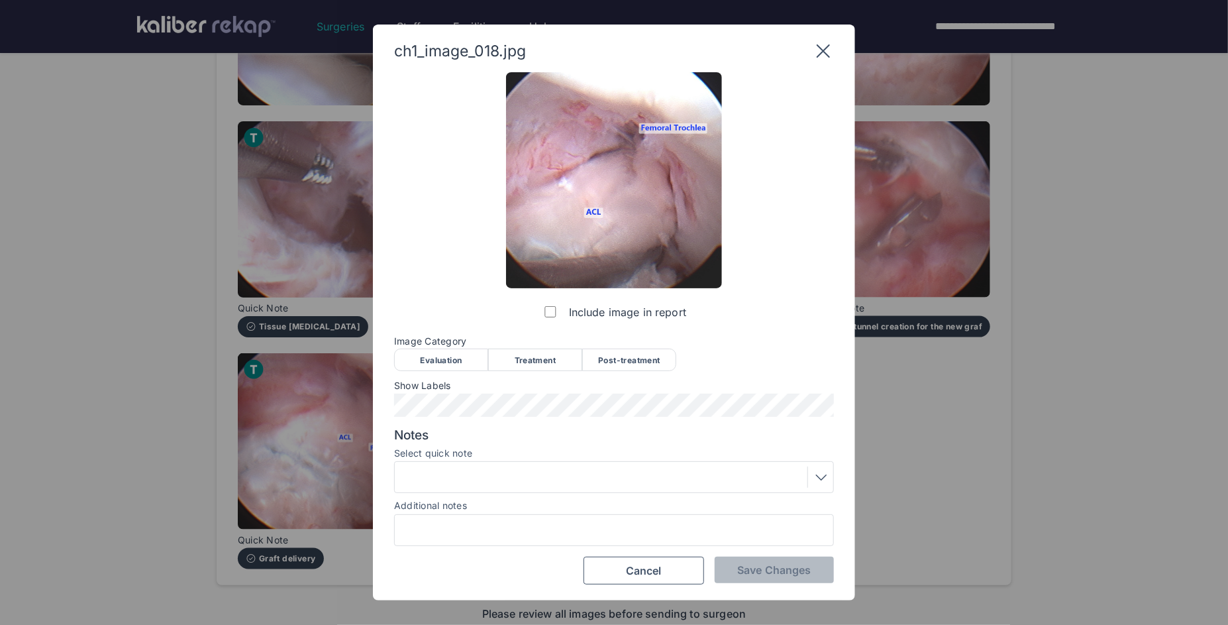
click at [521, 362] on div "Treatment" at bounding box center [535, 359] width 94 height 23
click at [642, 360] on div "Post-treatment" at bounding box center [629, 359] width 94 height 23
click at [762, 574] on span "Save Changes" at bounding box center [774, 569] width 74 height 13
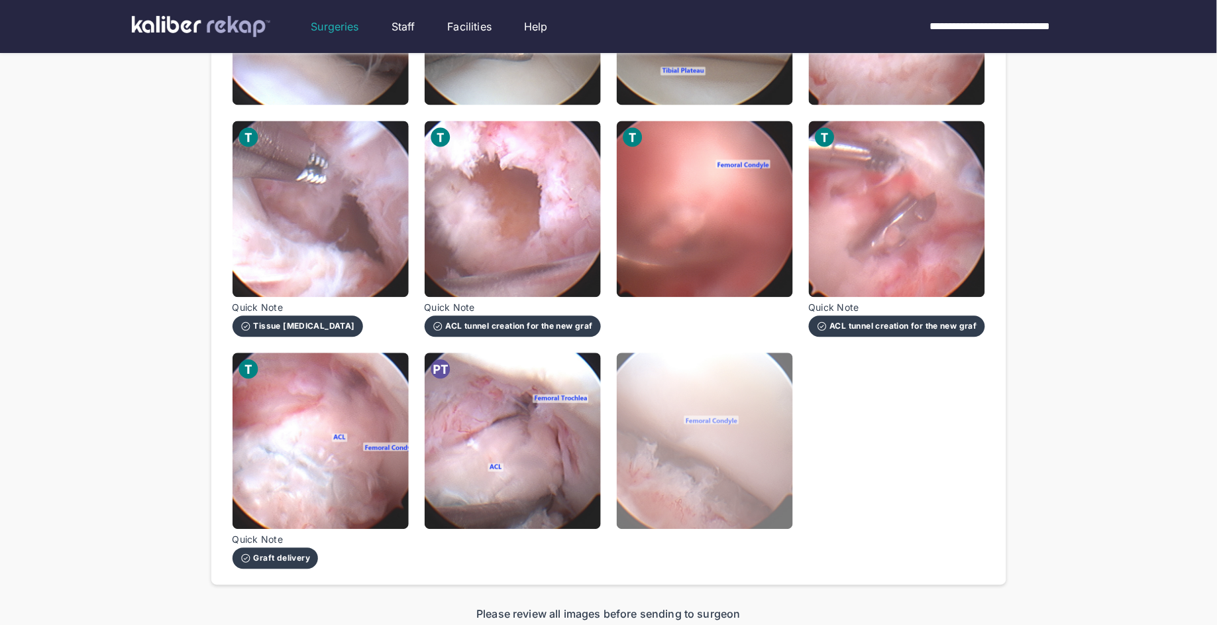
click at [691, 430] on img at bounding box center [705, 441] width 176 height 176
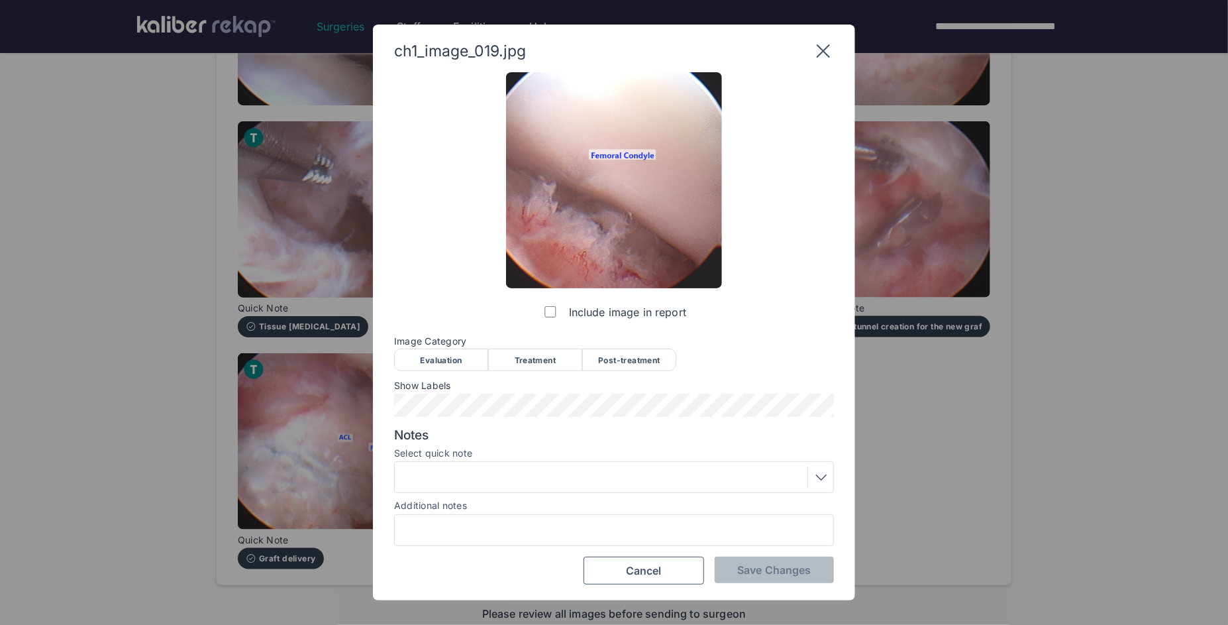
click at [601, 360] on div "Post-treatment" at bounding box center [629, 359] width 94 height 23
click at [795, 568] on span "Save Changes" at bounding box center [774, 569] width 74 height 13
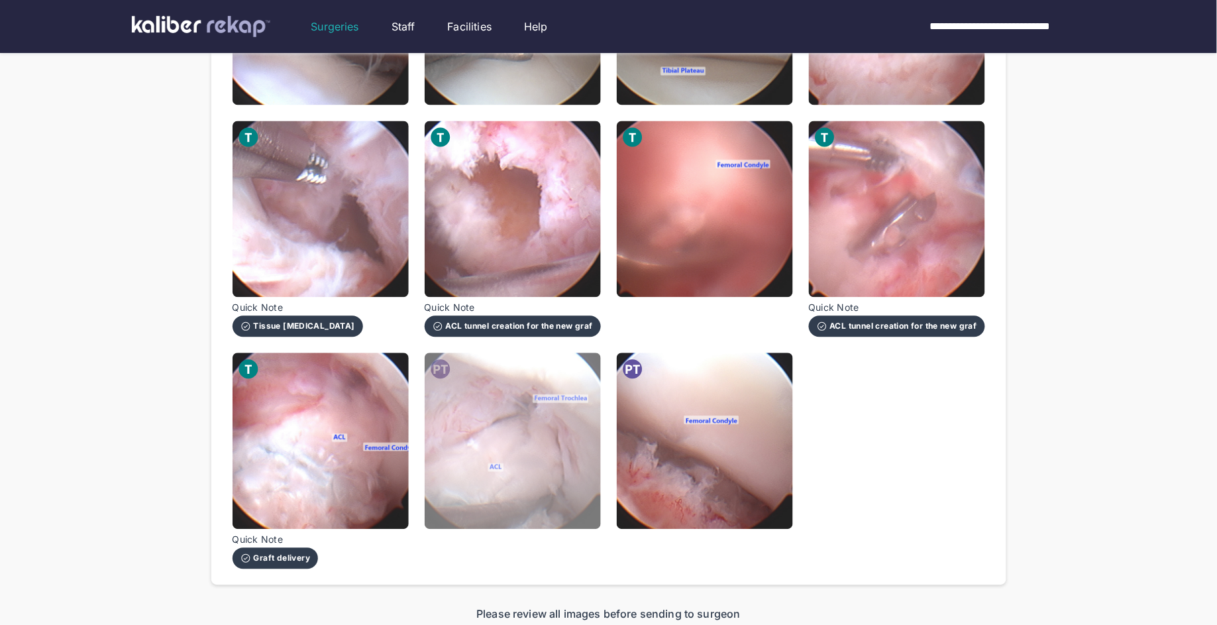
click at [542, 452] on img at bounding box center [513, 441] width 176 height 176
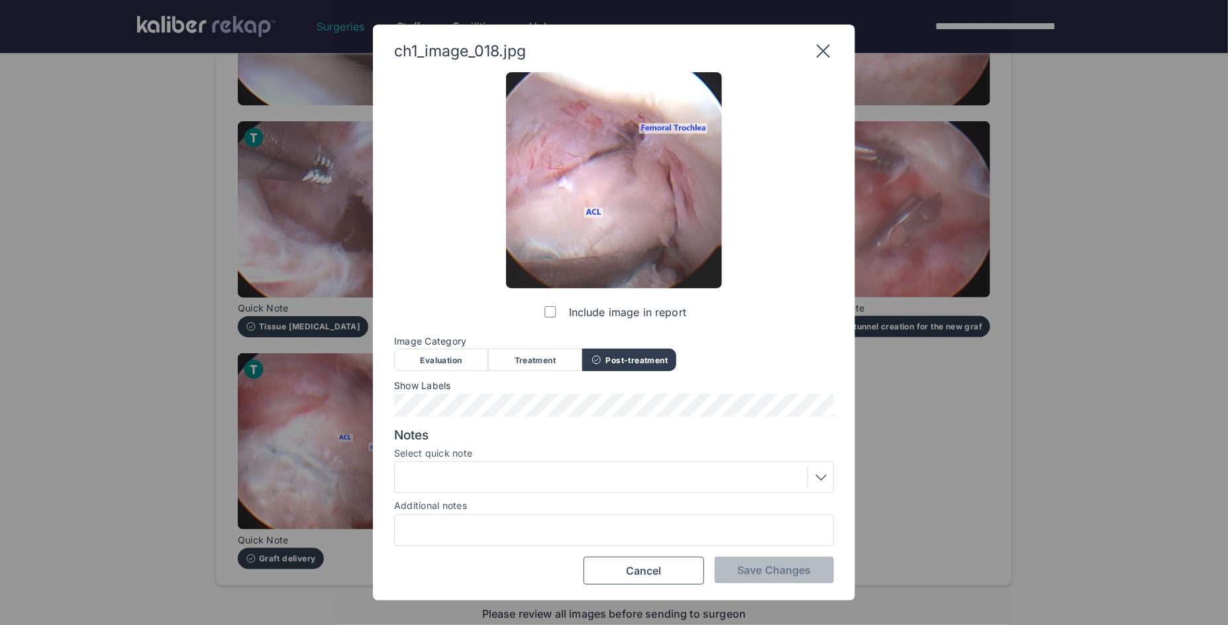
click at [542, 469] on div at bounding box center [614, 476] width 431 height 21
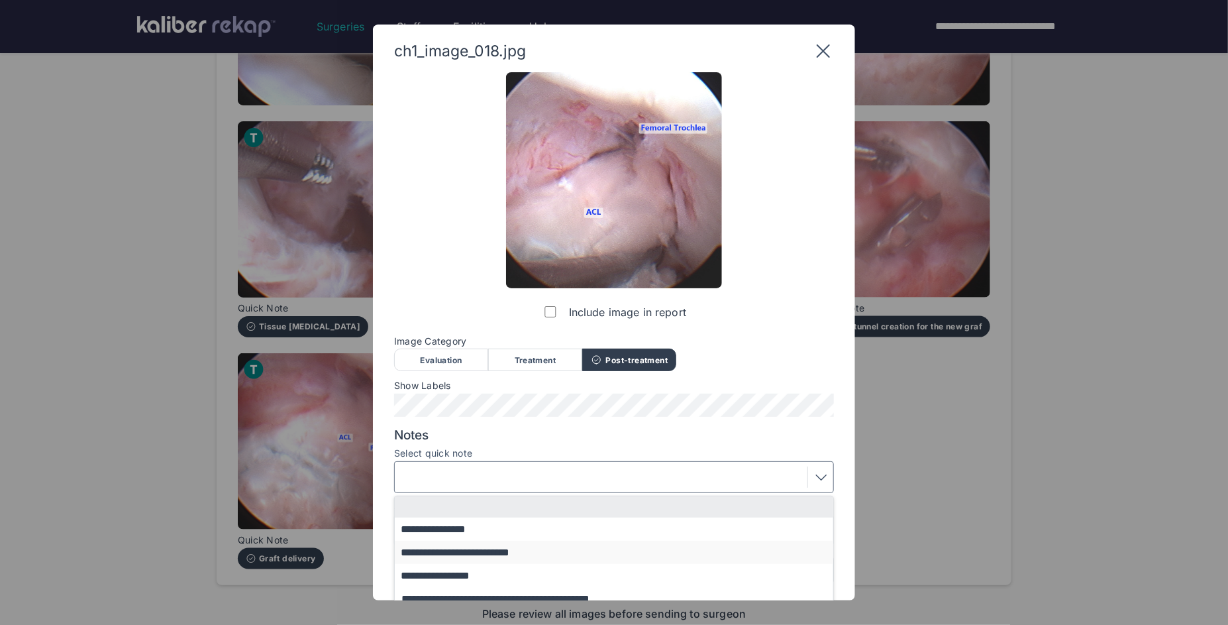
scroll to position [56, 0]
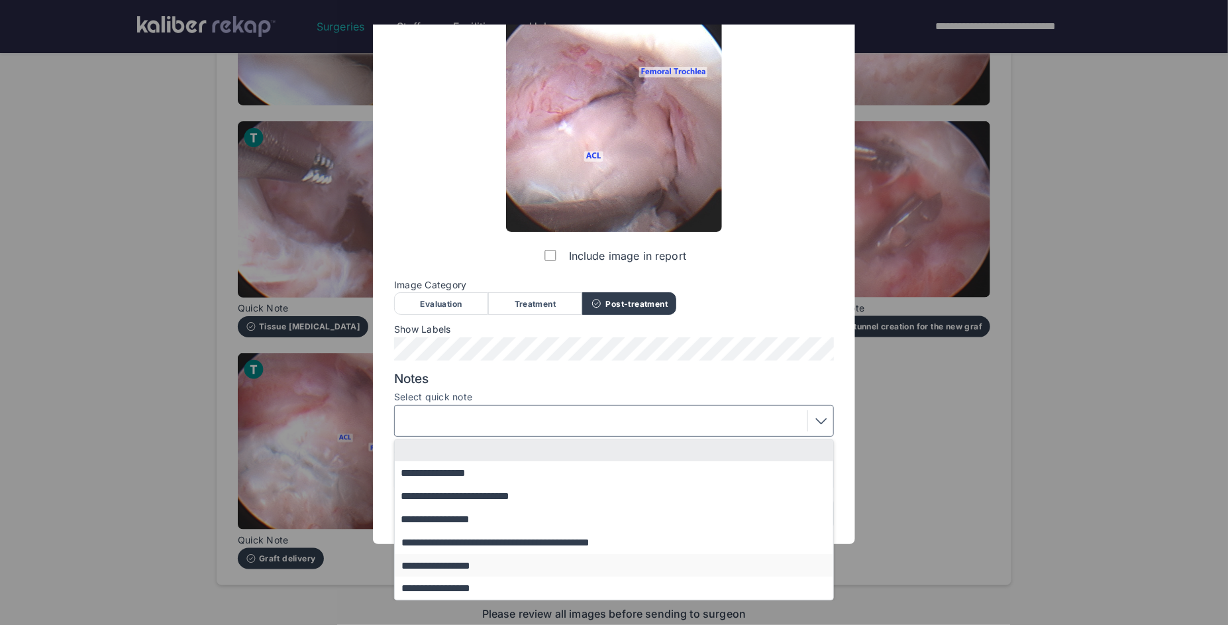
click at [487, 566] on button "**********" at bounding box center [620, 565] width 451 height 23
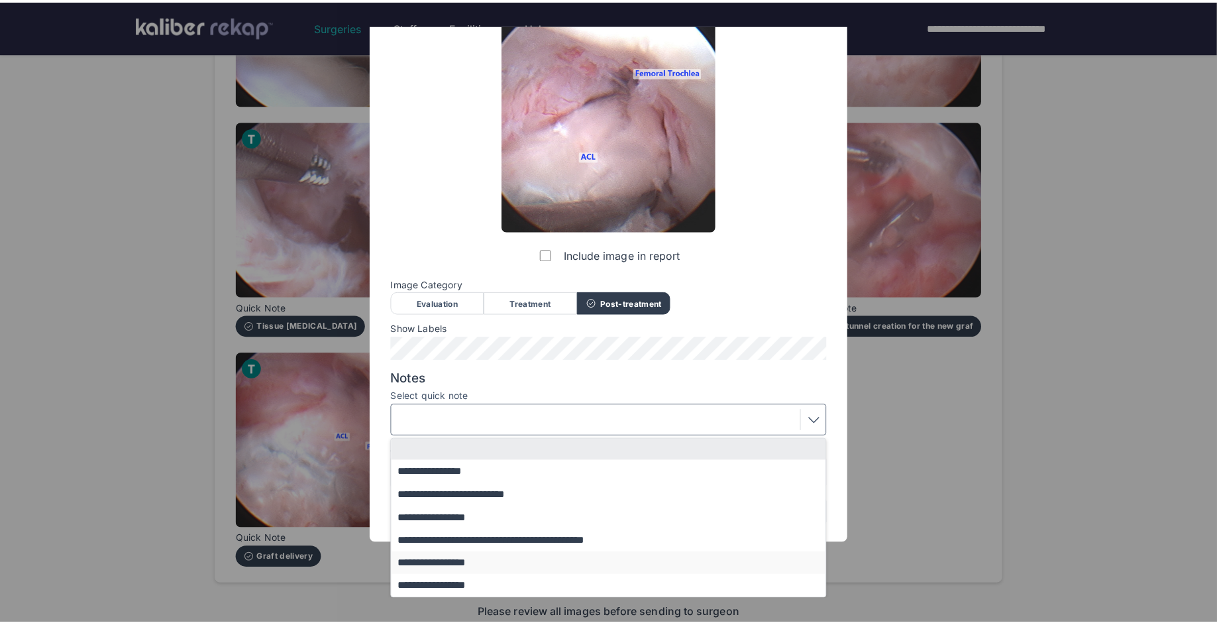
scroll to position [0, 0]
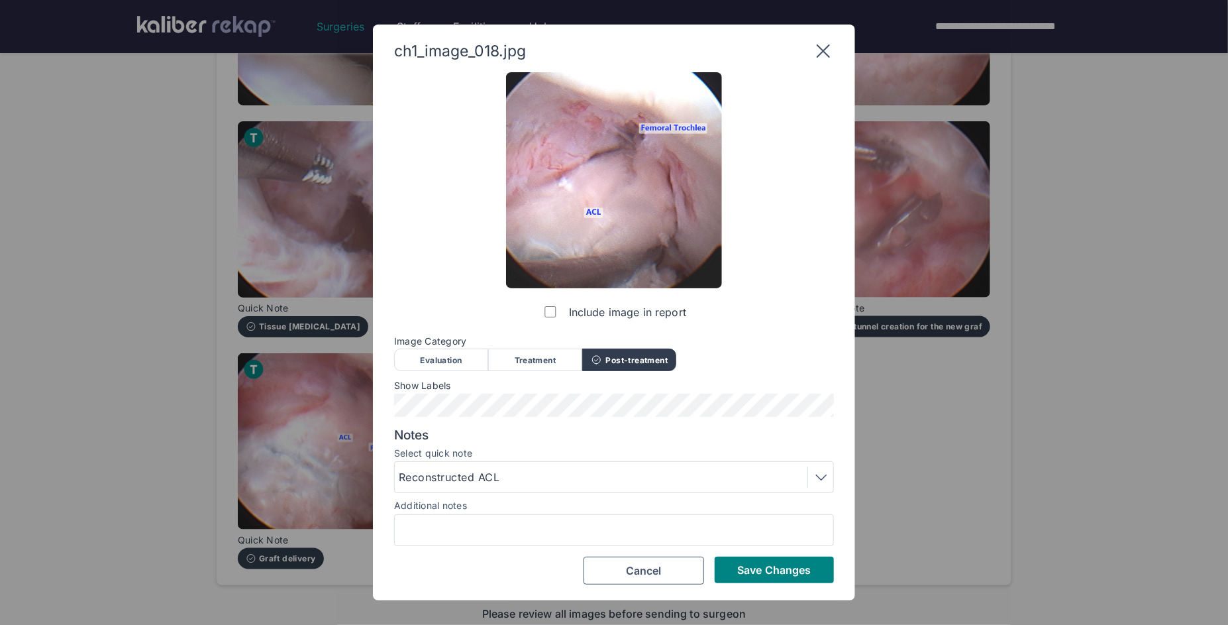
click at [727, 568] on button "Save Changes" at bounding box center [774, 569] width 119 height 26
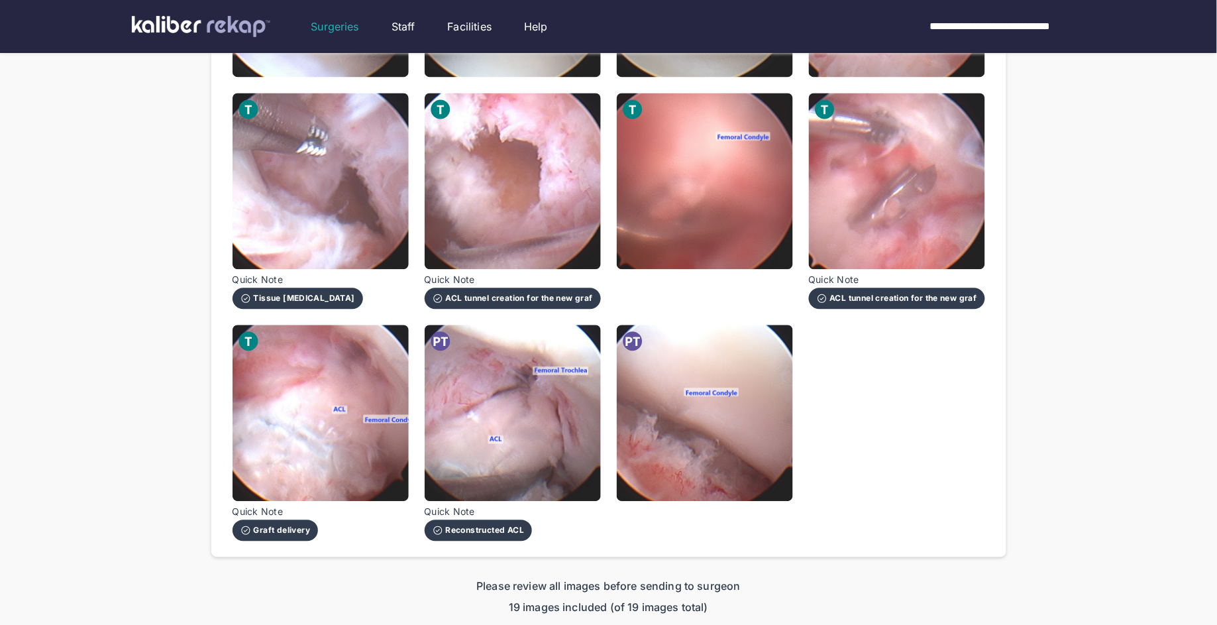
scroll to position [907, 0]
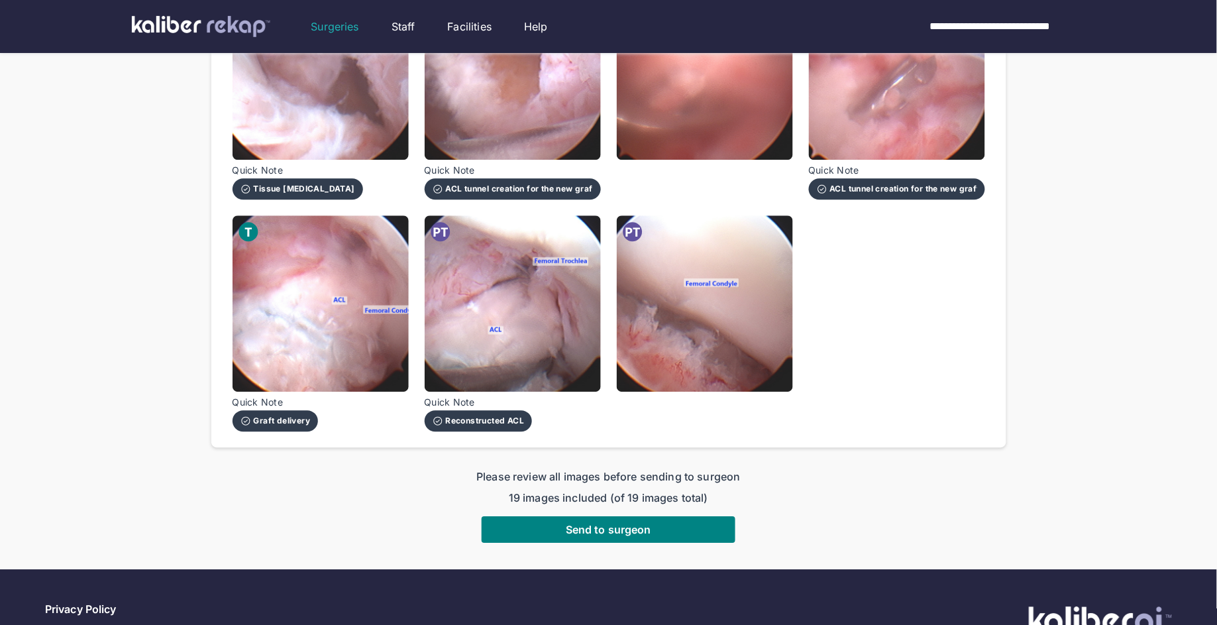
click at [648, 516] on button "Send to surgeon" at bounding box center [609, 529] width 254 height 26
